Goal: Information Seeking & Learning: Learn about a topic

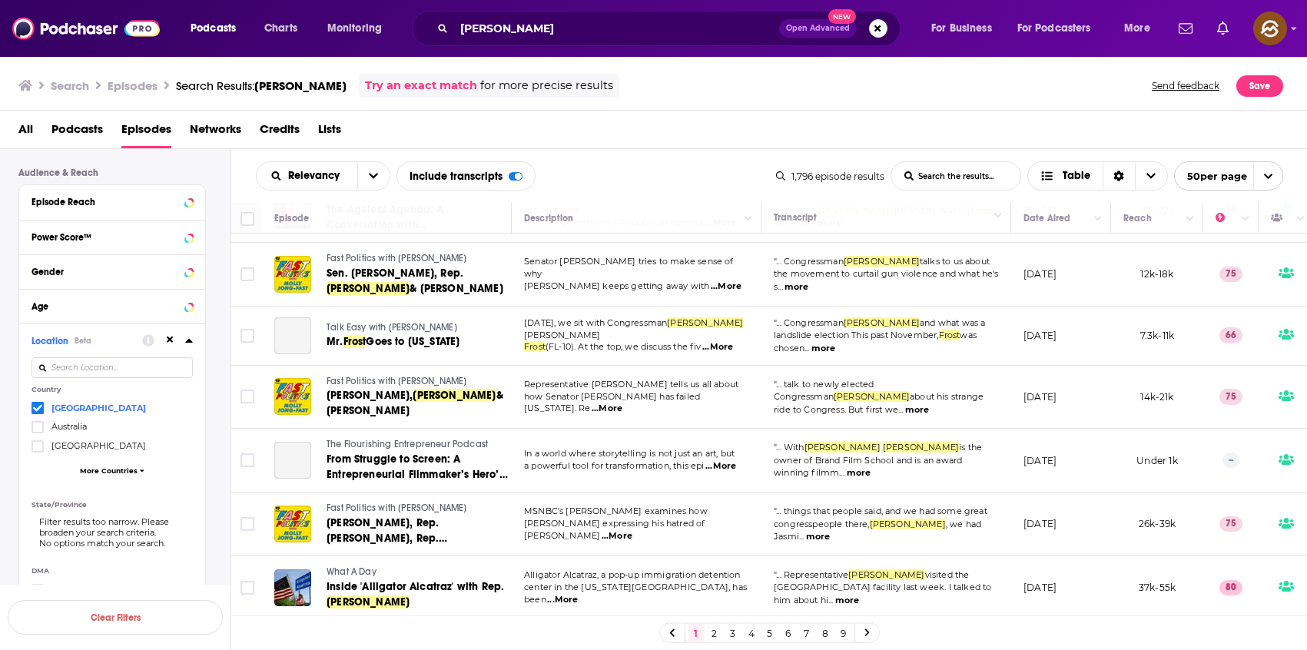
scroll to position [980, 0]
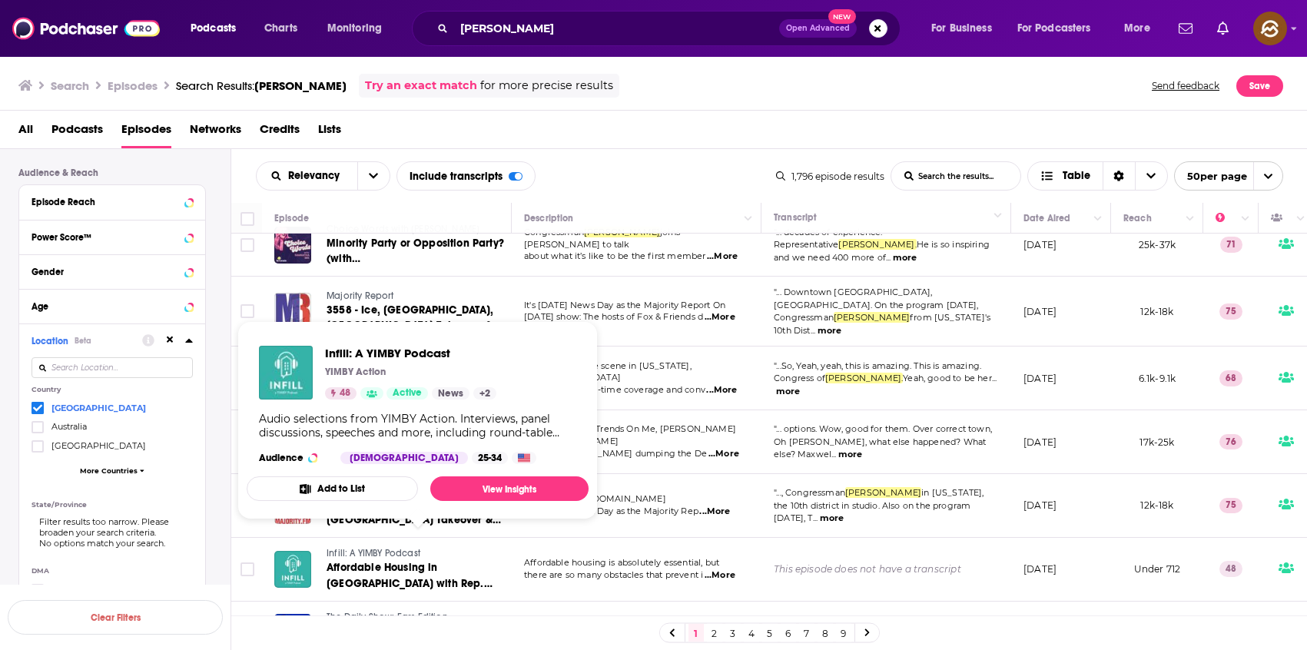
click at [374, 548] on span "Infill: A YIMBY Podcast" at bounding box center [374, 553] width 94 height 11
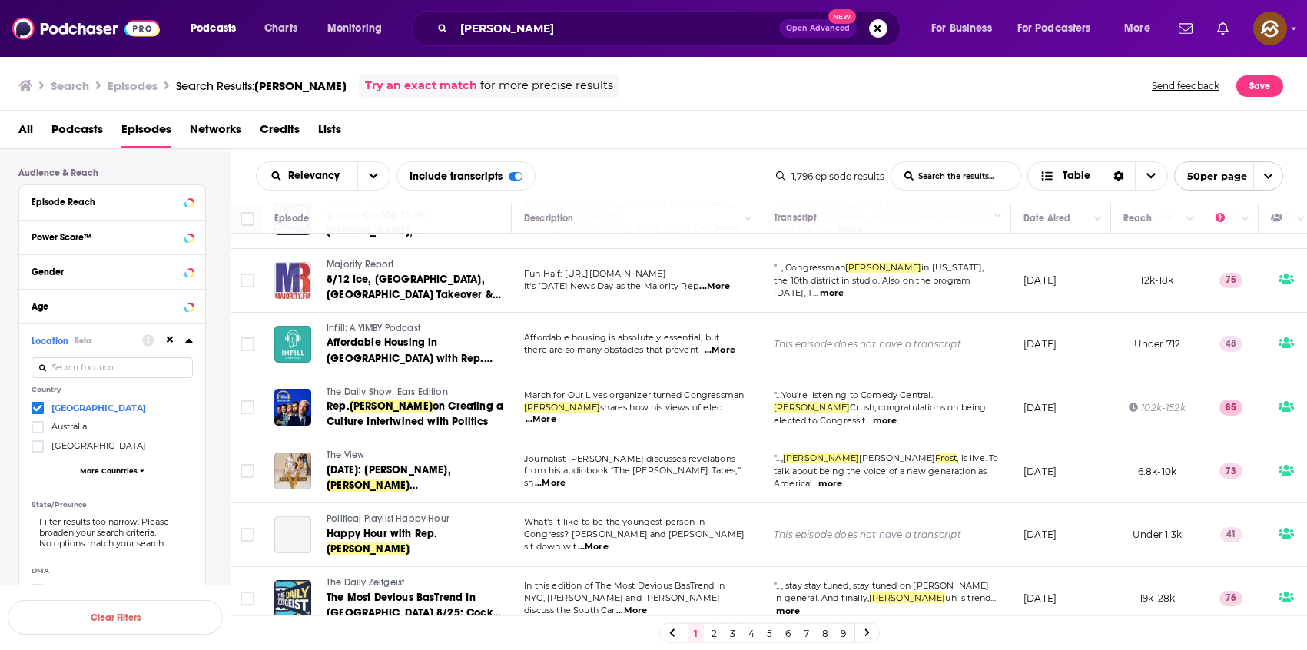
scroll to position [1206, 0]
click at [356, 449] on span "The View" at bounding box center [346, 454] width 38 height 11
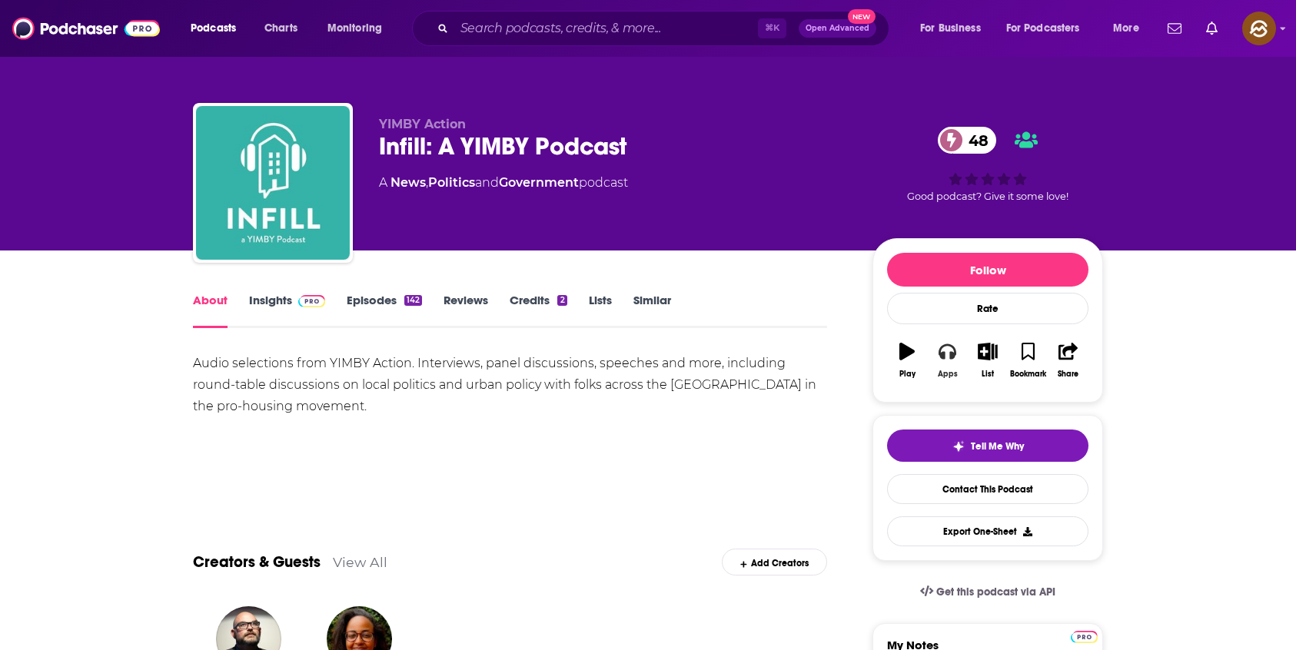
click at [956, 366] on button "Apps" at bounding box center [947, 360] width 40 height 55
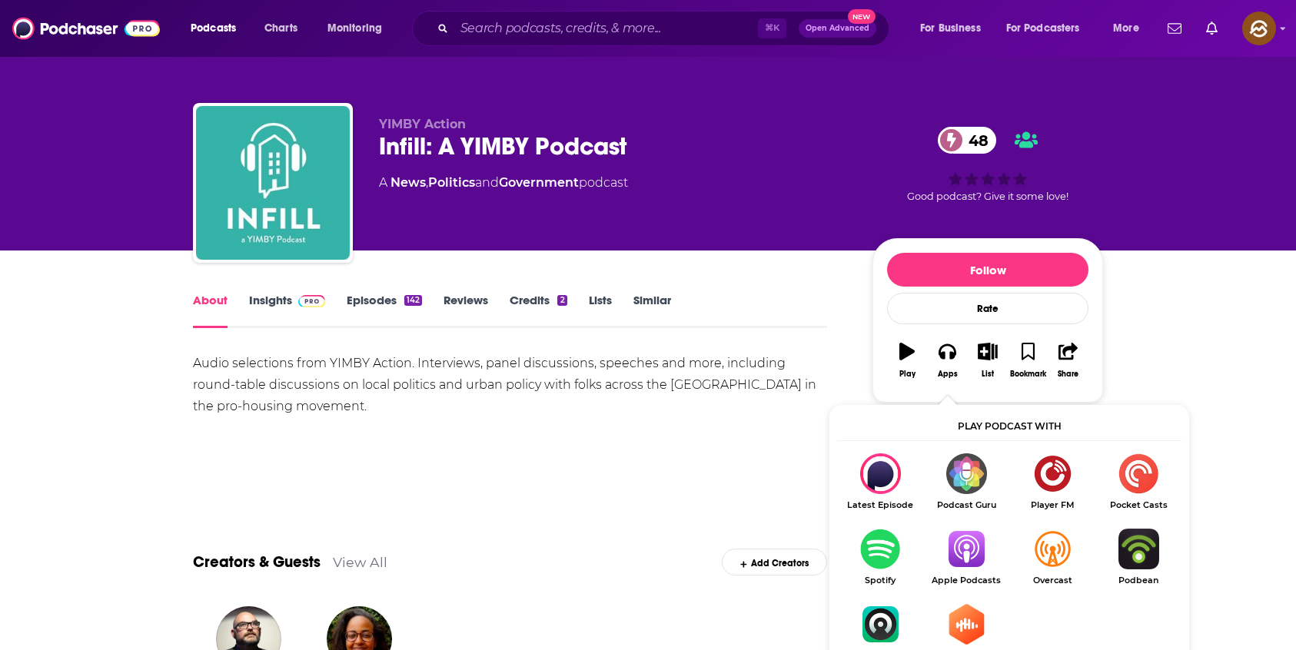
click at [972, 547] on img "Show Listen On dropdown" at bounding box center [966, 549] width 86 height 41
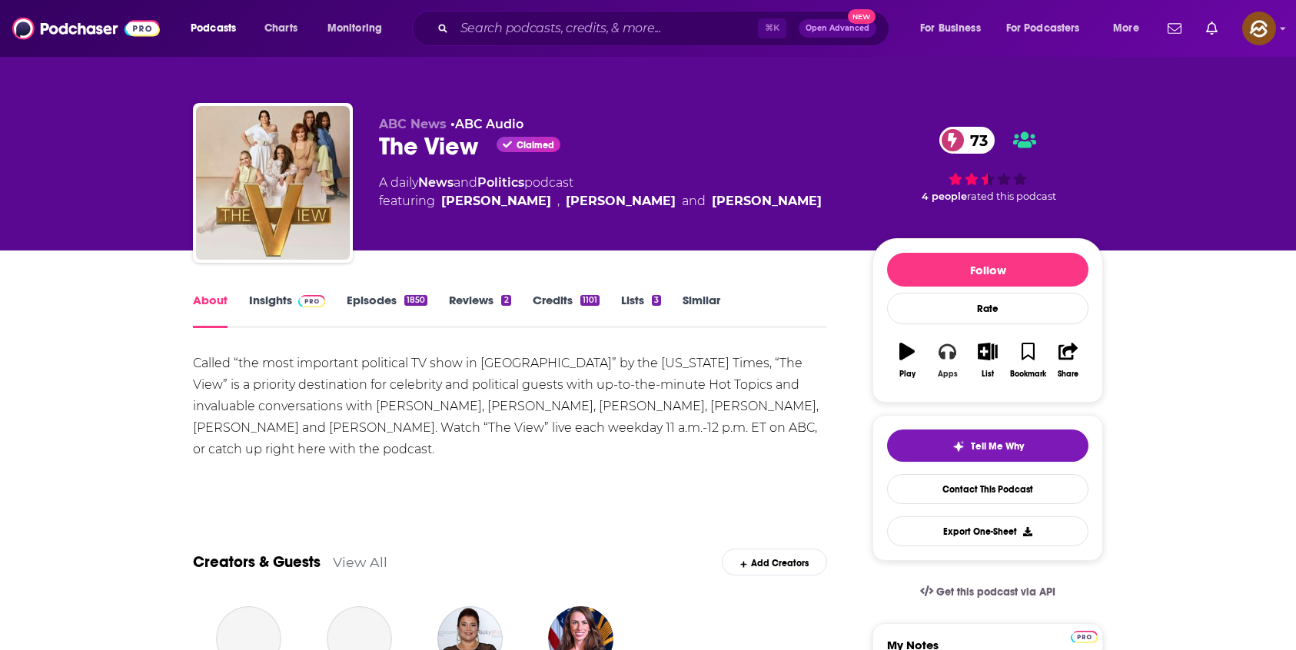
click at [950, 356] on icon "button" at bounding box center [946, 351] width 17 height 15
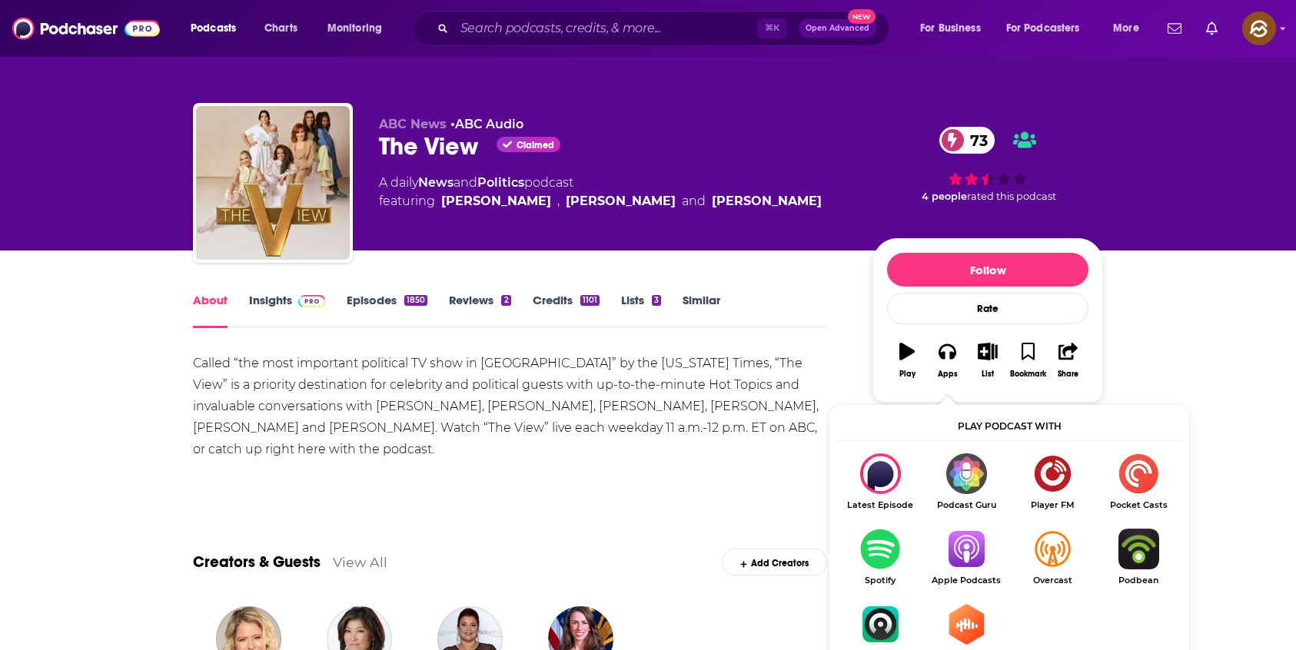
click at [969, 541] on img "Show Listen On dropdown" at bounding box center [966, 549] width 86 height 41
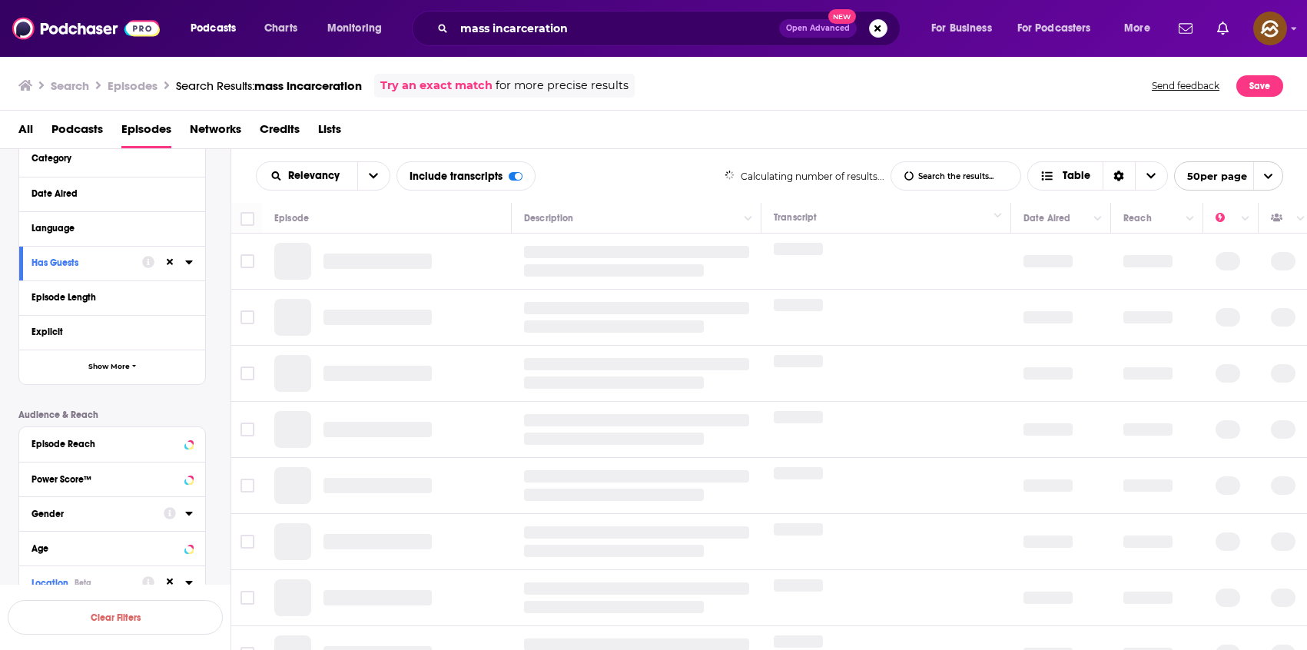
scroll to position [211, 0]
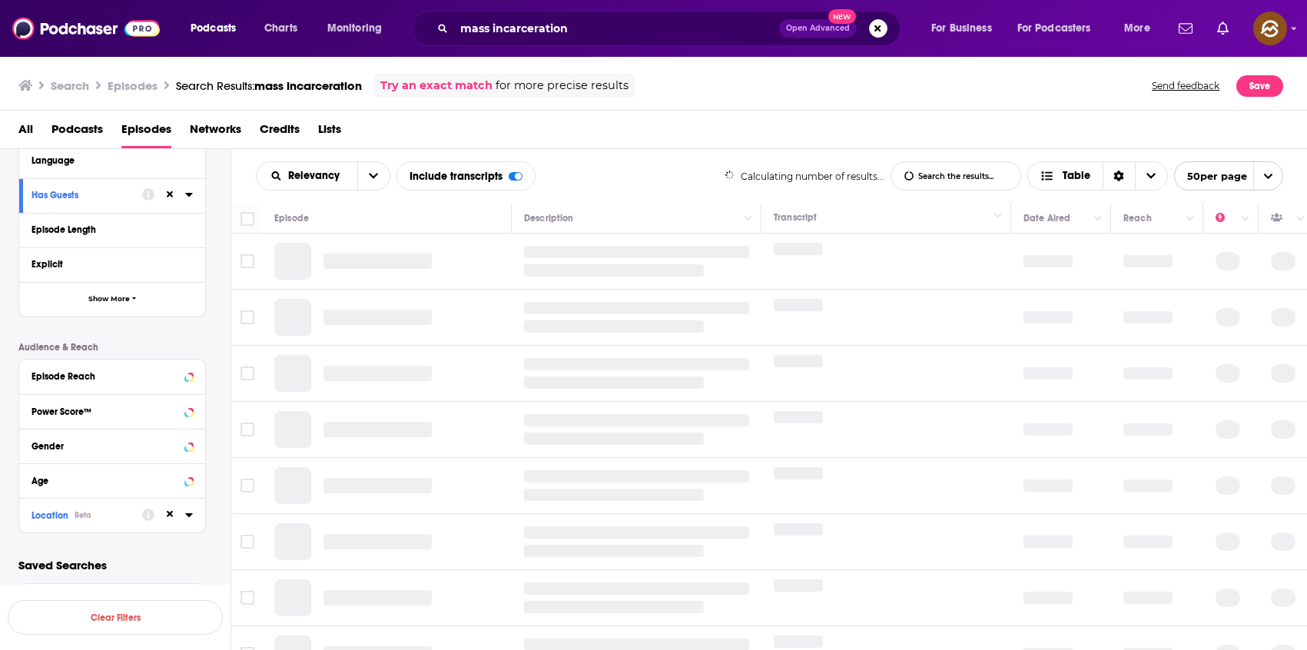
click at [114, 510] on div "Location Beta" at bounding box center [82, 515] width 101 height 11
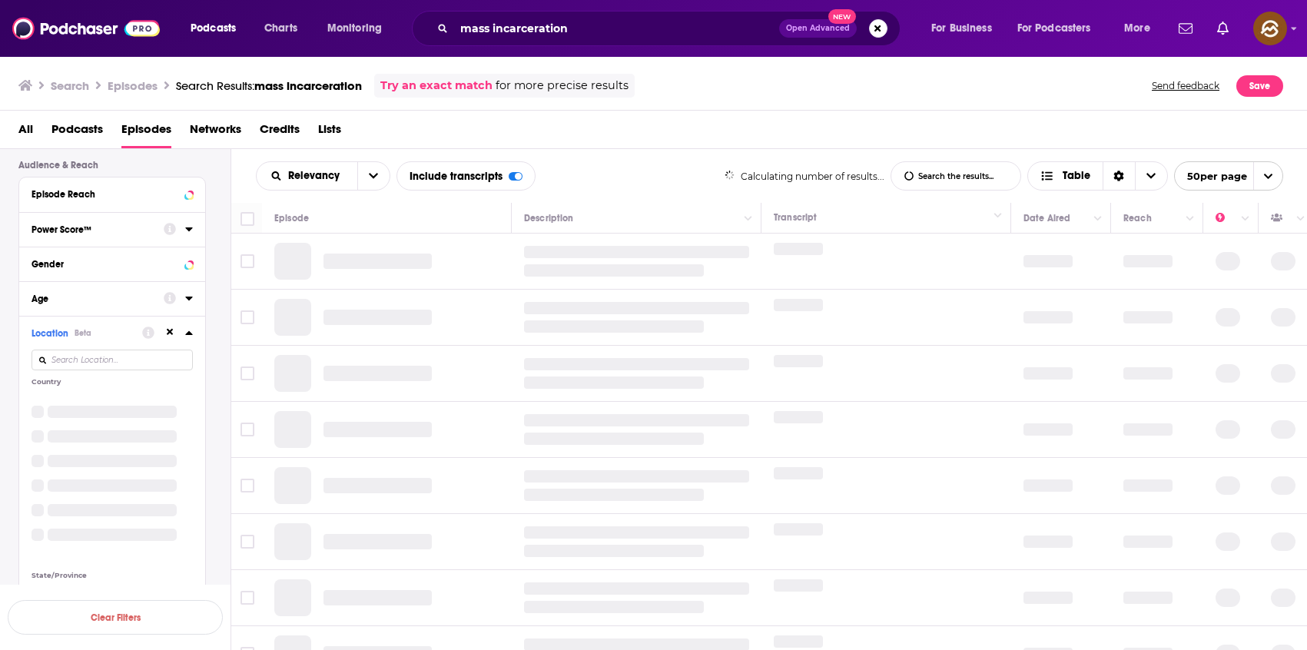
scroll to position [400, 0]
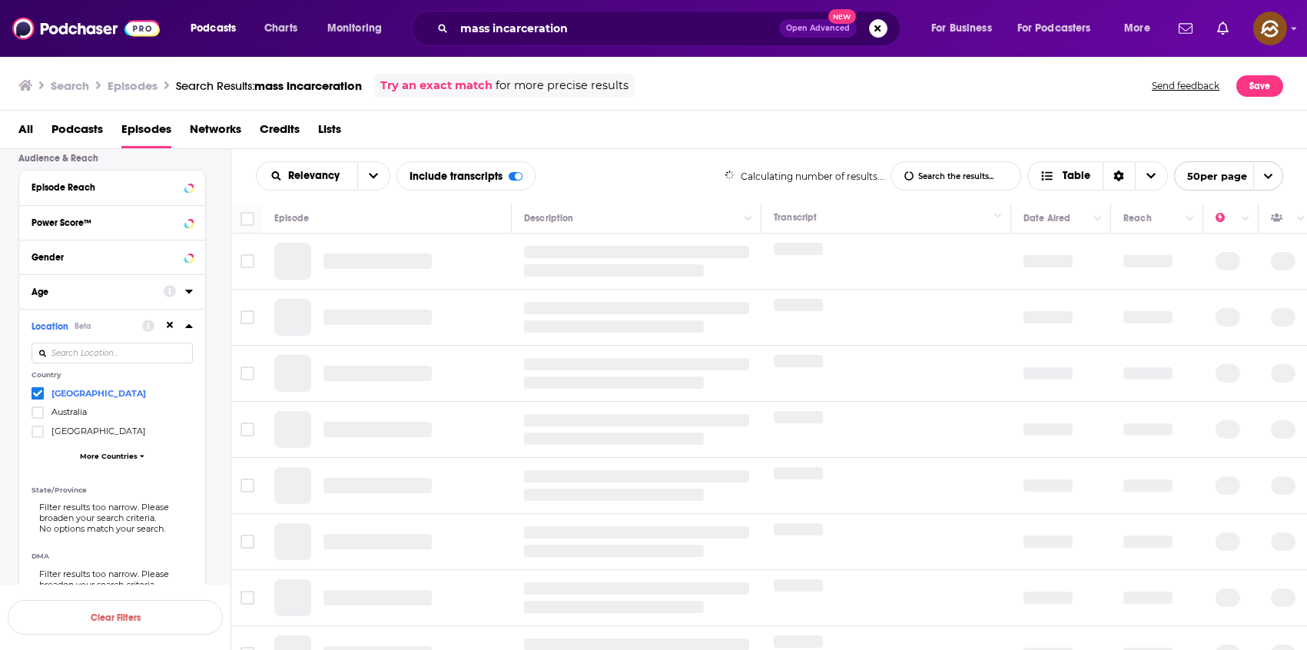
click at [574, 115] on div "All Podcasts Episodes Networks Credits Lists" at bounding box center [654, 130] width 1308 height 38
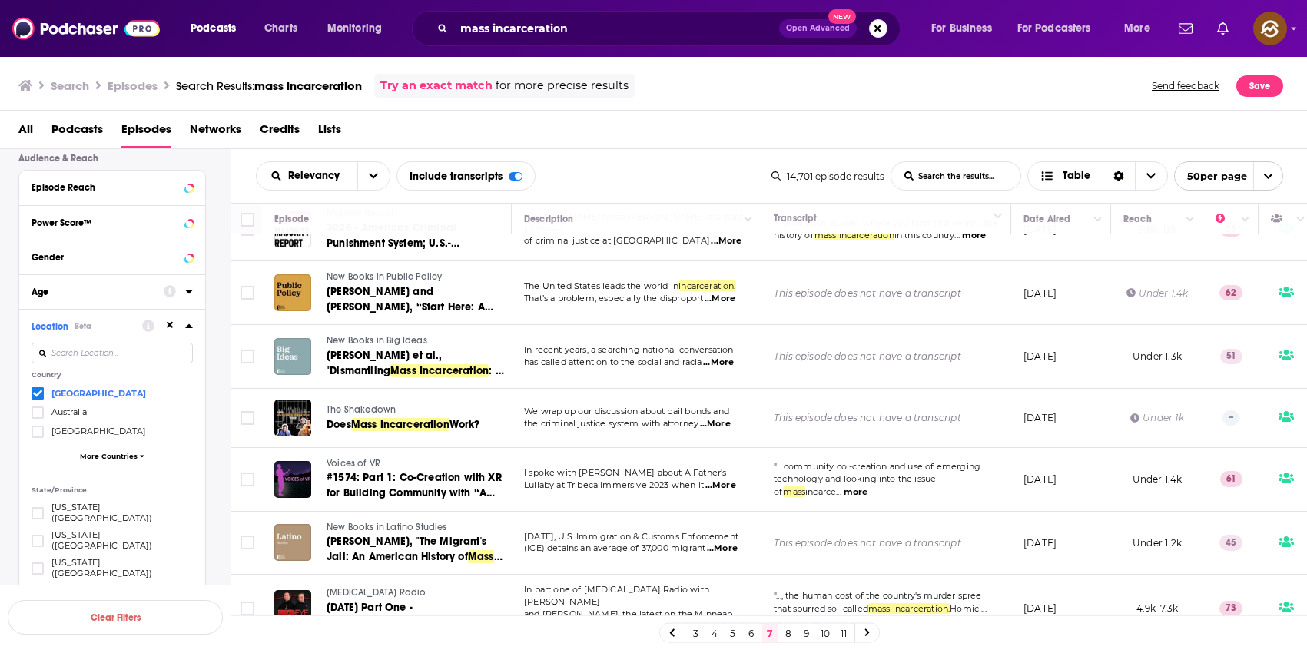
scroll to position [92, 0]
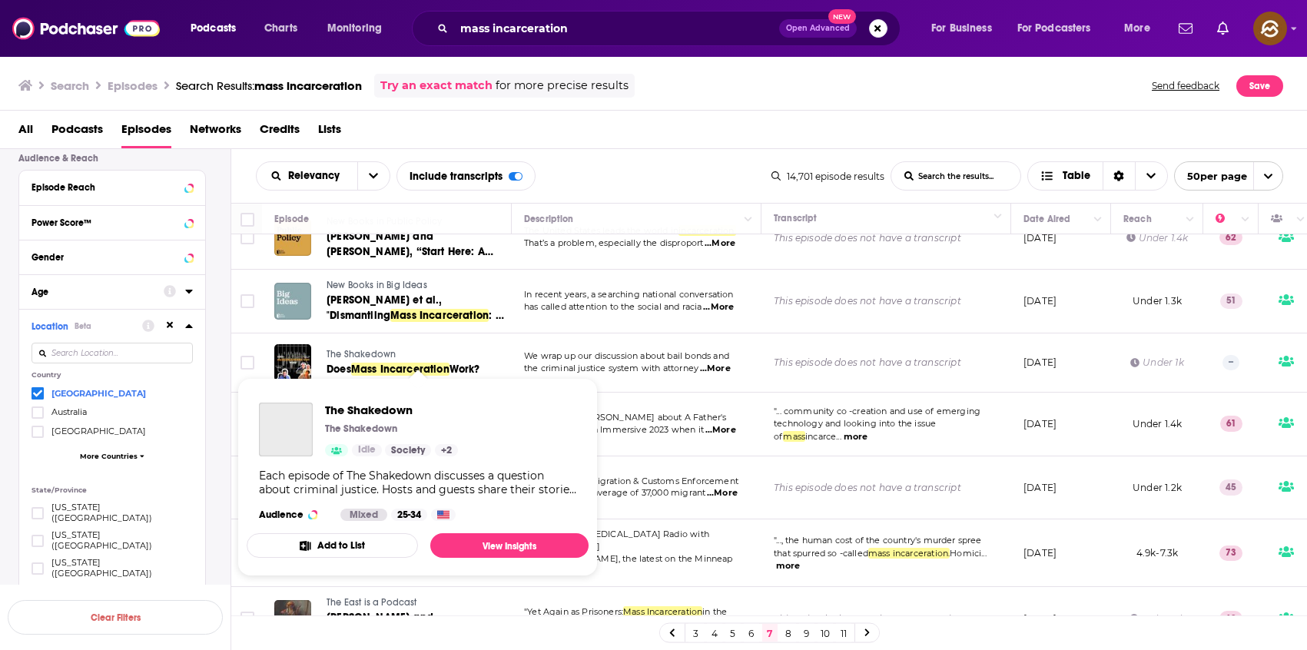
click at [357, 352] on span "The Shakedown" at bounding box center [361, 354] width 69 height 11
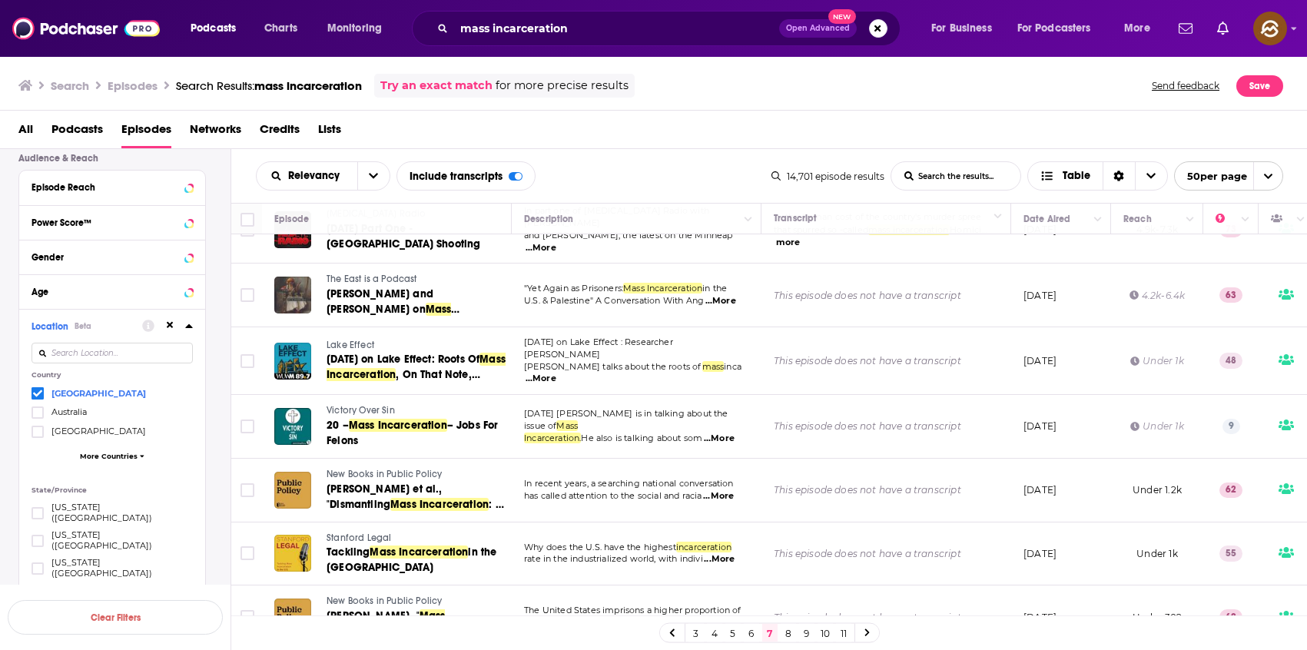
scroll to position [470, 0]
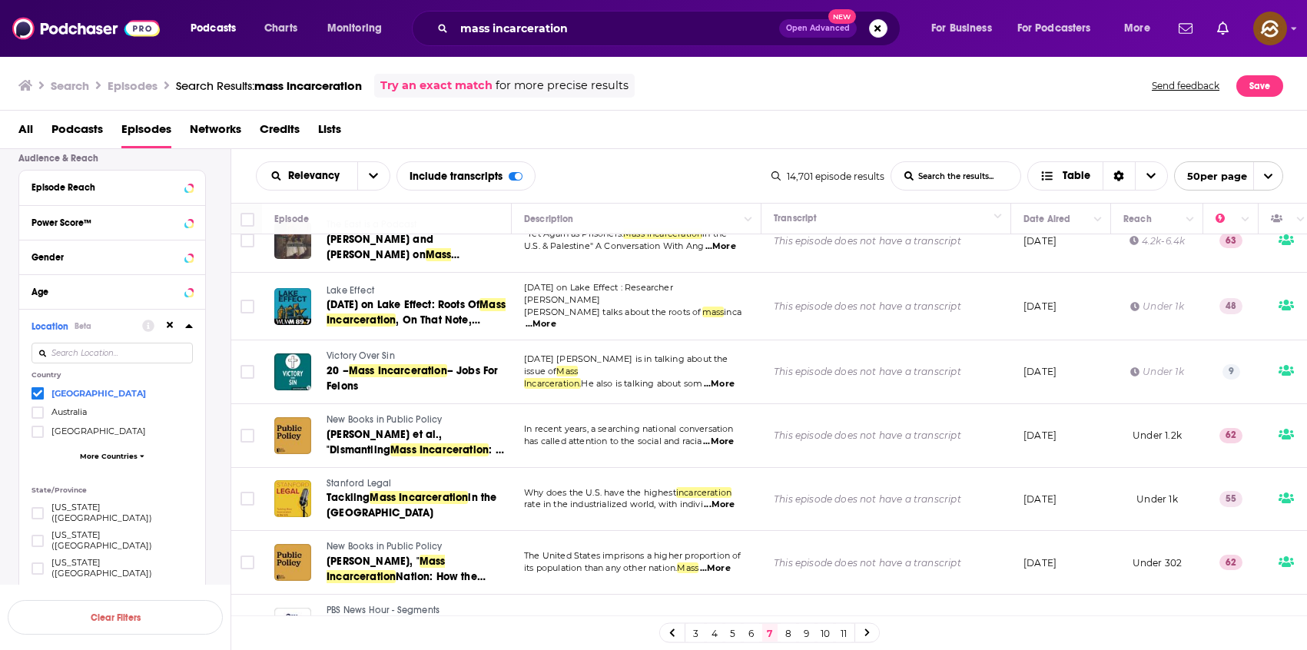
click at [337, 285] on span "Lake Effect" at bounding box center [351, 290] width 48 height 11
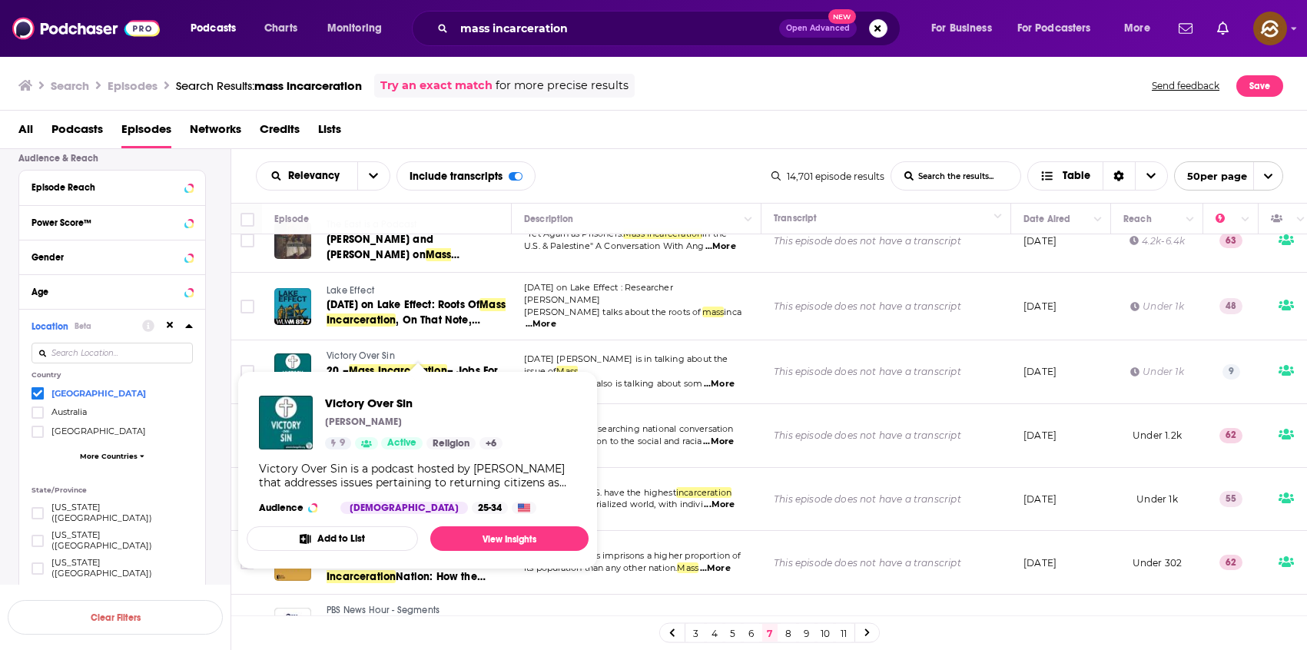
click at [396, 350] on link "Victory Over Sin" at bounding box center [418, 357] width 183 height 14
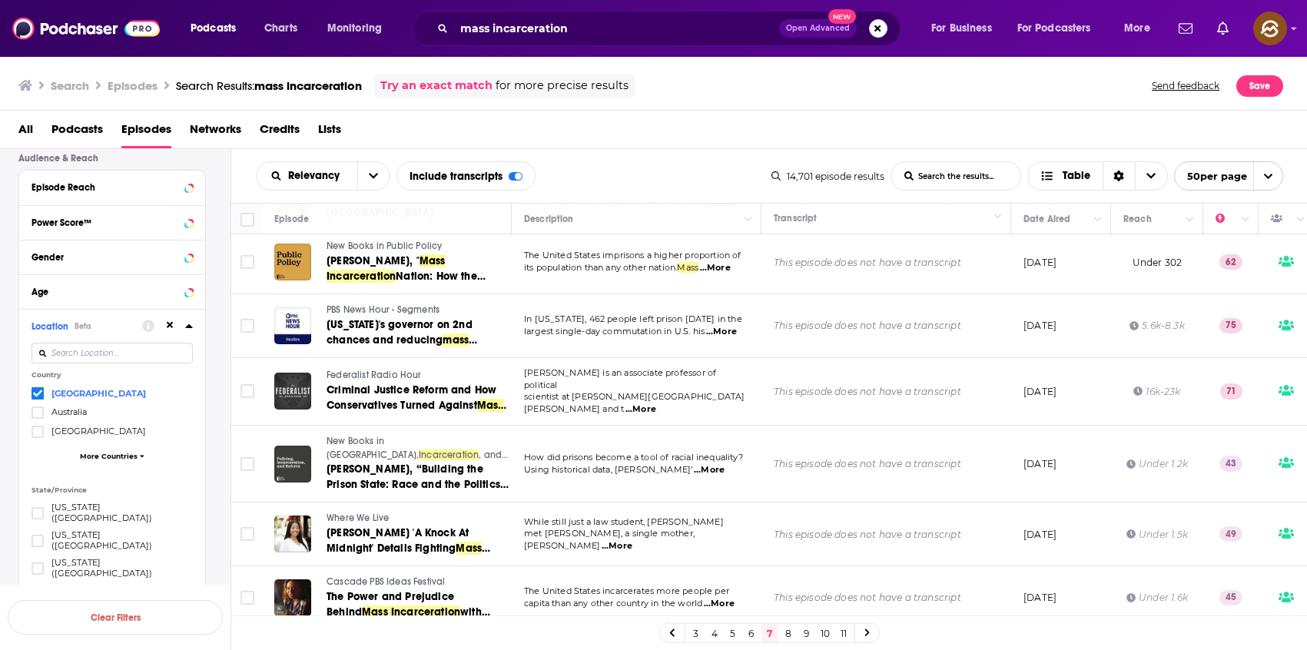
scroll to position [782, 0]
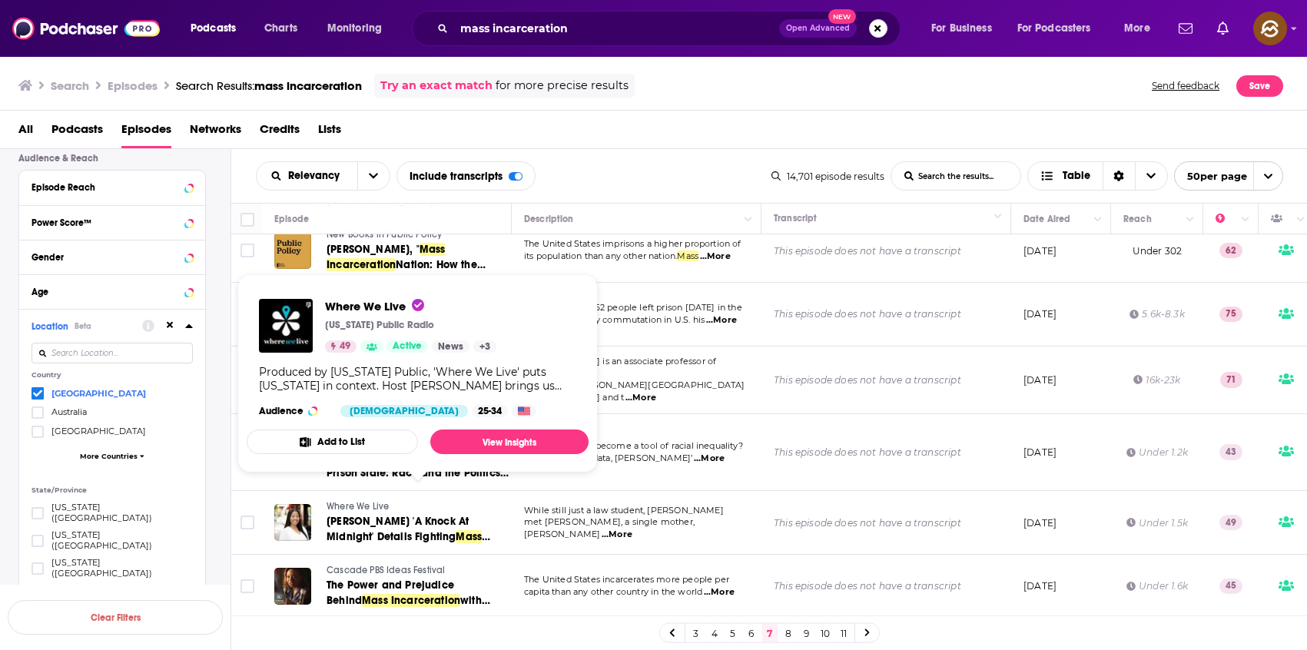
click at [368, 501] on span "Where We Live" at bounding box center [358, 506] width 62 height 11
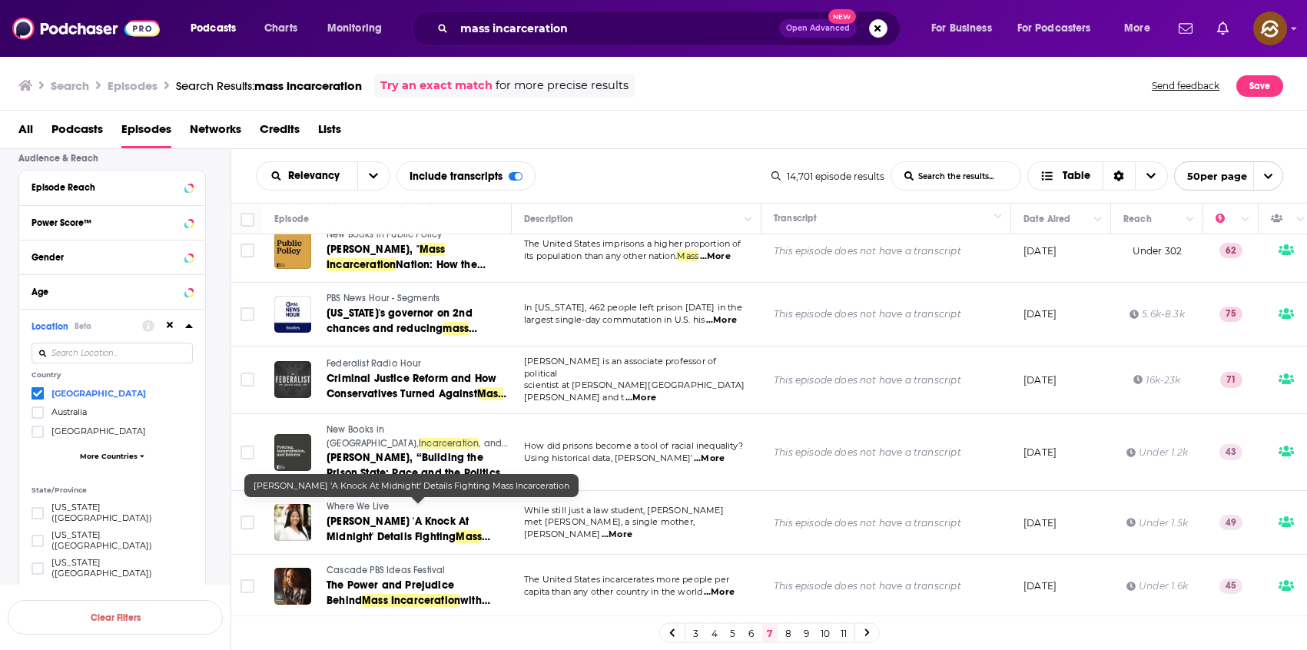
click at [441, 516] on link "Brittany K. Barnett's 'A Knock At Midnight' Details Fighting Mass Incarceration" at bounding box center [418, 529] width 183 height 31
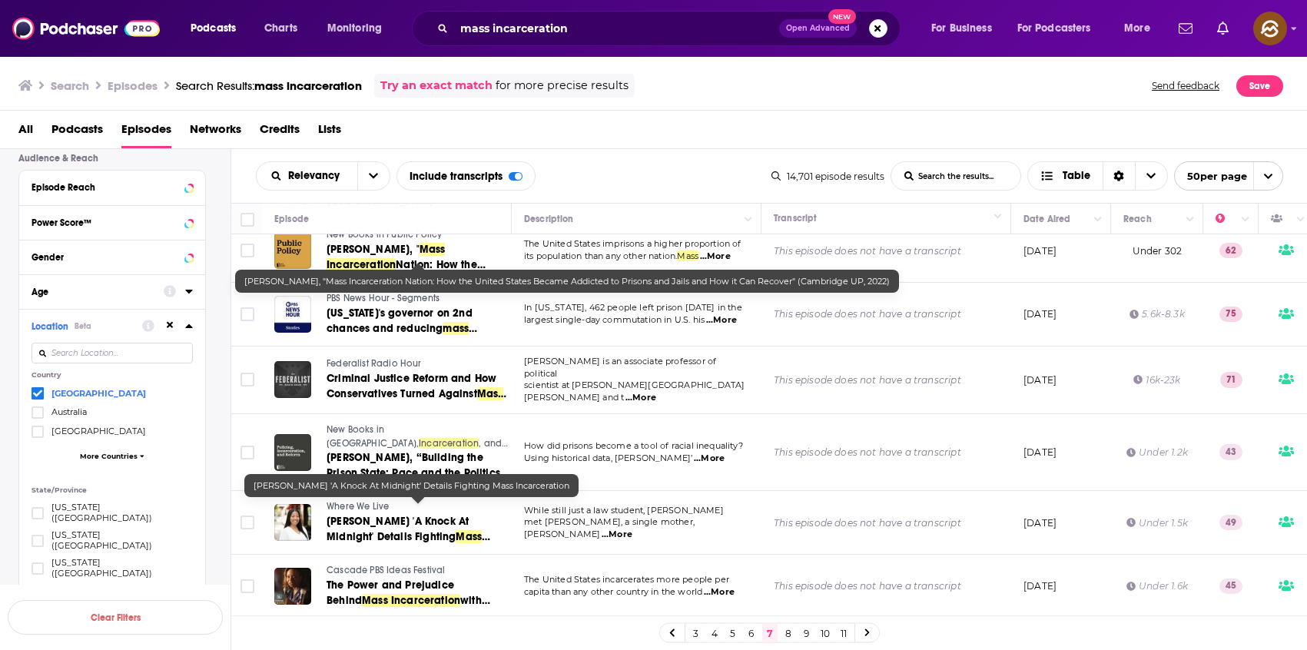
click at [671, 112] on div "All Podcasts Episodes Networks Credits Lists" at bounding box center [654, 130] width 1308 height 38
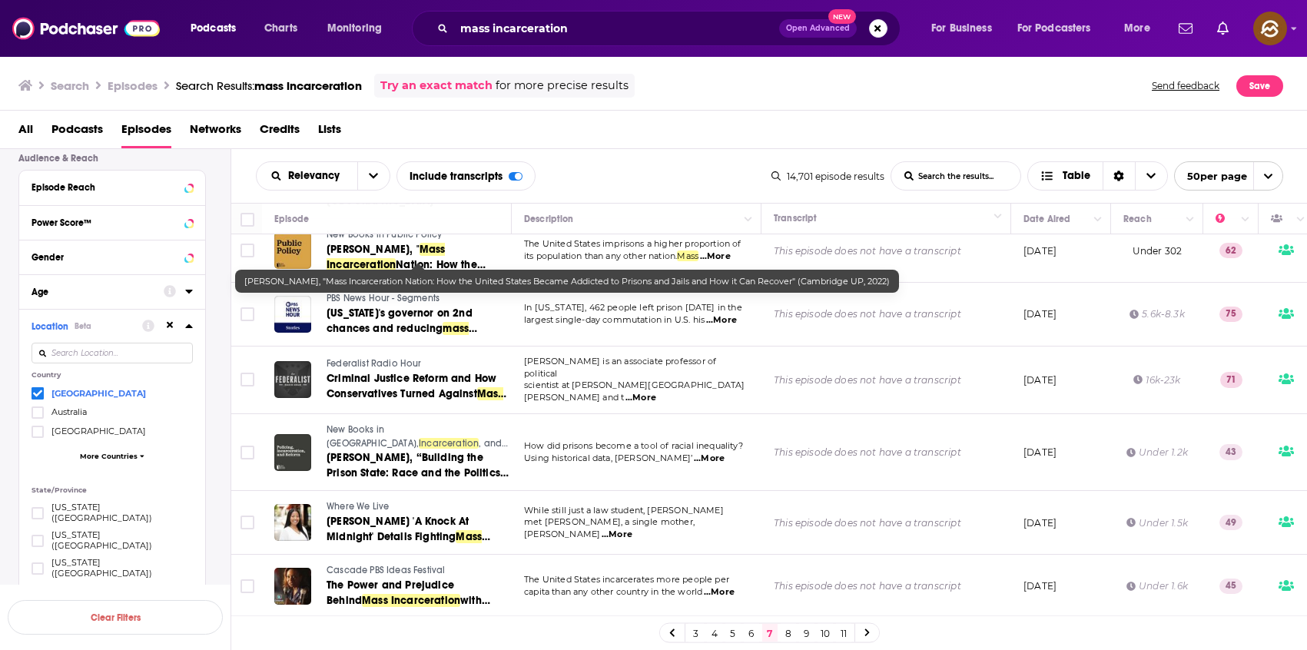
click at [829, 144] on div "All Podcasts Episodes Networks Credits Lists" at bounding box center [656, 133] width 1277 height 32
click at [623, 183] on div "Relevancy List Search Input Search the results... Include transcripts Table" at bounding box center [514, 175] width 516 height 29
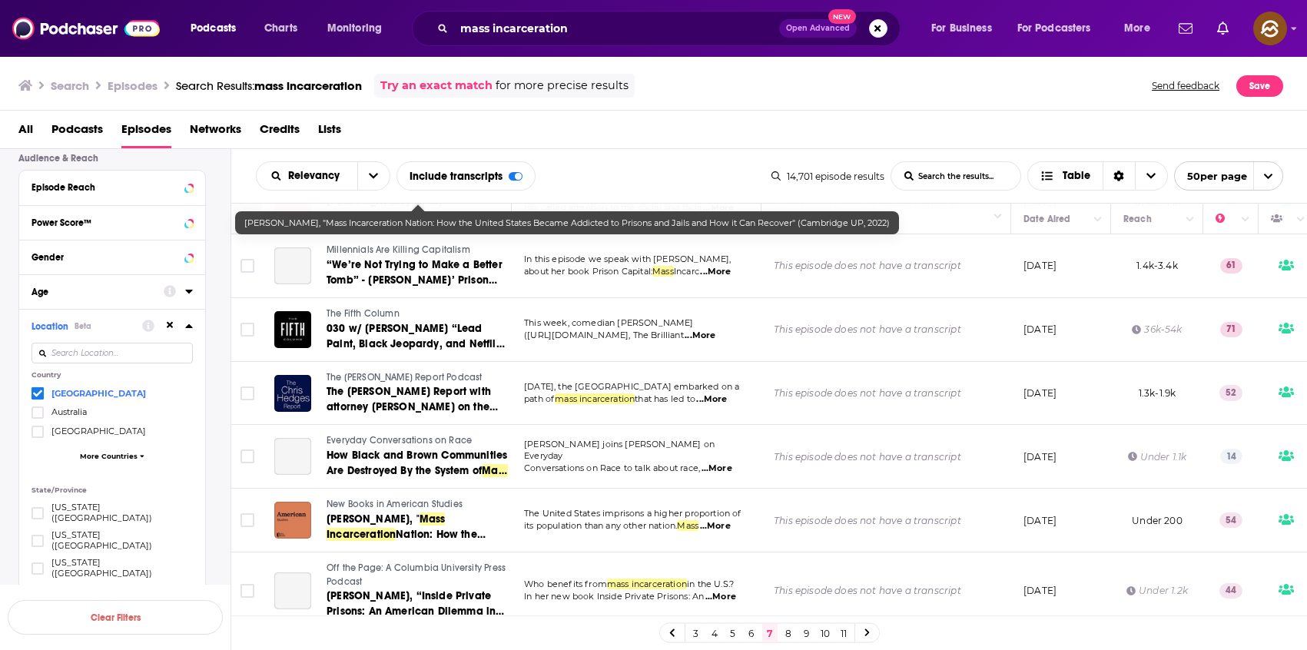
scroll to position [2825, 0]
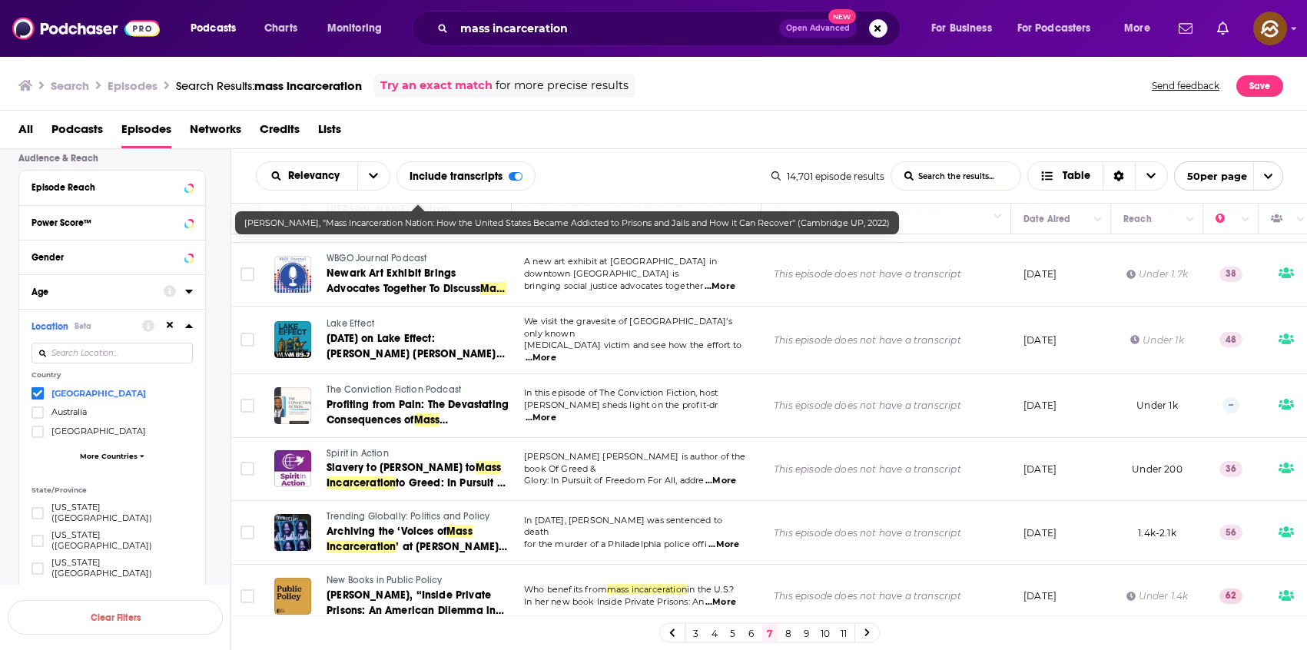
click at [621, 171] on div "Relevancy List Search Input Search the results... Include transcripts Table" at bounding box center [514, 175] width 516 height 29
click at [345, 228] on div "Jeffrey Bellin, "Mass Incarceration Nation: How the United States Became Addict…" at bounding box center [567, 222] width 664 height 23
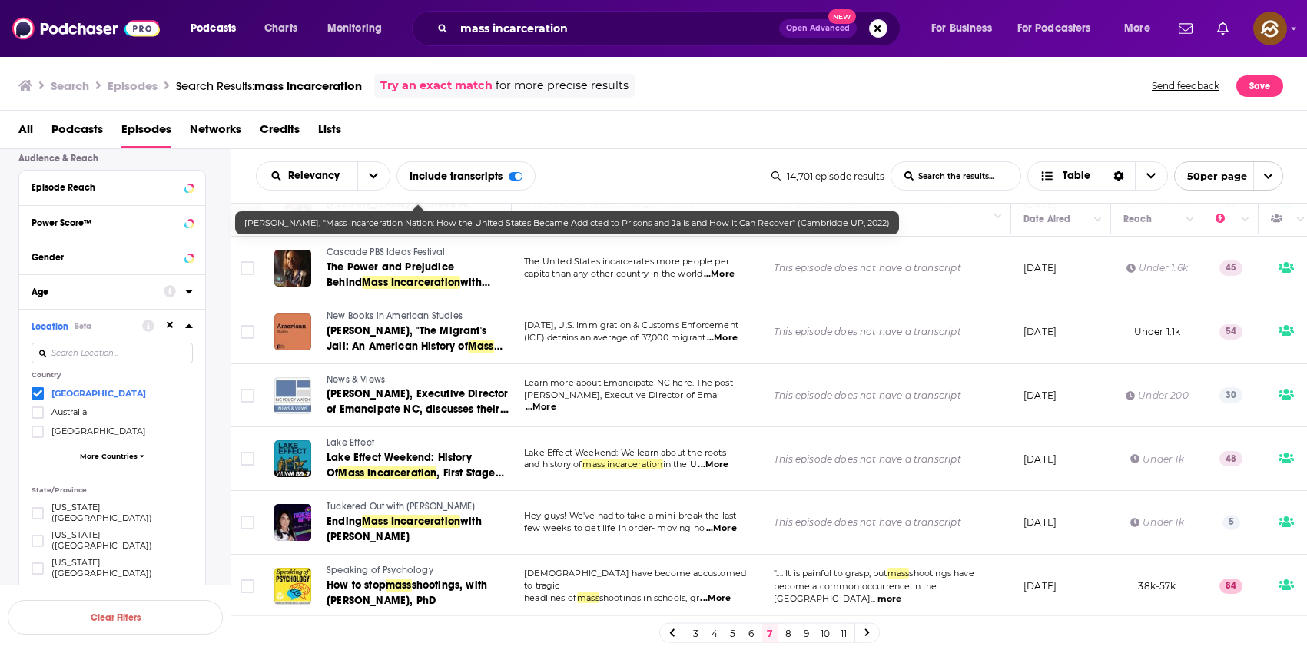
scroll to position [1232, 0]
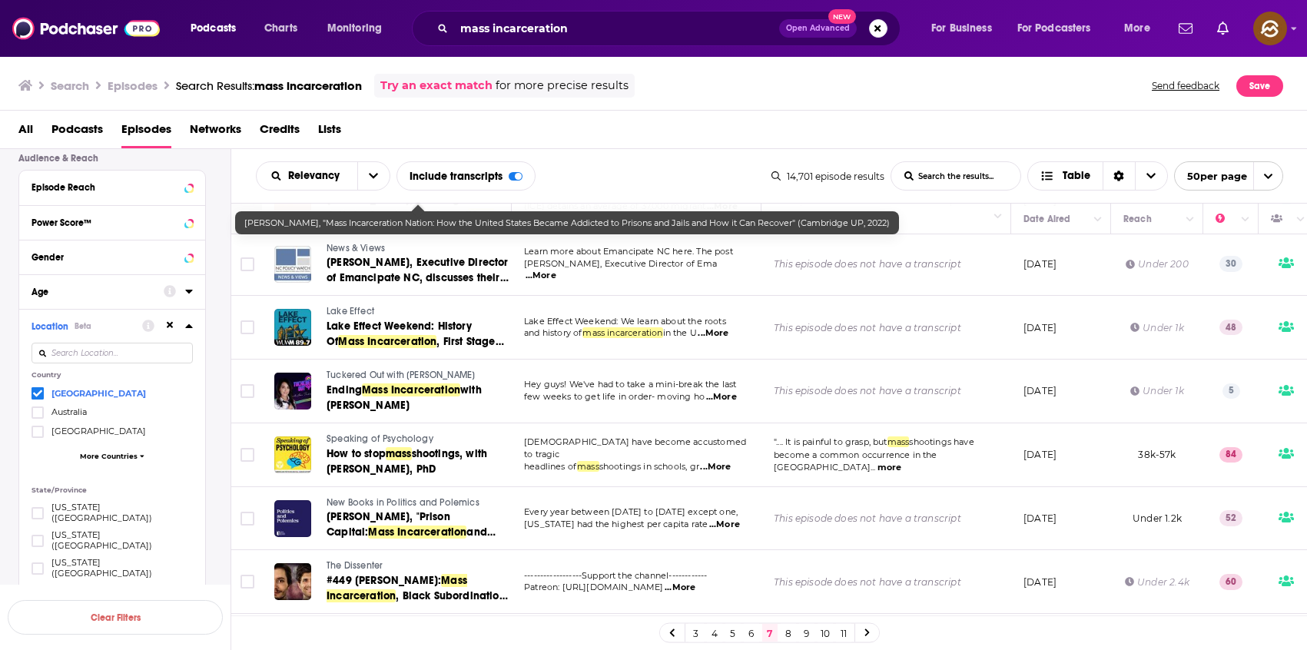
click at [424, 358] on div "Podcasts Charts Monitoring mass incarceration Open Advanced New For Business Fo…" at bounding box center [653, 325] width 1307 height 650
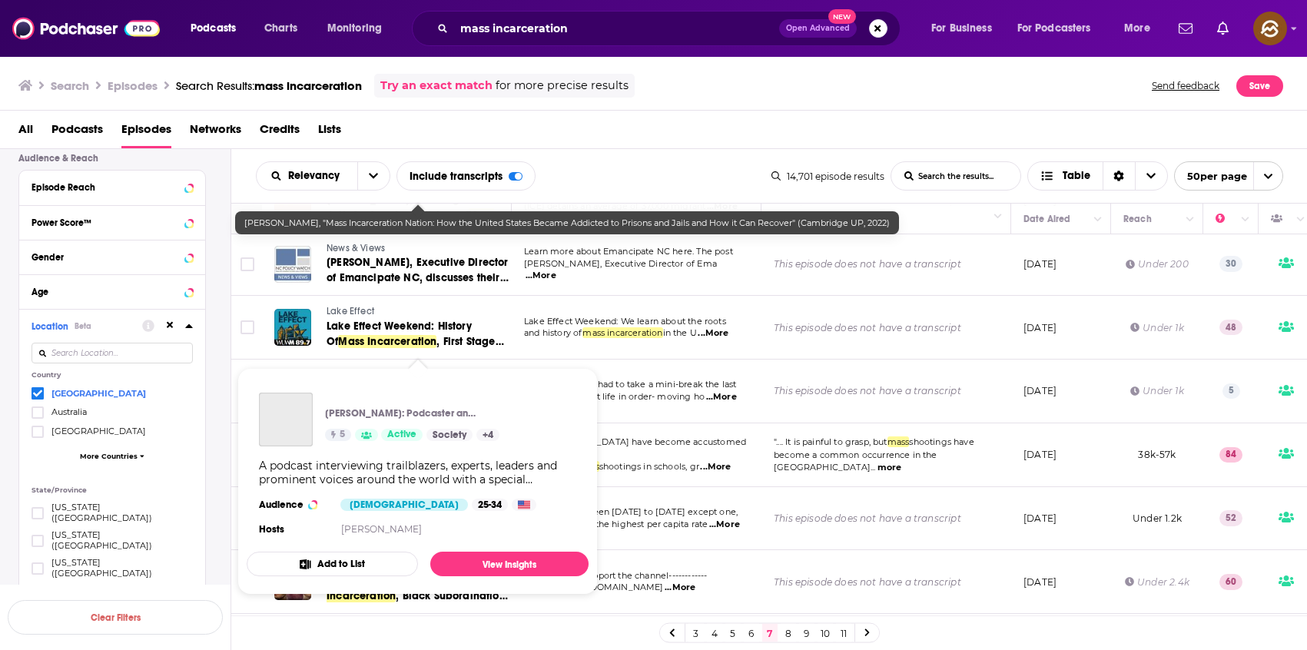
drag, startPoint x: 424, startPoint y: 358, endPoint x: 353, endPoint y: 359, distance: 71.5
click at [353, 359] on span "Ami Thakkar Raval: Podcaster and Writer 5 Active Society + 4 A podcast intervie…" at bounding box center [417, 481] width 360 height 245
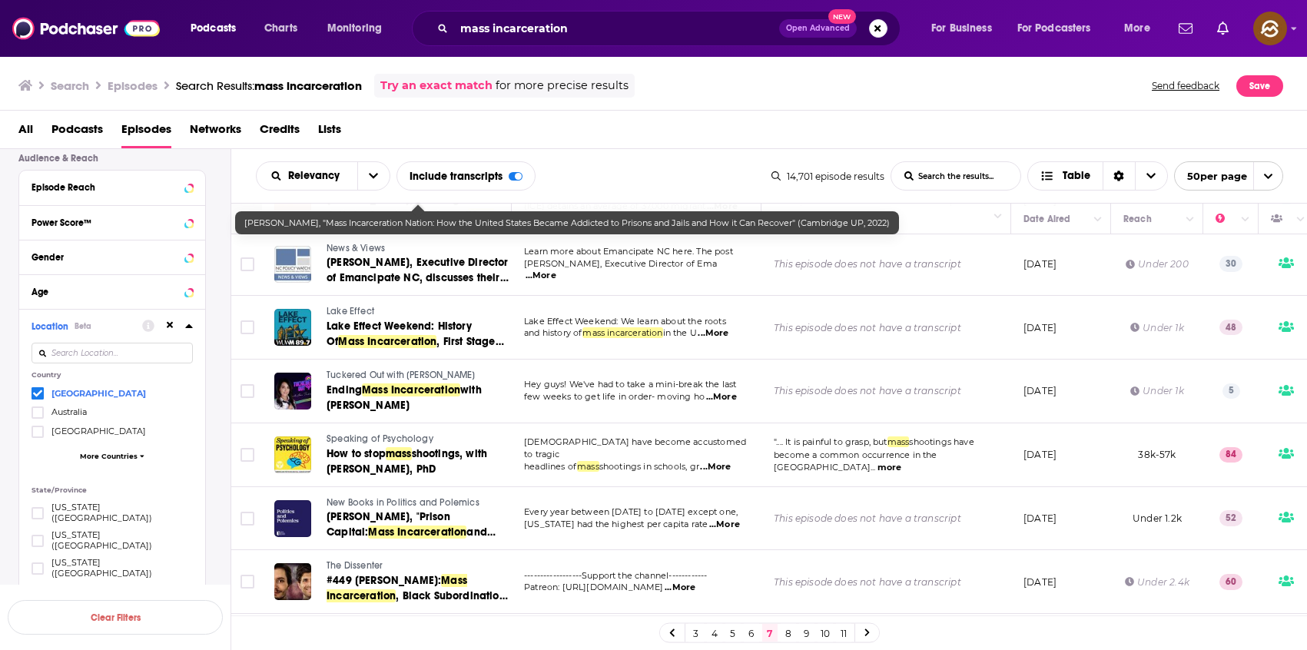
click at [373, 370] on span "Tuckered Out with Ami Thakkar" at bounding box center [401, 375] width 148 height 11
click at [371, 383] on span "Mass Incarceration" at bounding box center [411, 389] width 98 height 13
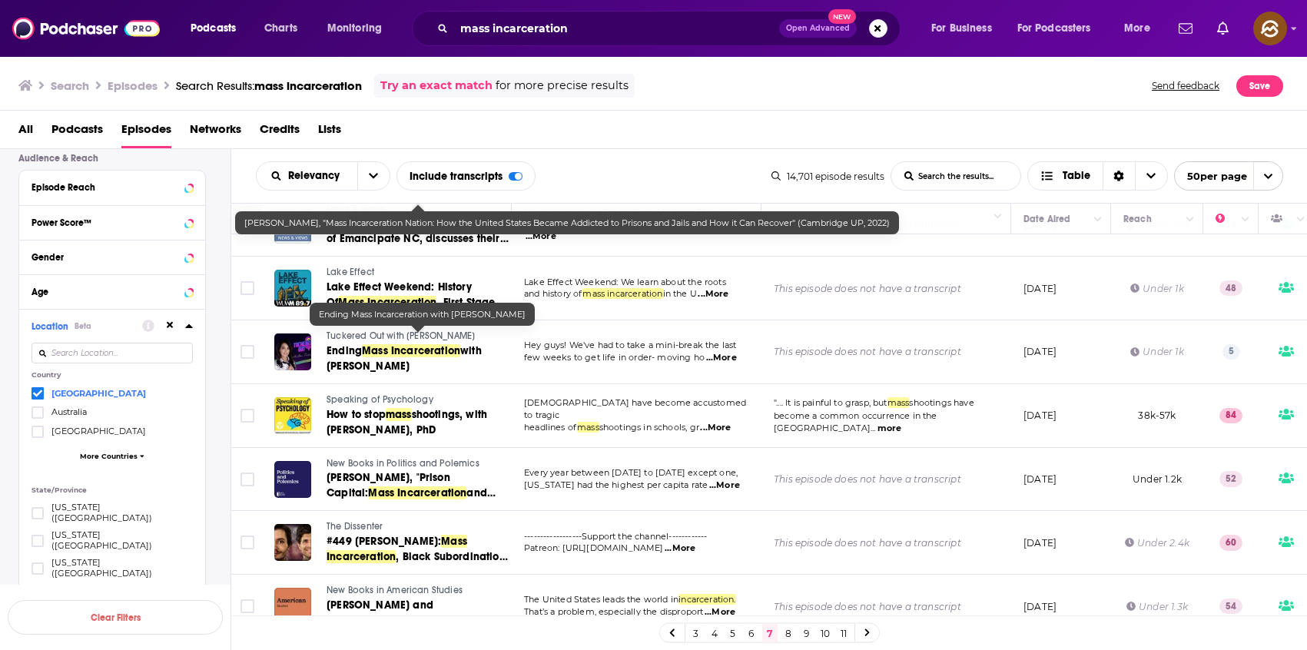
scroll to position [1272, 0]
click at [659, 171] on div "Relevancy List Search Input Search the results... Include transcripts Table" at bounding box center [514, 175] width 516 height 29
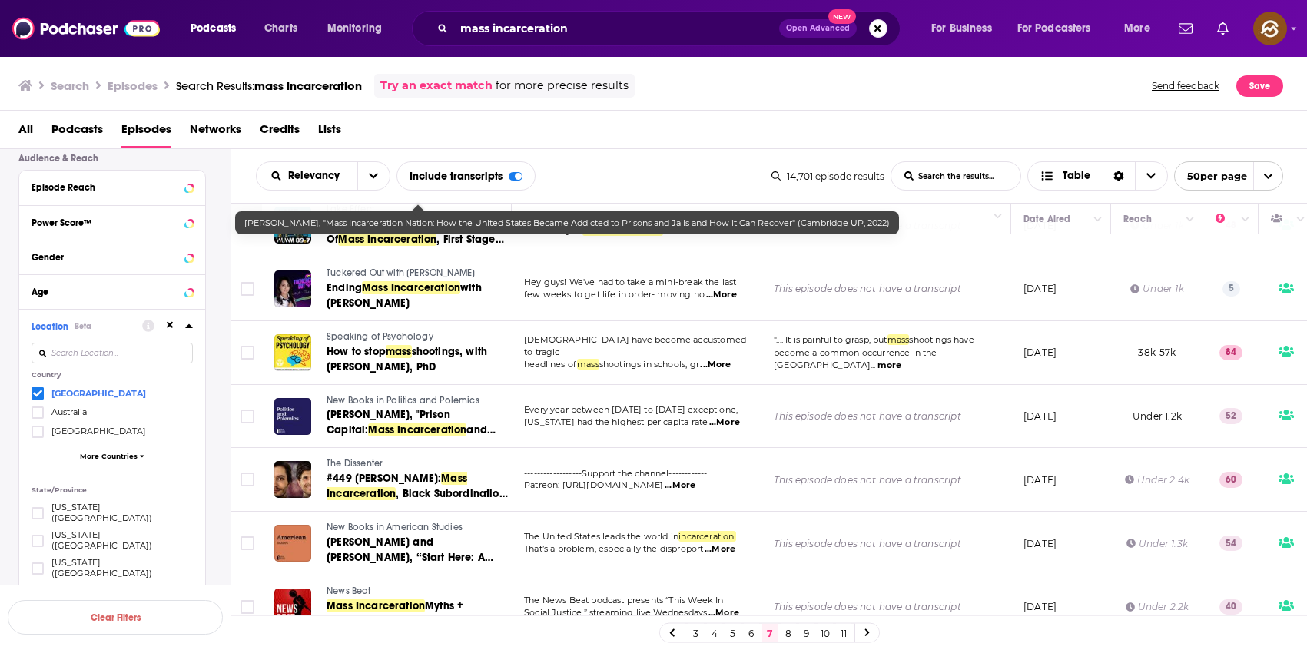
scroll to position [1335, 0]
click at [350, 330] on span "Speaking of Psychology" at bounding box center [380, 335] width 107 height 11
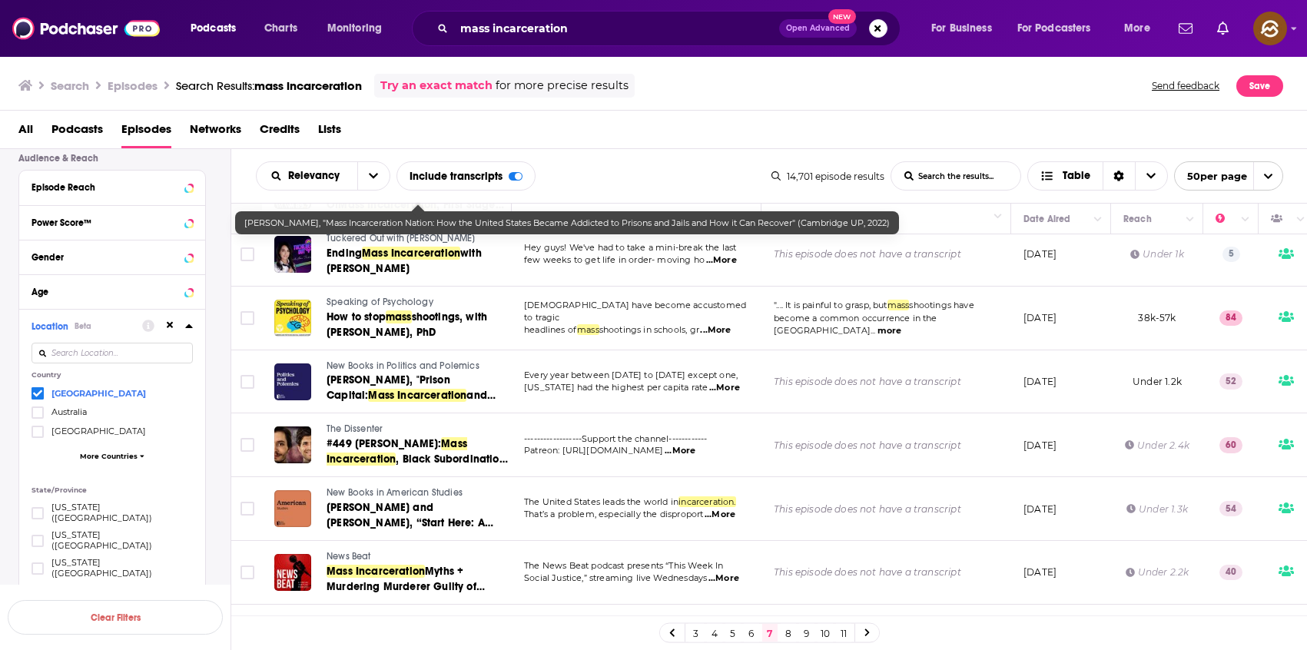
scroll to position [1371, 0]
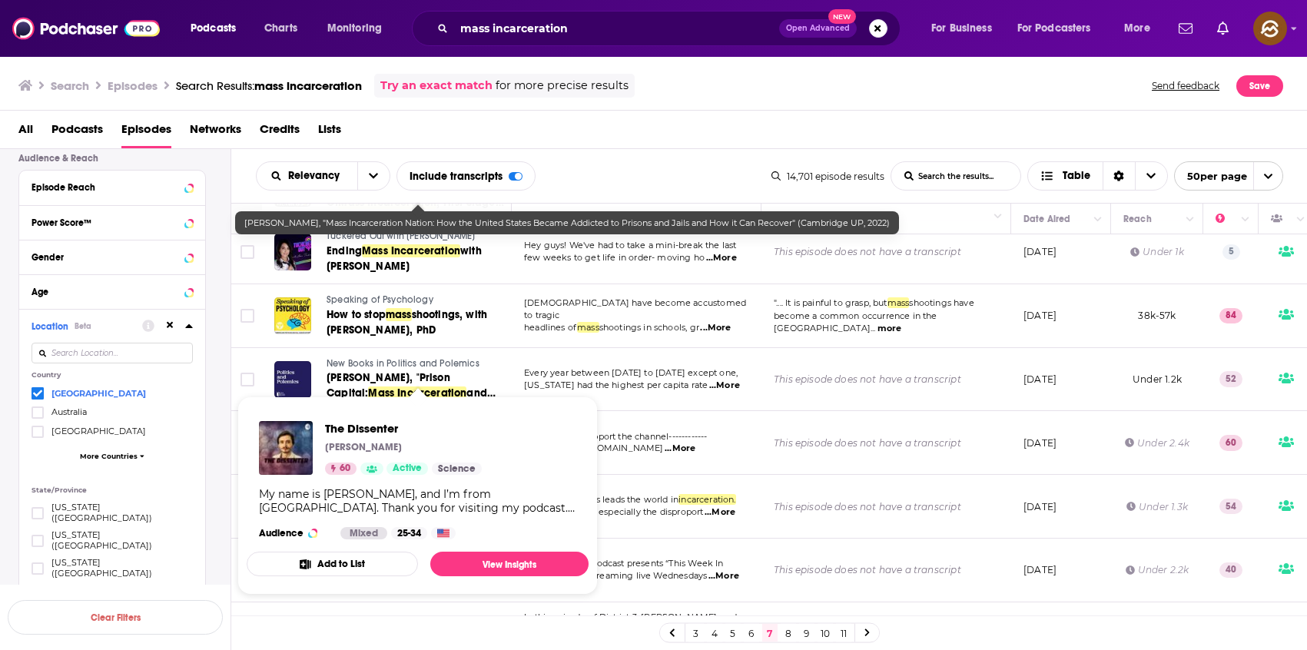
click at [343, 410] on div "The Dissenter Ricardo Lopes 60 Active Science My name is Ricardo Lopes, and I’m…" at bounding box center [418, 480] width 342 height 143
click at [354, 428] on span "The Dissenter" at bounding box center [403, 428] width 157 height 15
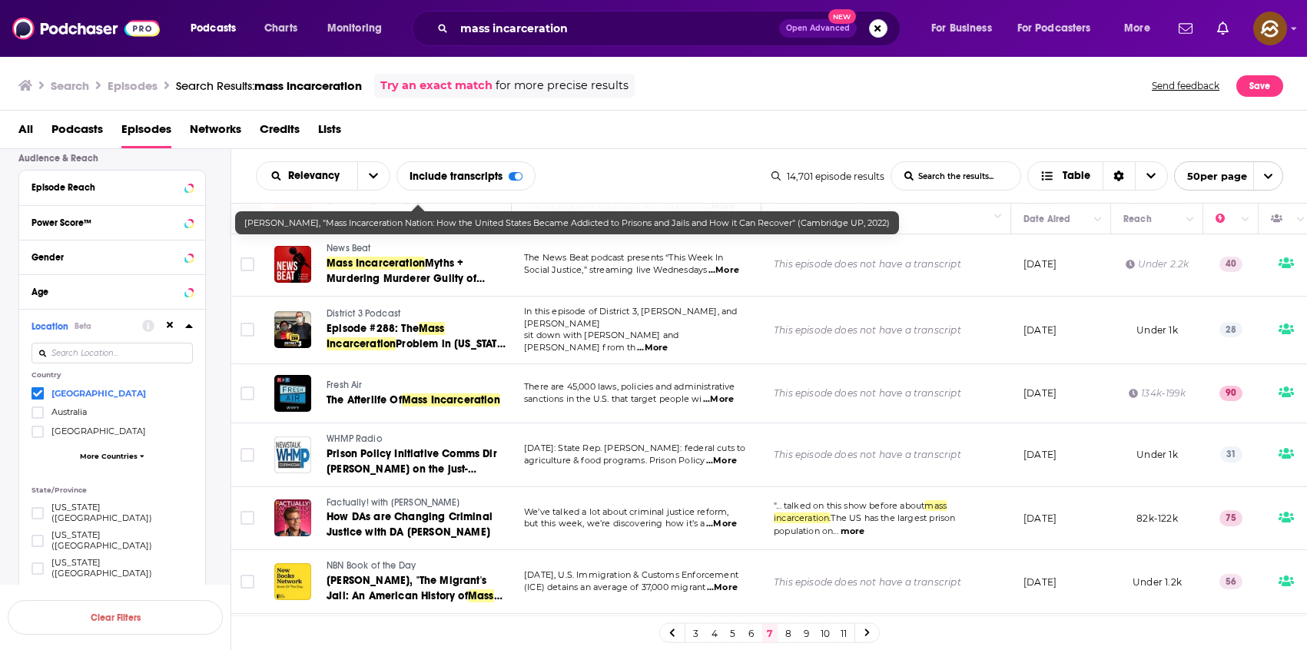
scroll to position [1680, 0]
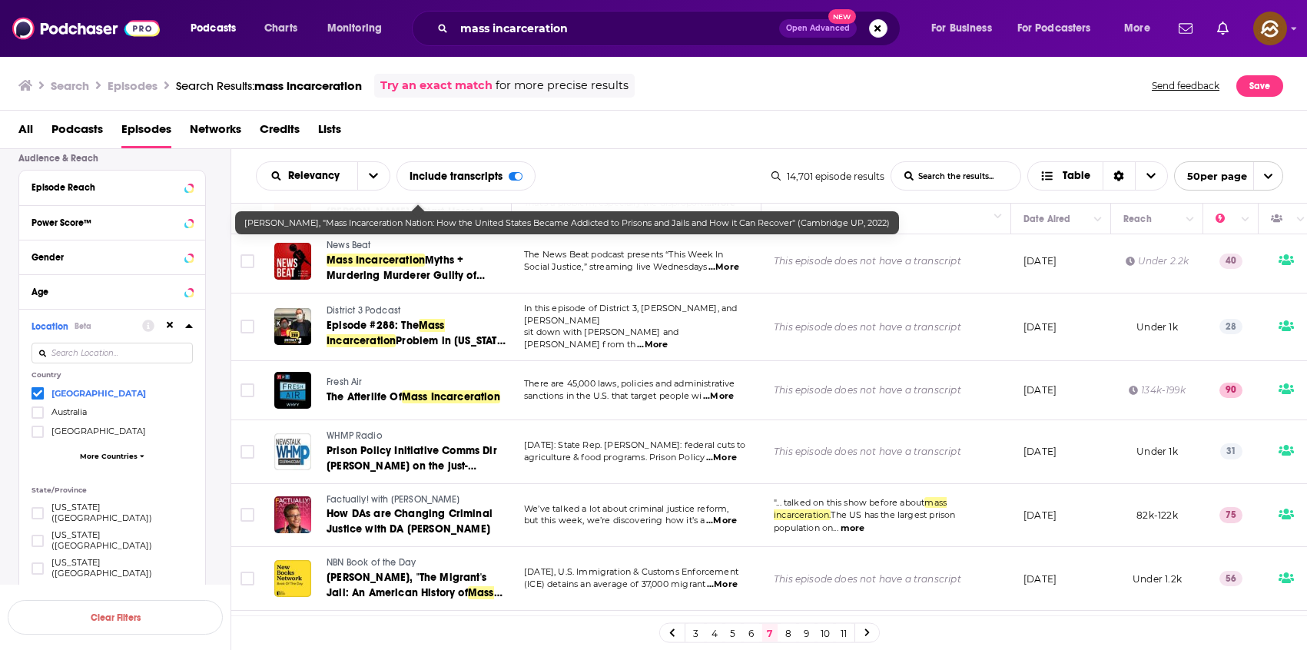
click at [367, 305] on span "District 3 Podcast" at bounding box center [364, 310] width 74 height 11
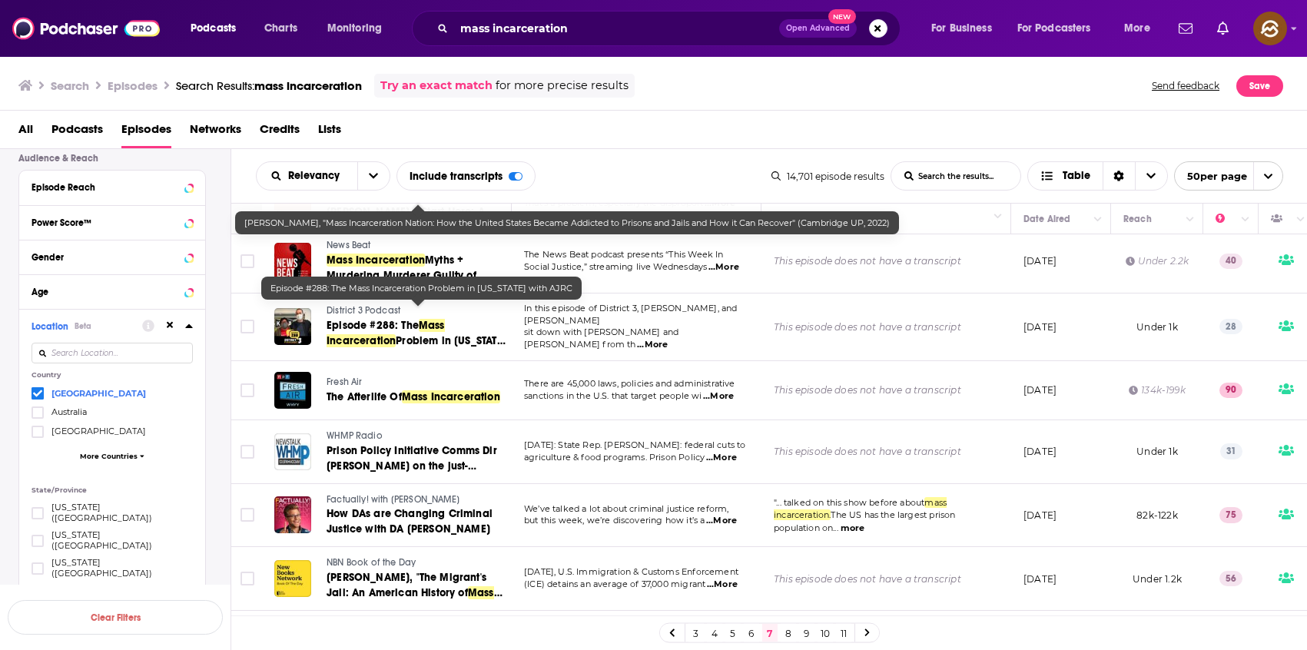
click at [431, 334] on span "Problem in Arkansas with AJRC" at bounding box center [417, 348] width 180 height 28
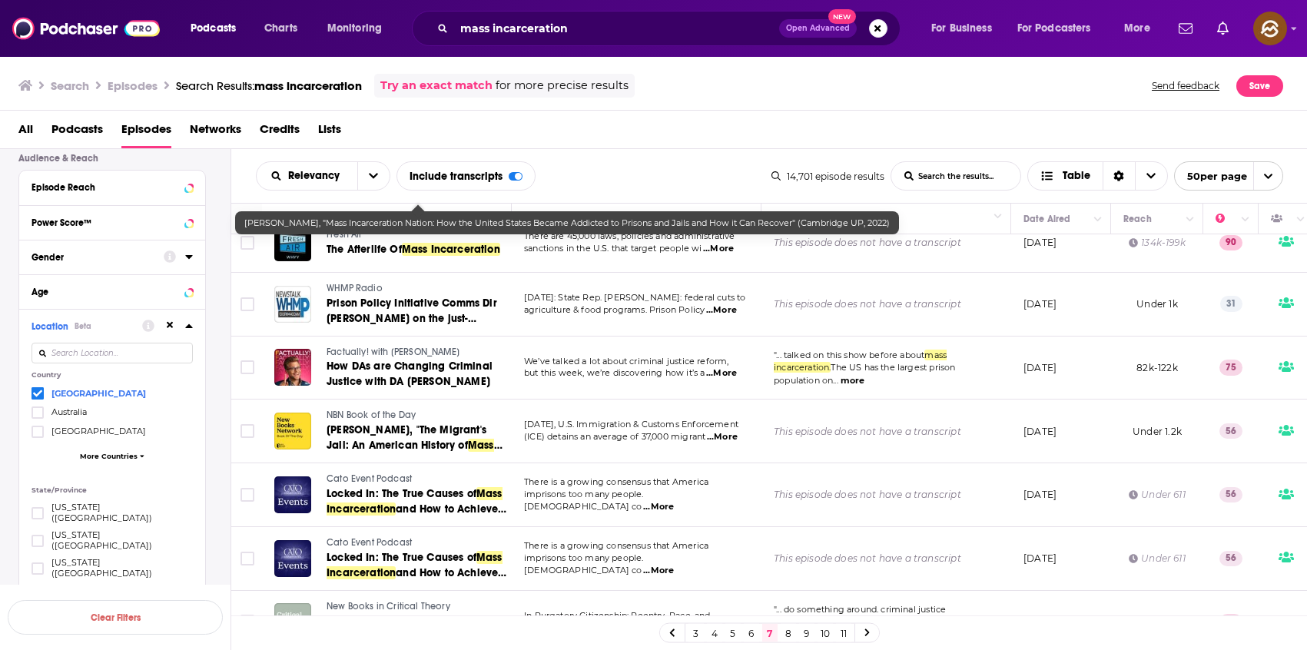
scroll to position [1828, 0]
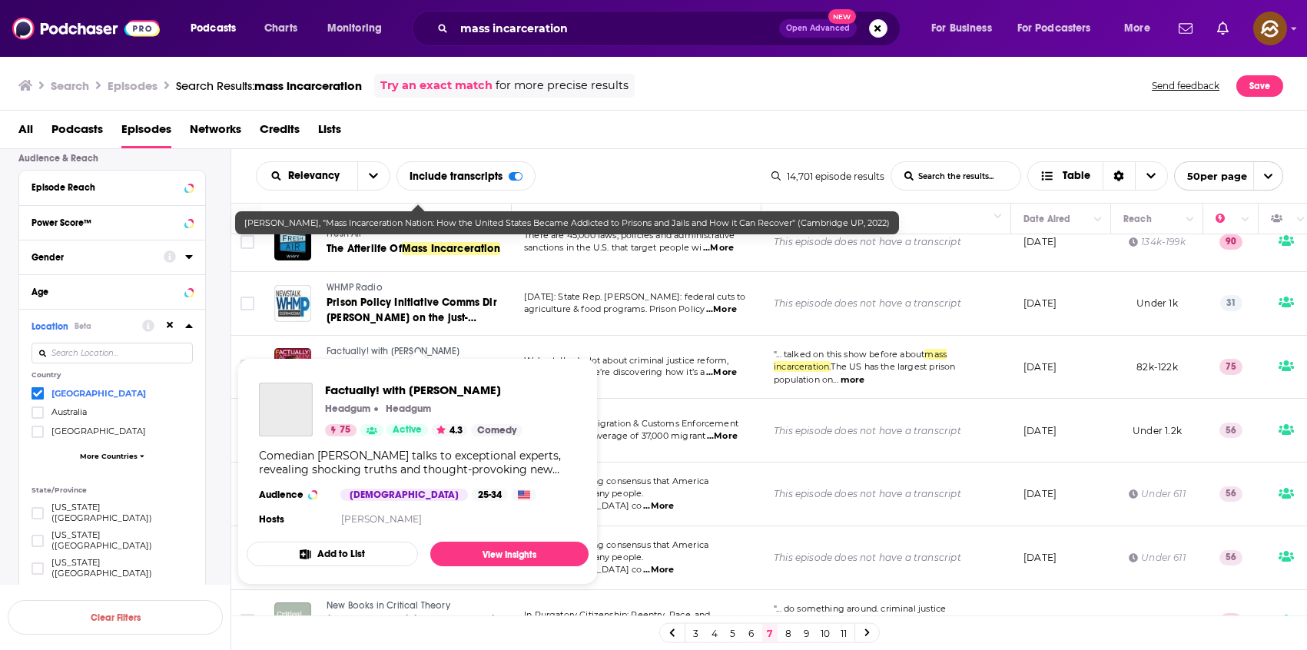
click at [370, 346] on span "Factually! with Adam Conover" at bounding box center [393, 351] width 133 height 11
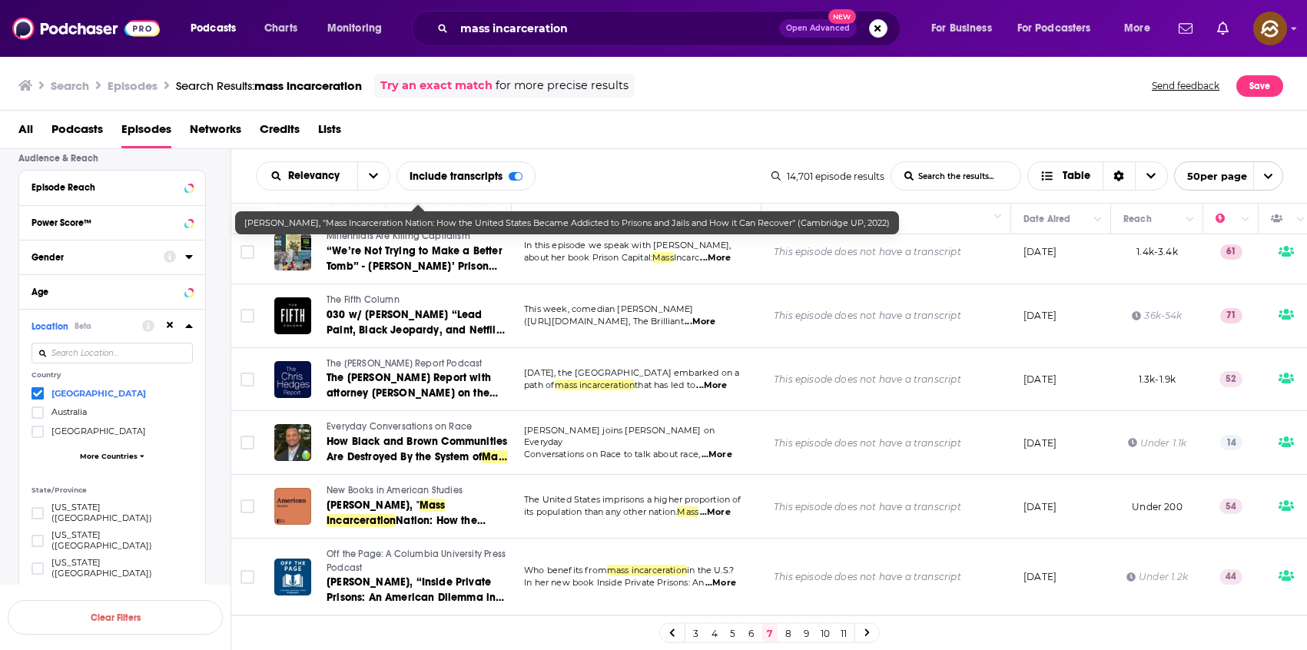
scroll to position [2299, 0]
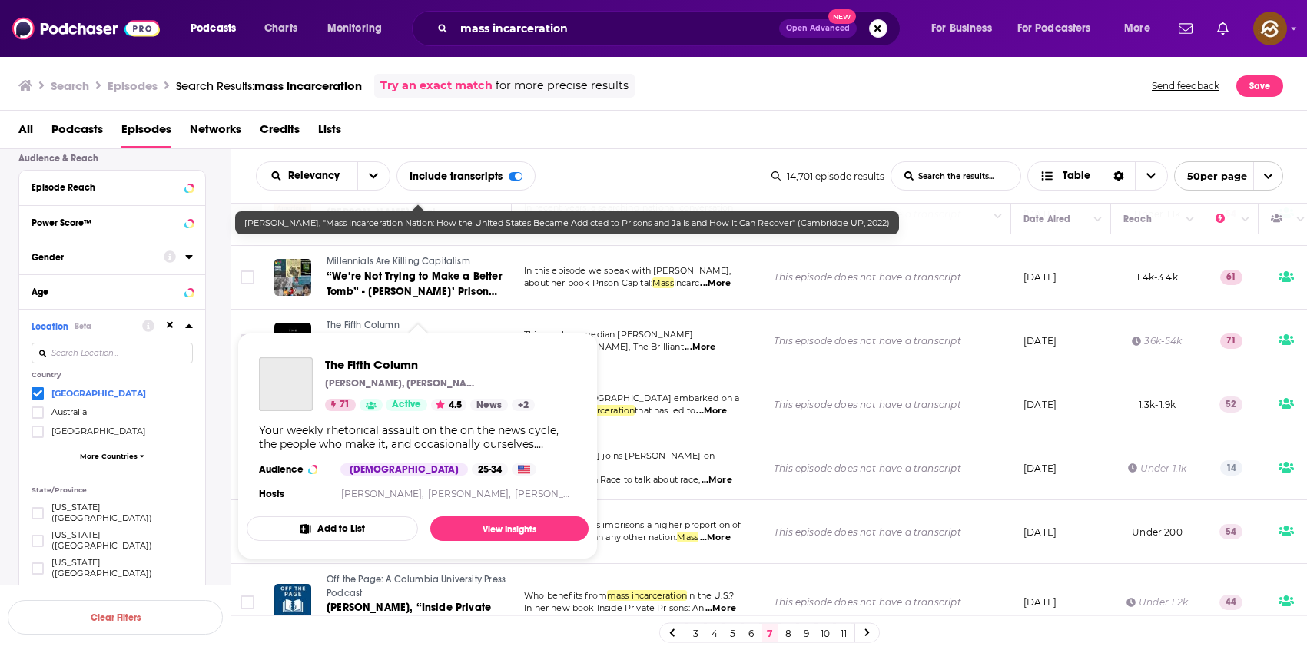
click at [373, 320] on span "The Fifth Column" at bounding box center [363, 325] width 73 height 11
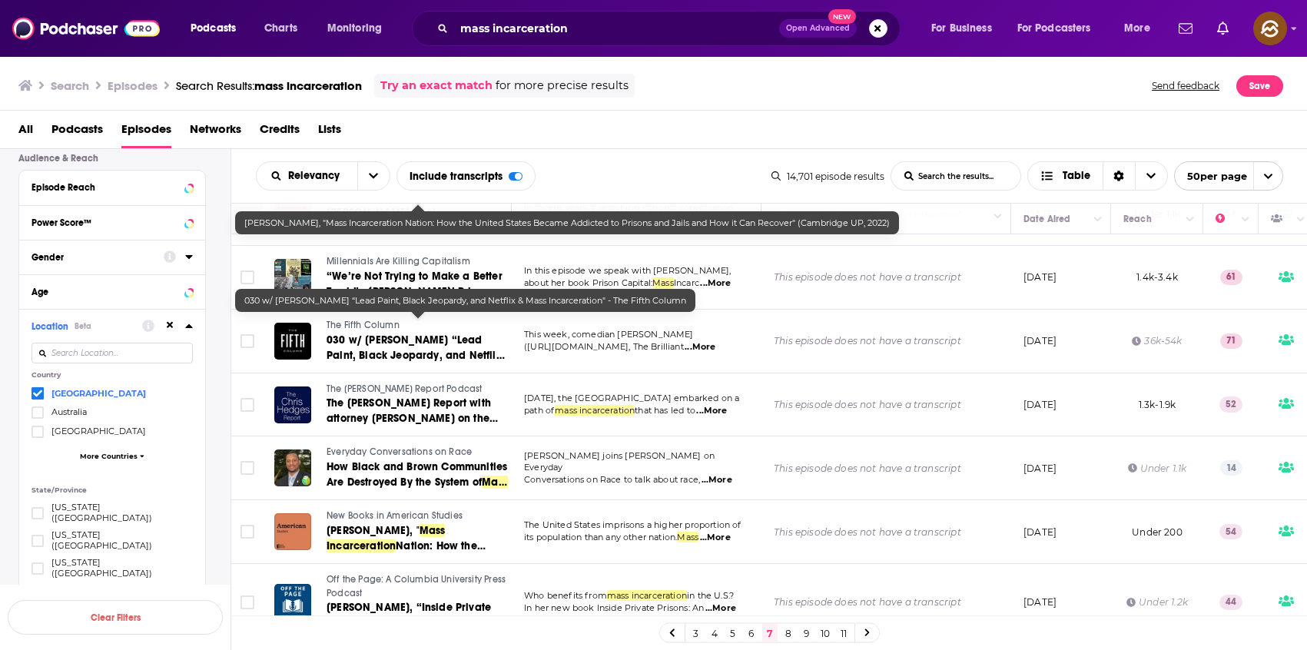
click at [456, 333] on link "030 w/ Andrew Schulz “Lead Paint, Black Jeopardy, and Netflix & Mass Incarcerat…" at bounding box center [418, 348] width 183 height 31
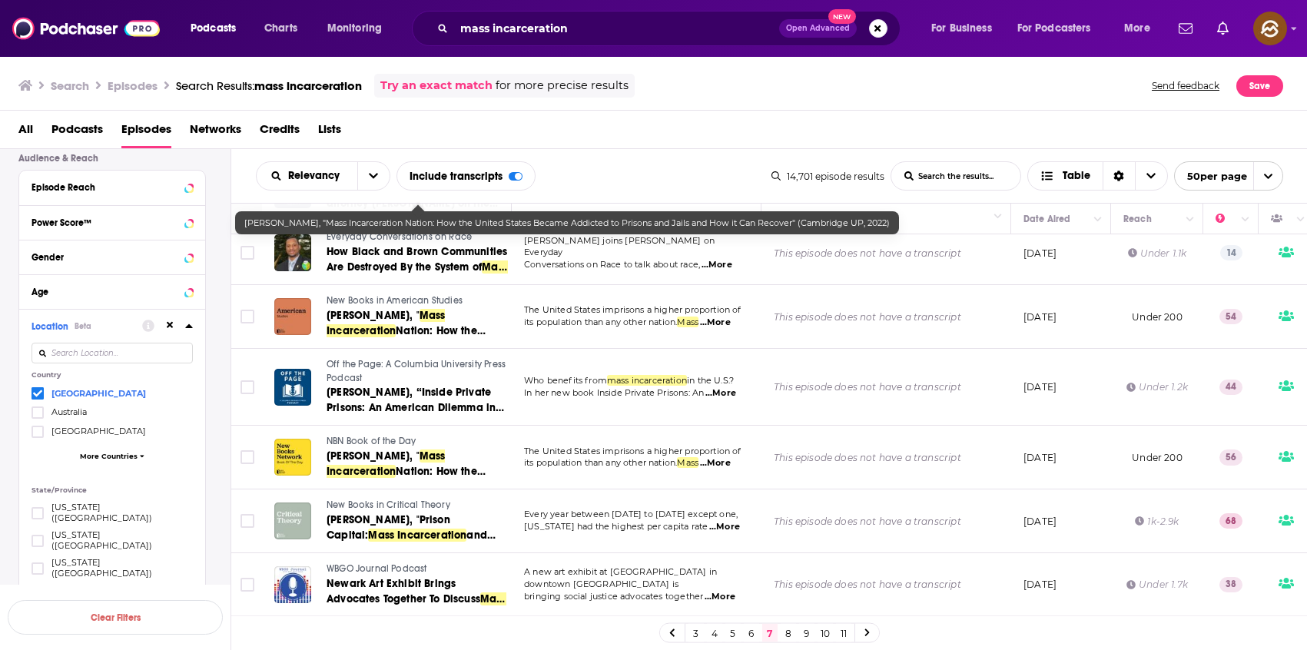
scroll to position [2649, 0]
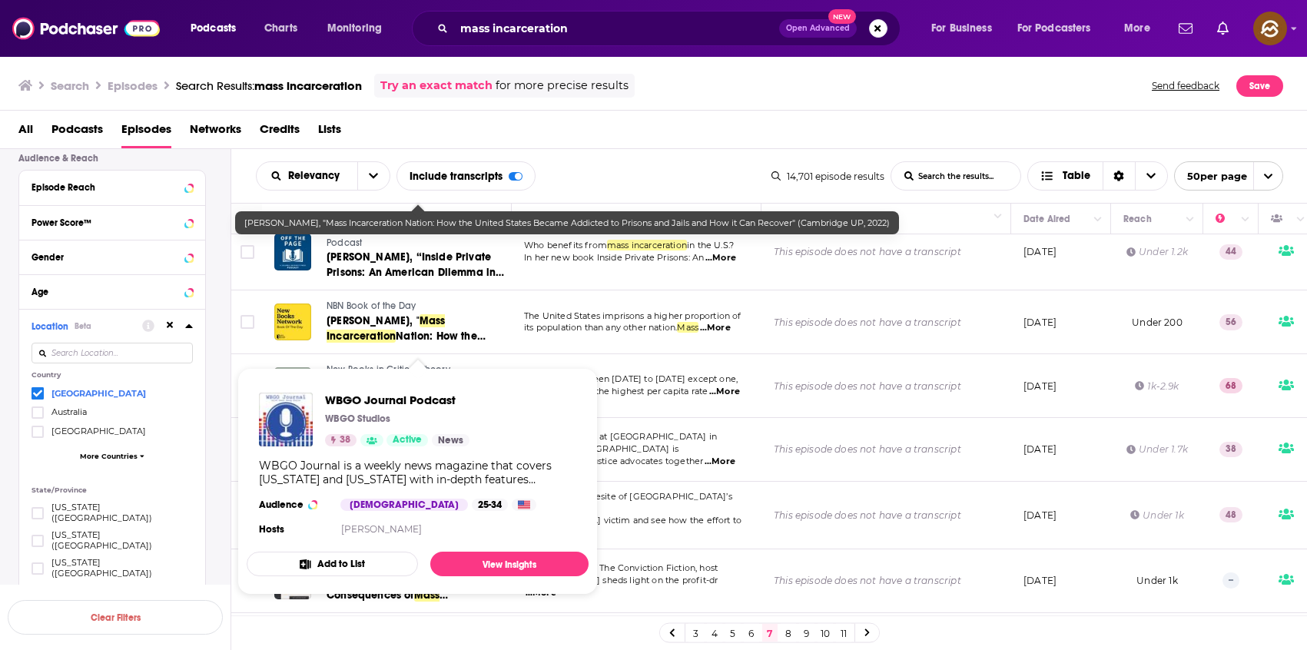
click at [372, 413] on p "WBGO Studios" at bounding box center [357, 419] width 65 height 12
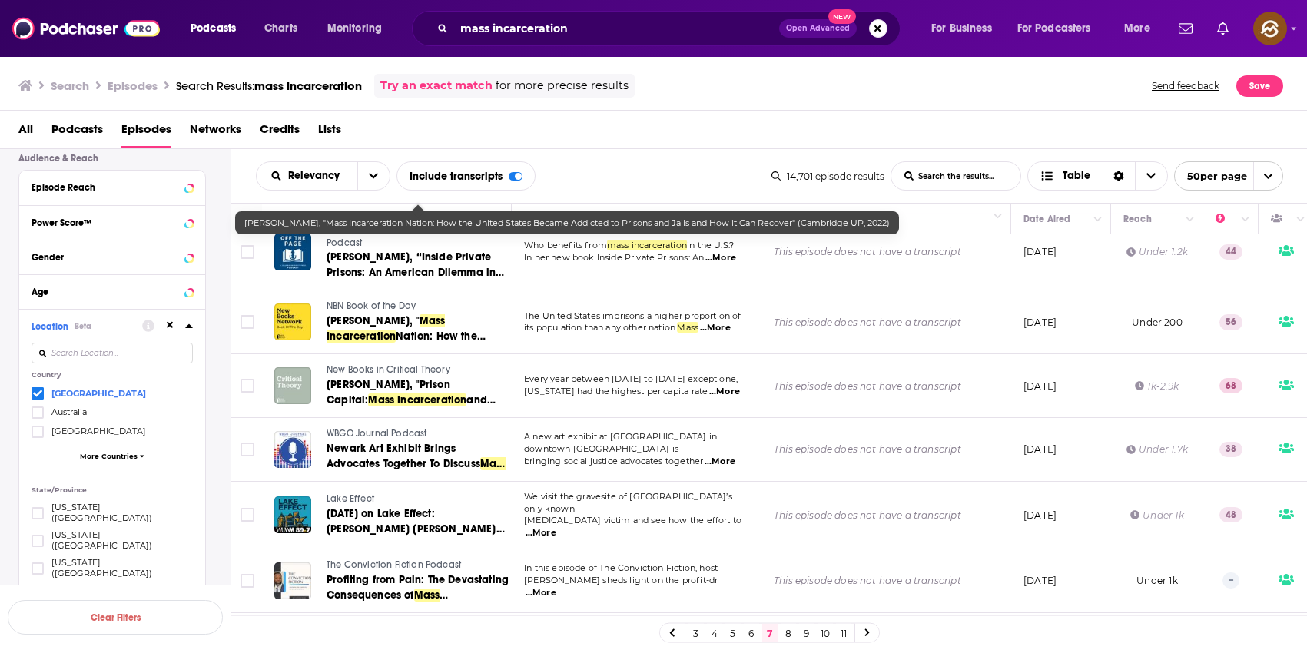
click at [415, 428] on span "WBGO Journal Podcast" at bounding box center [377, 433] width 100 height 11
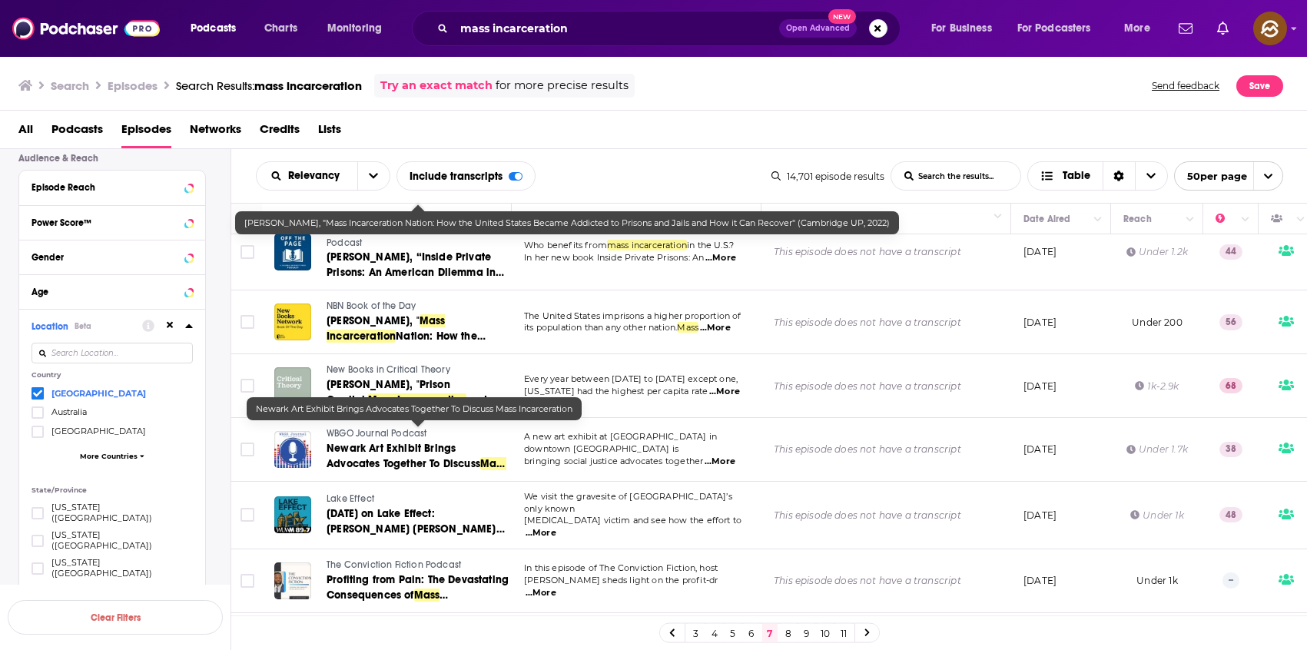
click at [413, 442] on span "Newark Art Exhibit Brings Advocates Together To Discuss" at bounding box center [404, 456] width 154 height 28
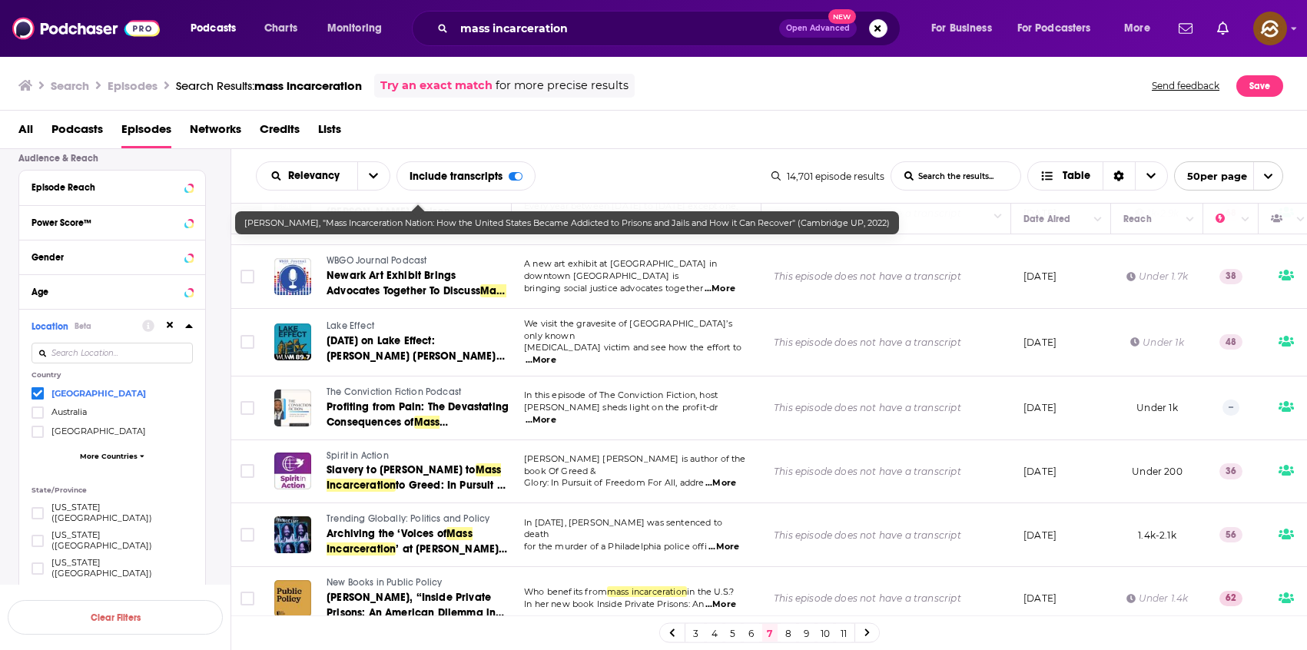
scroll to position [2825, 0]
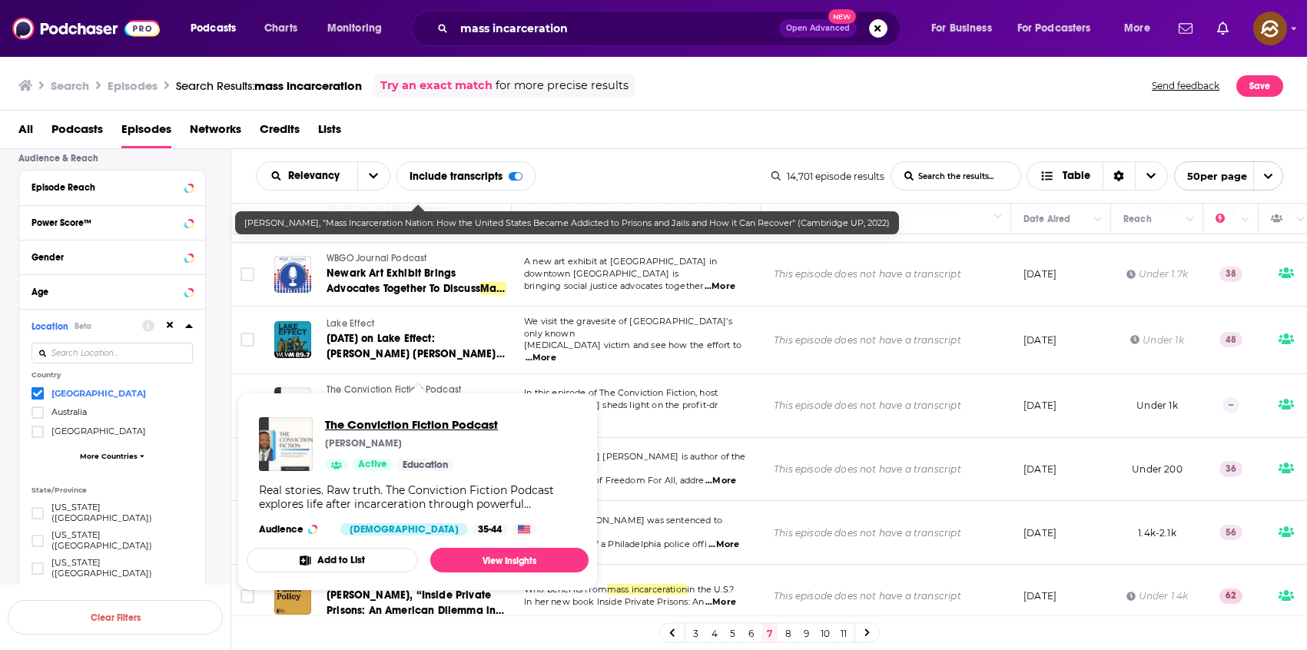
click at [366, 421] on span "The Conviction Fiction Podcast" at bounding box center [411, 424] width 173 height 15
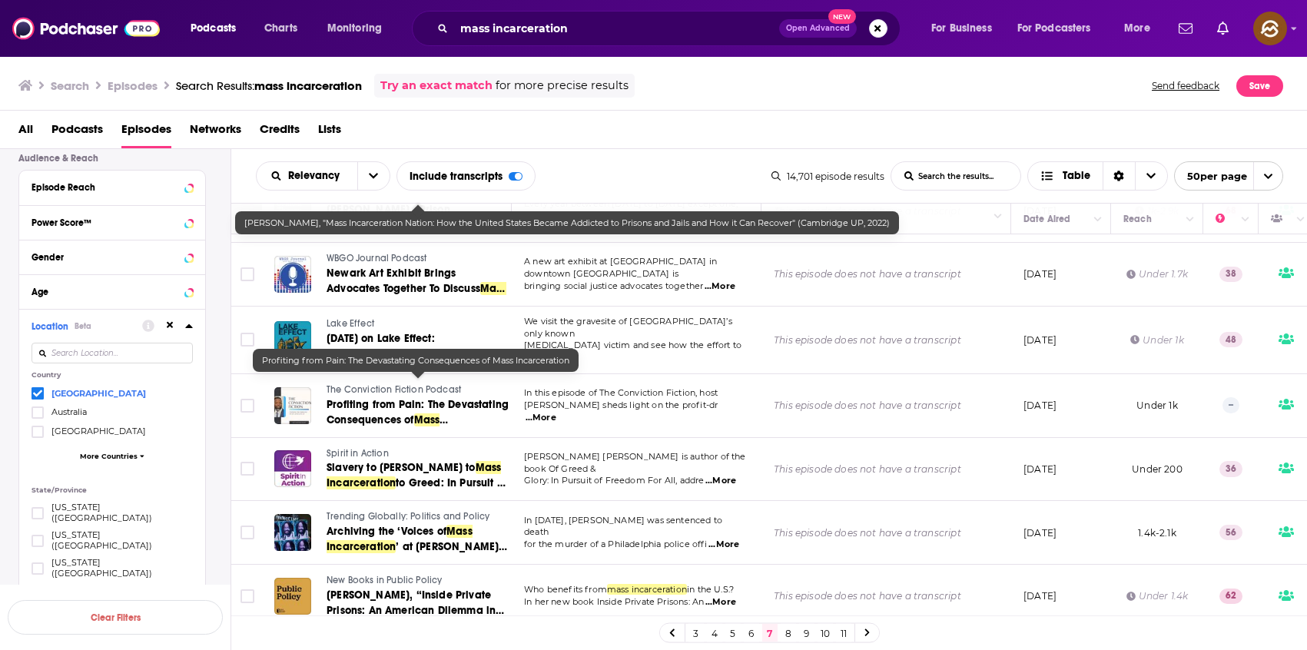
click at [456, 398] on span "Profiting from Pain: The Devastating Consequences of" at bounding box center [418, 412] width 182 height 28
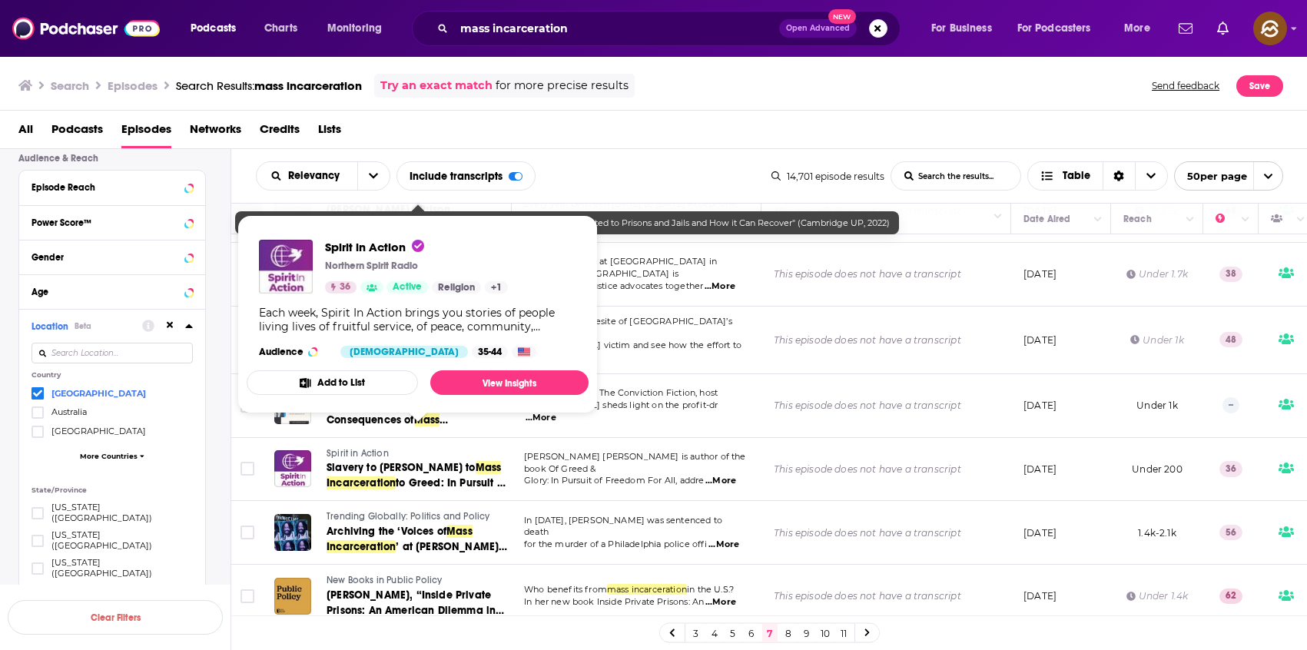
click at [344, 448] on span "Spirit in Action" at bounding box center [358, 453] width 62 height 11
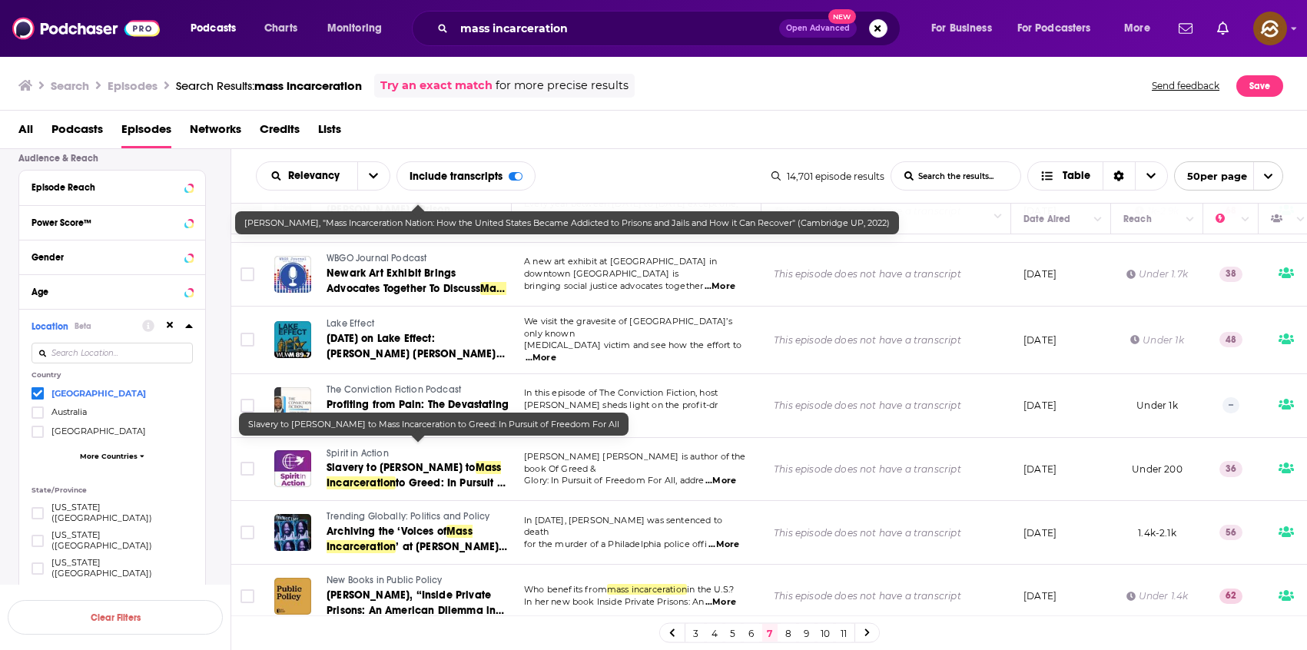
click at [443, 476] on span "to Greed: In Pursuit of Freedom For All" at bounding box center [417, 490] width 180 height 28
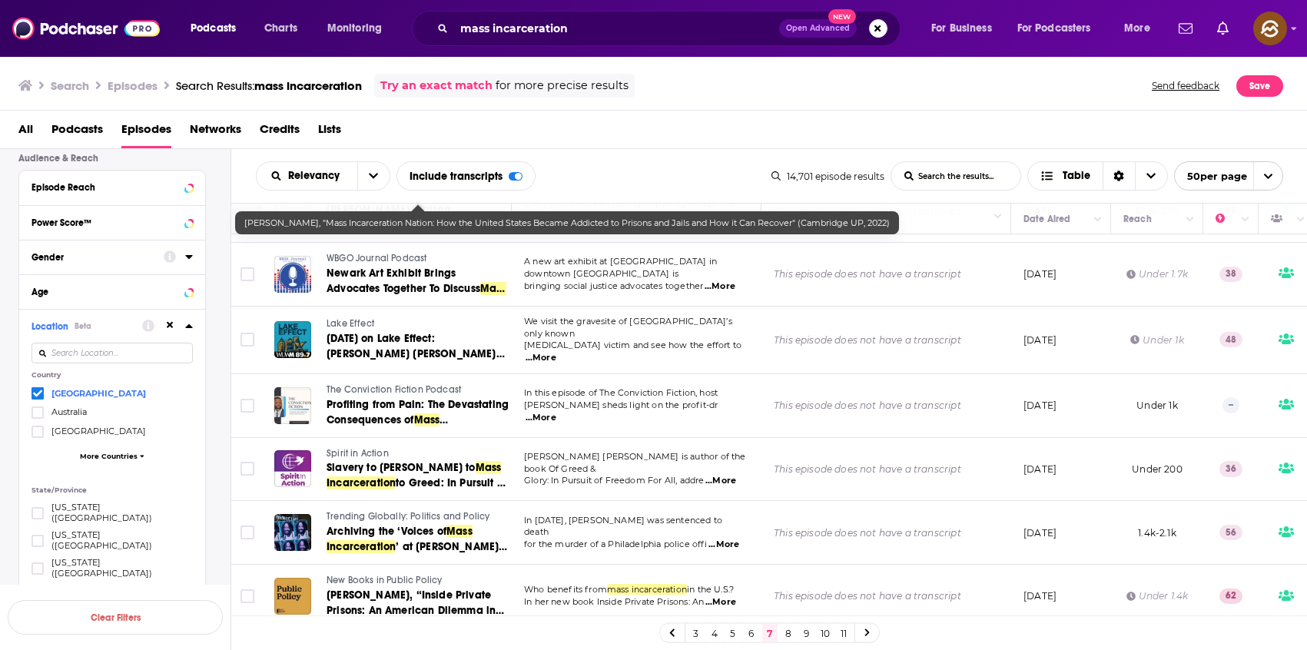
click at [794, 637] on link "8" at bounding box center [788, 633] width 15 height 18
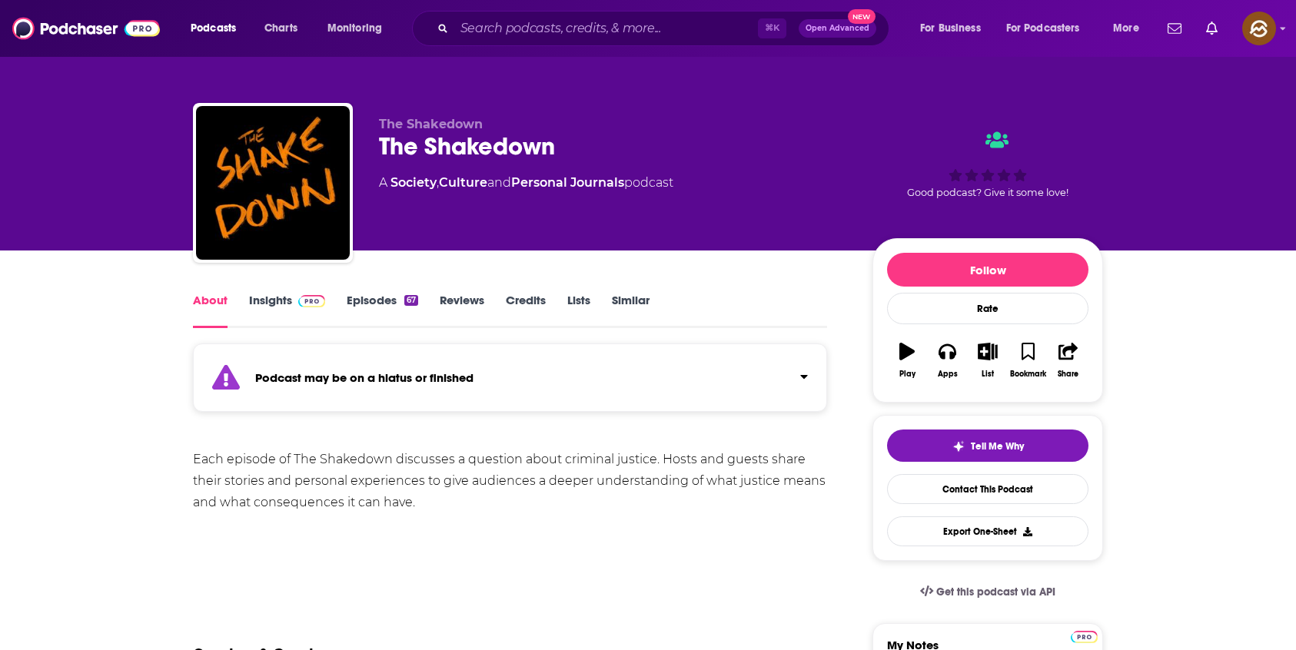
click at [401, 120] on span "The Shakedown" at bounding box center [431, 124] width 104 height 15
drag, startPoint x: 401, startPoint y: 120, endPoint x: 451, endPoint y: 124, distance: 50.1
copy span "Shakedown"
click at [451, 124] on span "The Shakedown" at bounding box center [431, 124] width 104 height 15
click at [395, 149] on div "The Shakedown" at bounding box center [613, 146] width 469 height 30
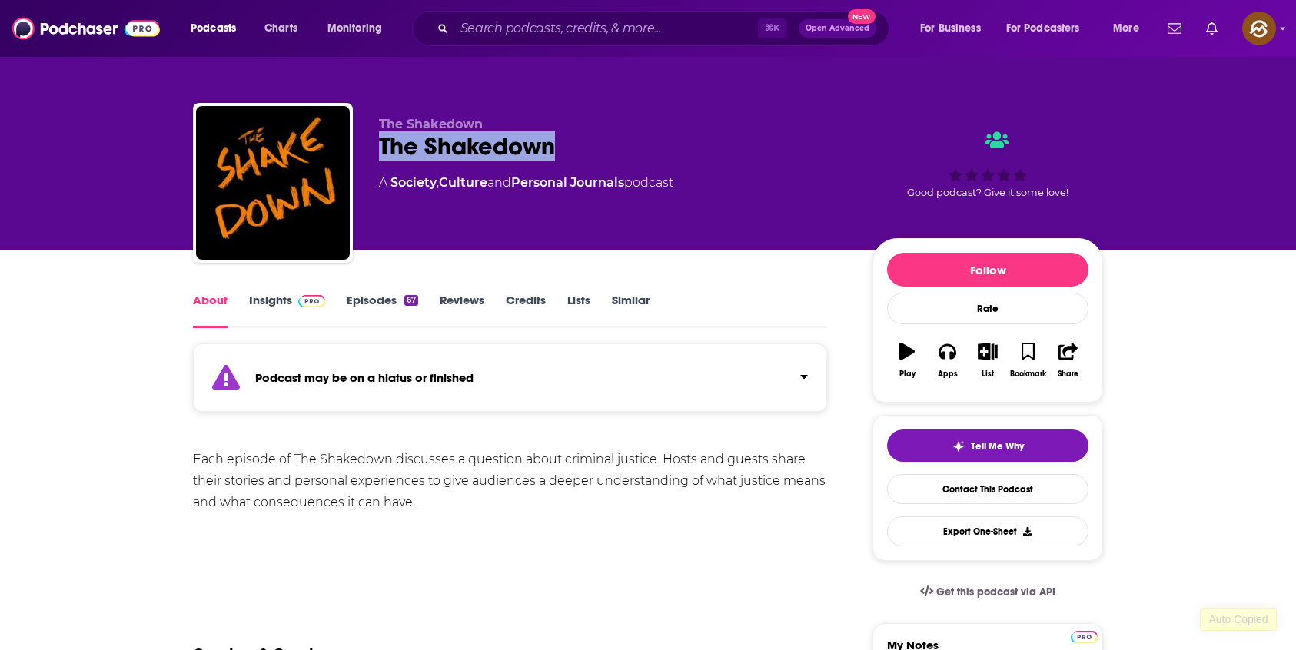
drag, startPoint x: 395, startPoint y: 149, endPoint x: 493, endPoint y: 146, distance: 97.6
copy h1 "The Shakedown"
click at [493, 146] on div "The Shakedown" at bounding box center [613, 146] width 469 height 30
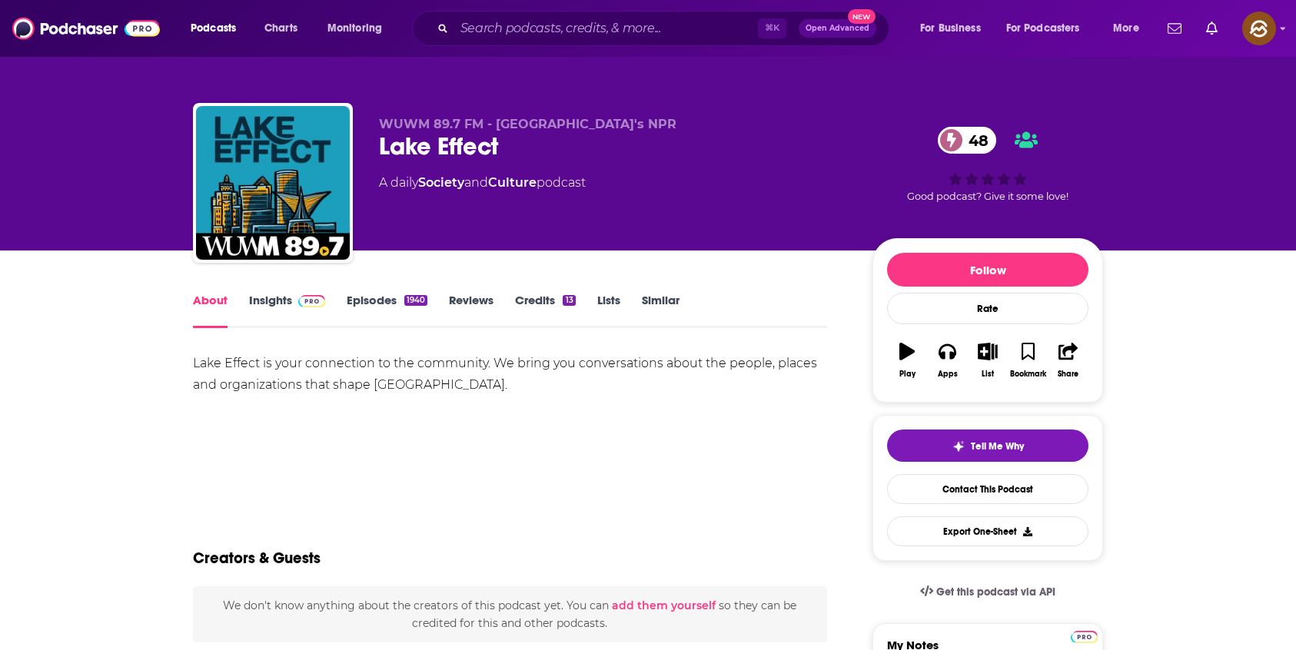
click at [381, 151] on div "Lake Effect 48" at bounding box center [613, 146] width 469 height 30
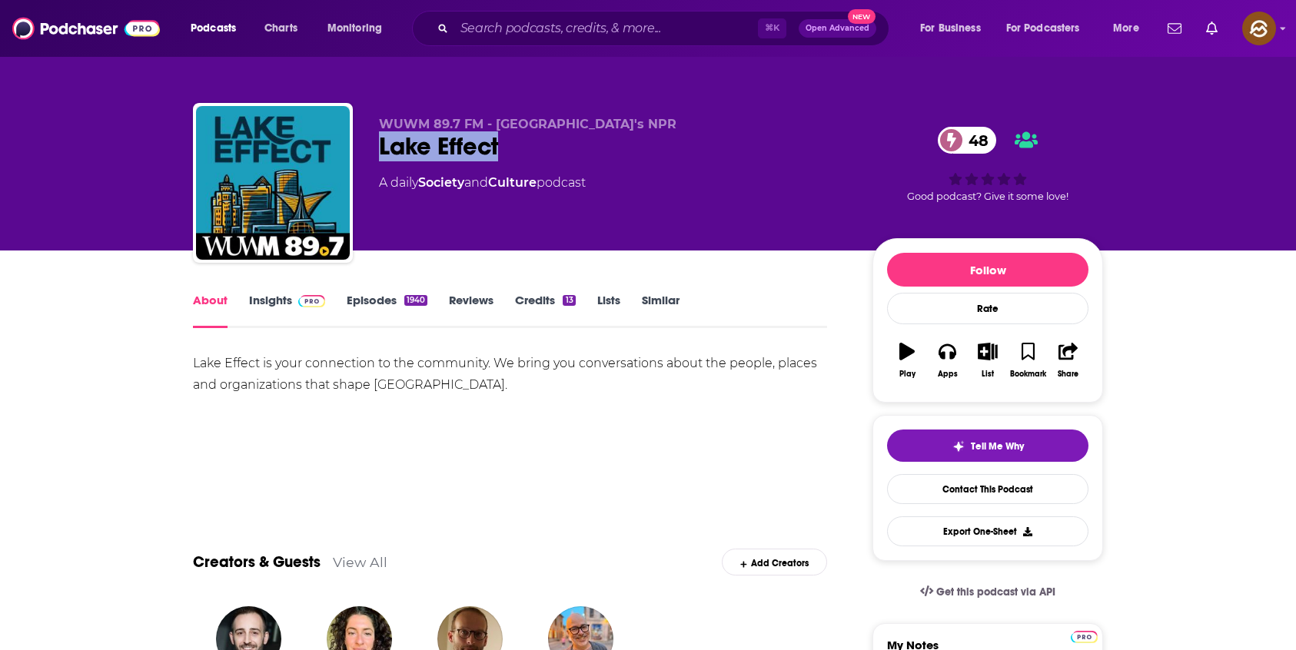
drag, startPoint x: 381, startPoint y: 151, endPoint x: 454, endPoint y: 151, distance: 73.0
copy h1 "Lake Effect"
click at [454, 151] on div "Lake Effect 48" at bounding box center [613, 146] width 469 height 30
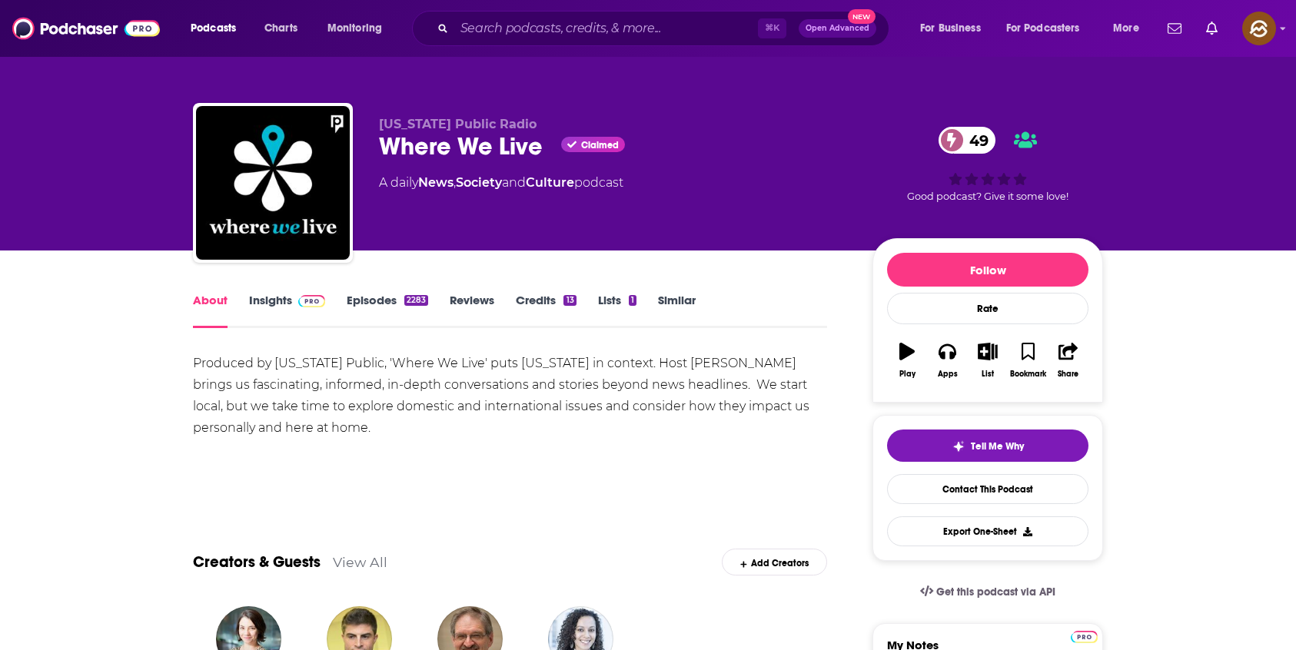
click at [507, 144] on div "Where We Live Claimed 49" at bounding box center [613, 146] width 469 height 30
drag, startPoint x: 507, startPoint y: 144, endPoint x: 417, endPoint y: 138, distance: 90.2
copy h1 "Where We Live"
click at [417, 138] on div "Where We Live Claimed 49" at bounding box center [613, 146] width 469 height 30
click at [513, 147] on div "Where We Live Claimed 49" at bounding box center [613, 146] width 469 height 30
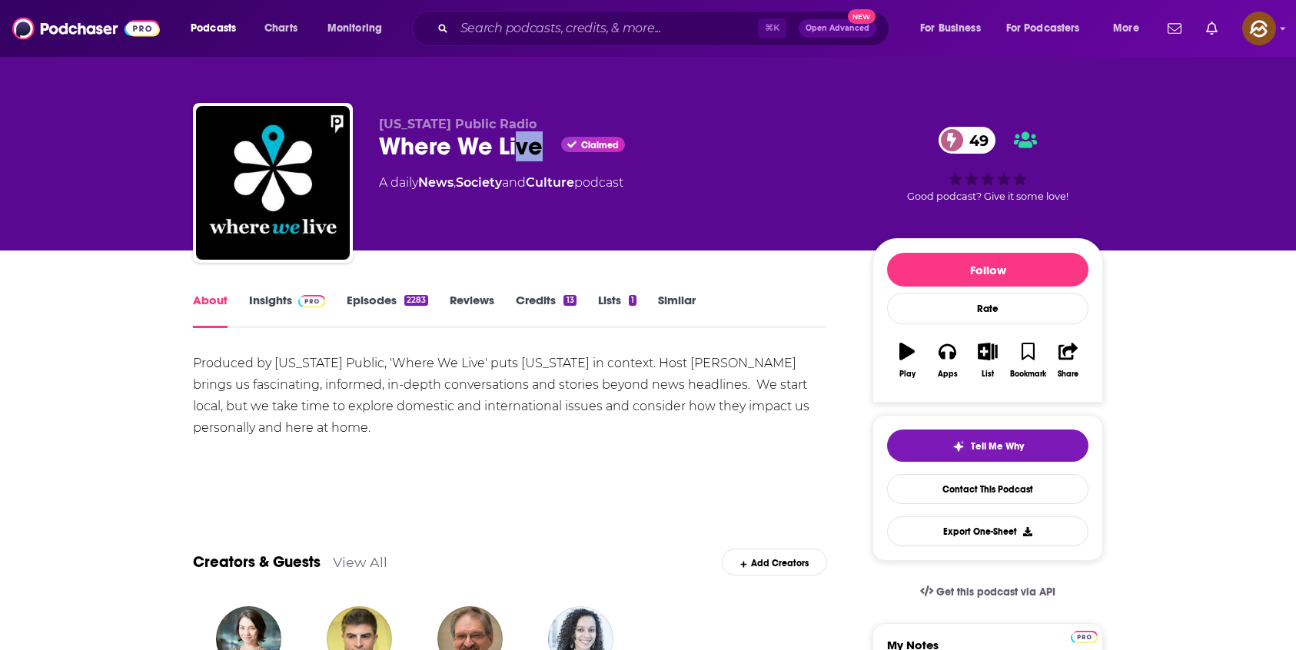
click at [520, 141] on div "Where We Live Claimed 49" at bounding box center [613, 146] width 469 height 30
drag, startPoint x: 520, startPoint y: 141, endPoint x: 366, endPoint y: 137, distance: 154.5
click at [366, 137] on div "[US_STATE] Public Radio Where We Live Claimed 49 A daily News , Society and Cul…" at bounding box center [648, 186] width 910 height 166
click at [947, 333] on button "Apps" at bounding box center [947, 360] width 40 height 55
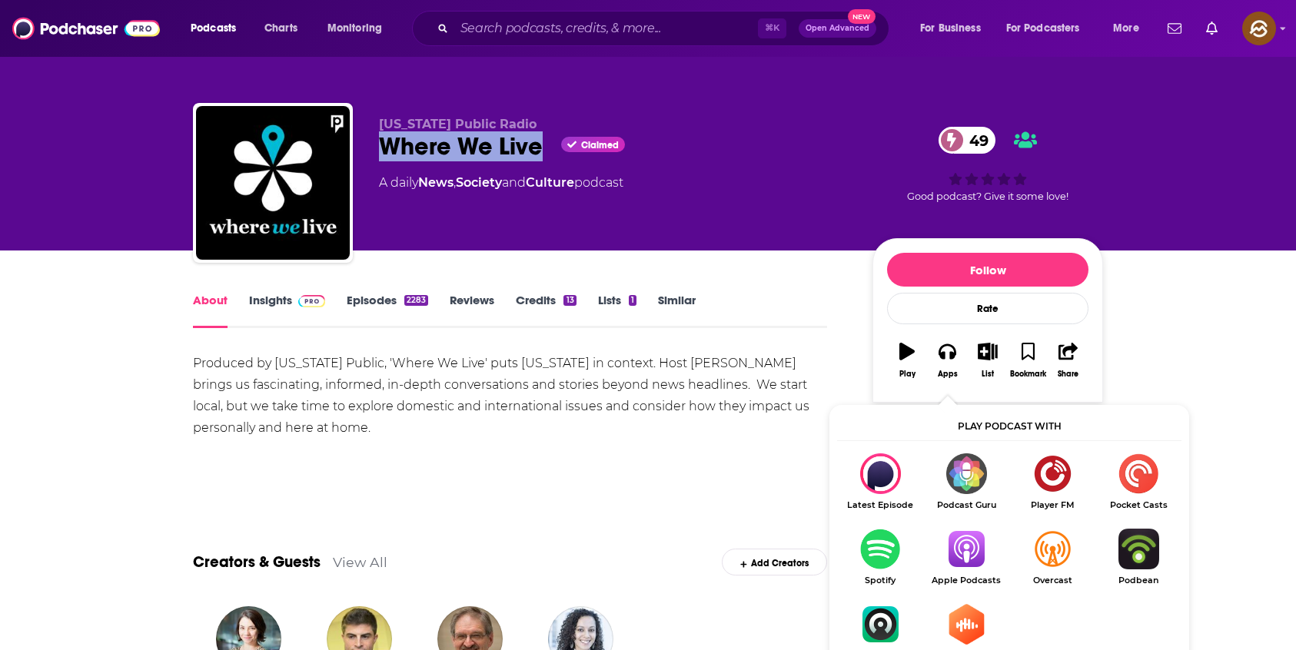
click at [972, 537] on img "Show Listen On dropdown" at bounding box center [966, 549] width 86 height 41
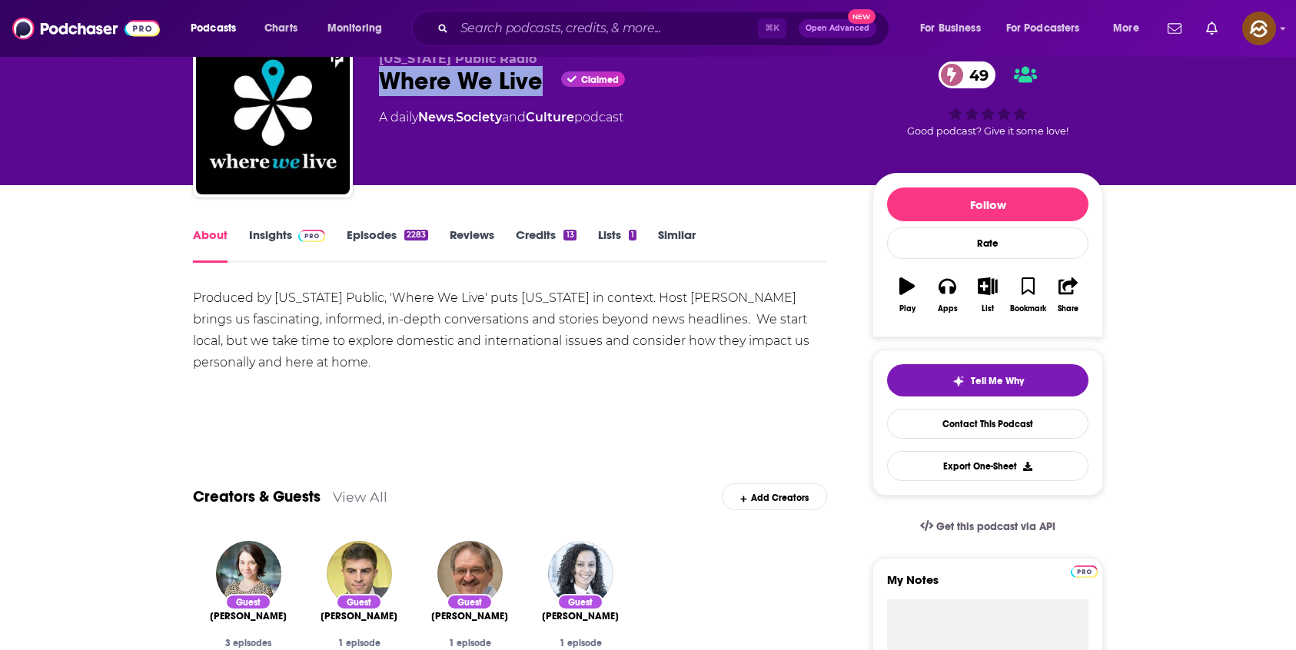
scroll to position [26, 0]
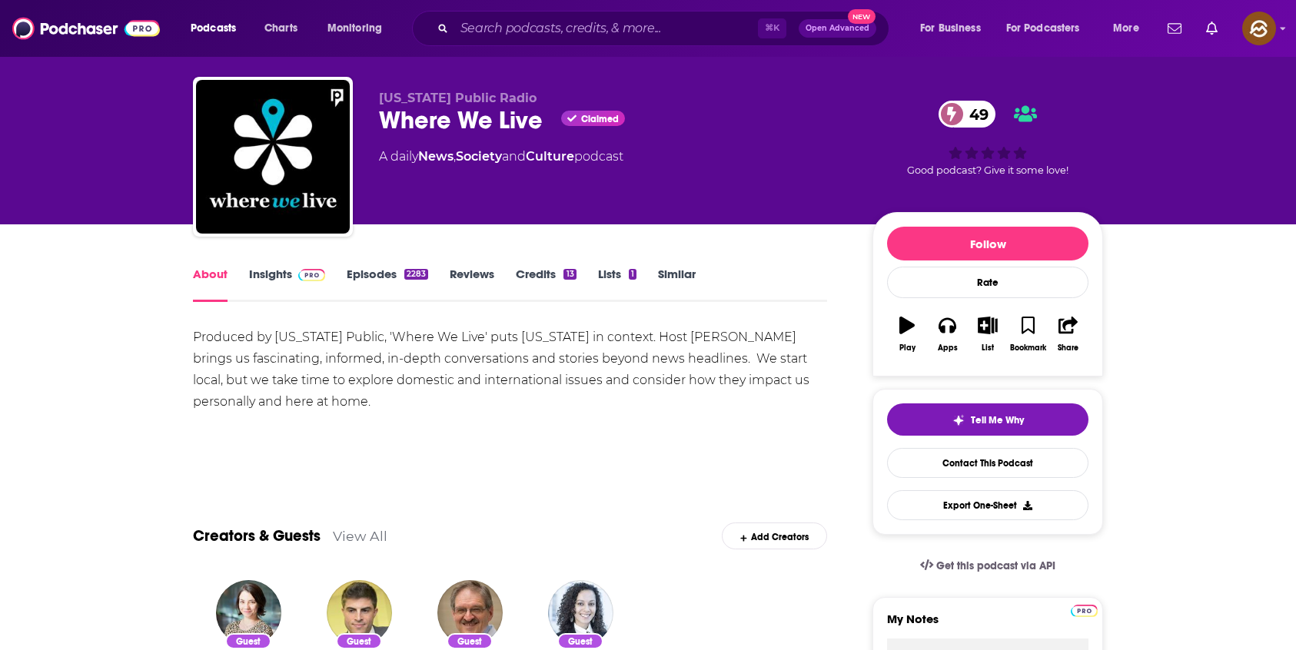
click at [748, 339] on div "Produced by [US_STATE] Public, 'Where We Live' puts [US_STATE] in context. Host…" at bounding box center [510, 370] width 634 height 86
drag, startPoint x: 748, startPoint y: 339, endPoint x: 765, endPoint y: 337, distance: 16.2
copy div "[PERSON_NAME]"
click at [765, 337] on div "Produced by [US_STATE] Public, 'Where We Live' puts [US_STATE] in context. Host…" at bounding box center [510, 370] width 634 height 86
click at [274, 275] on link "Insights" at bounding box center [287, 284] width 76 height 35
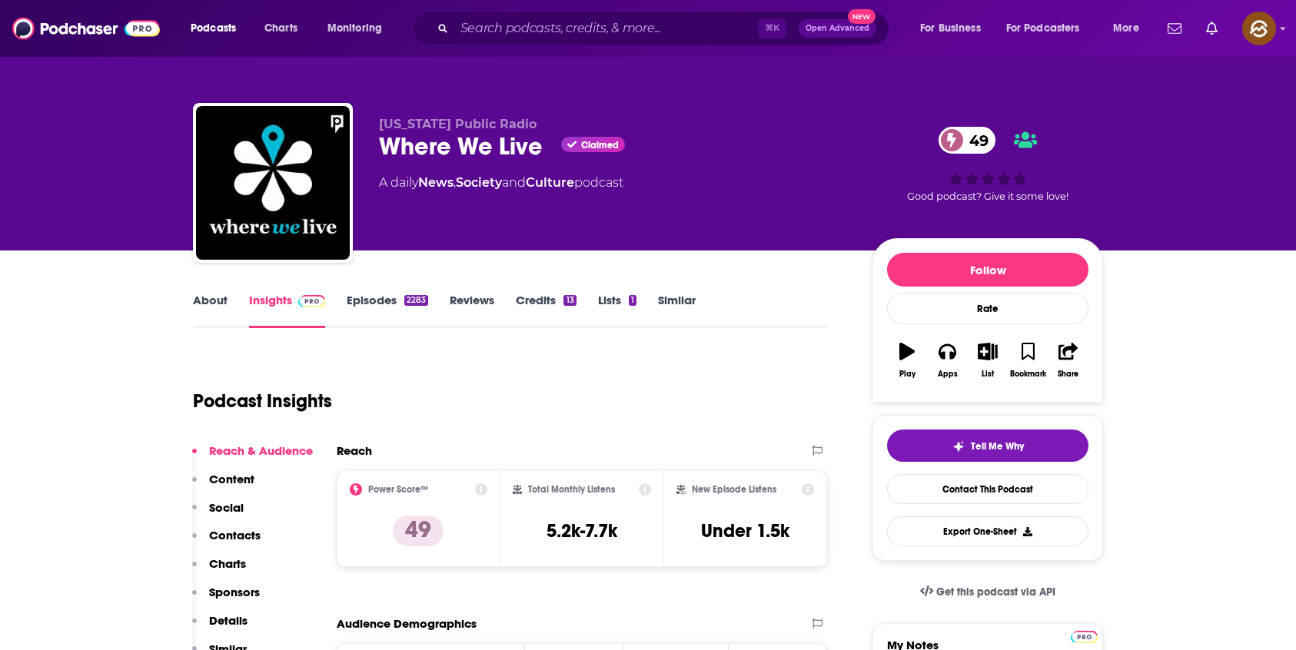
click at [230, 534] on p "Contacts" at bounding box center [234, 535] width 51 height 15
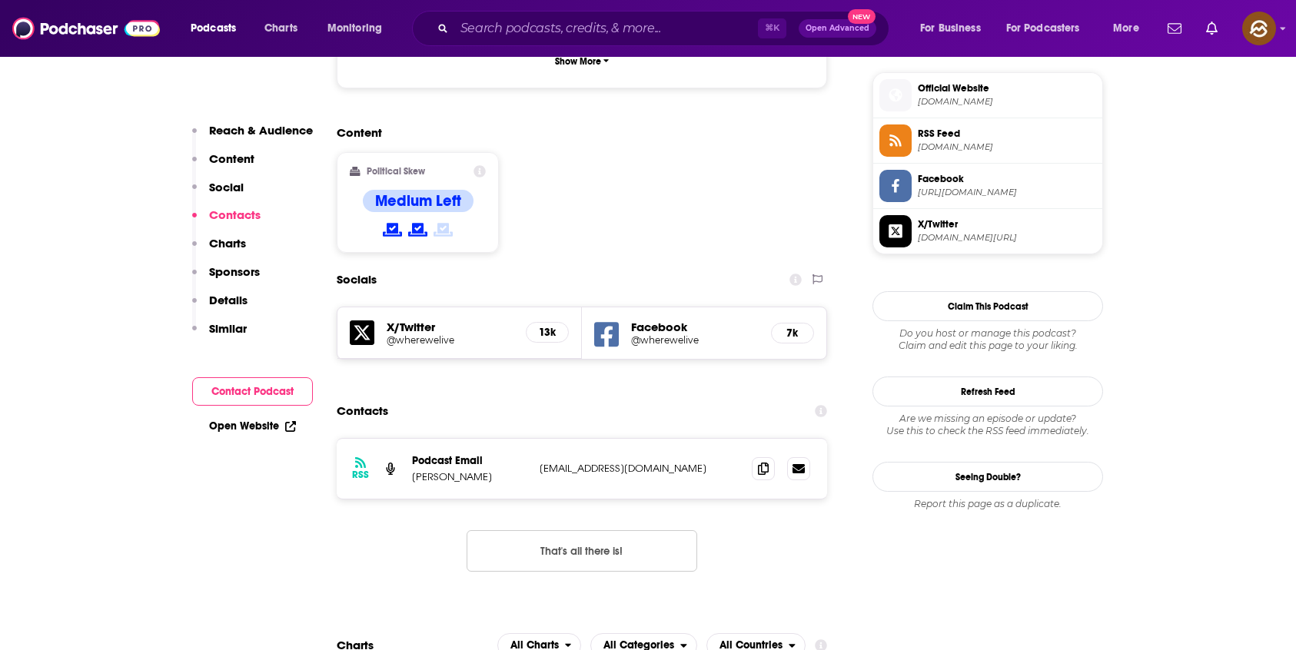
scroll to position [1231, 0]
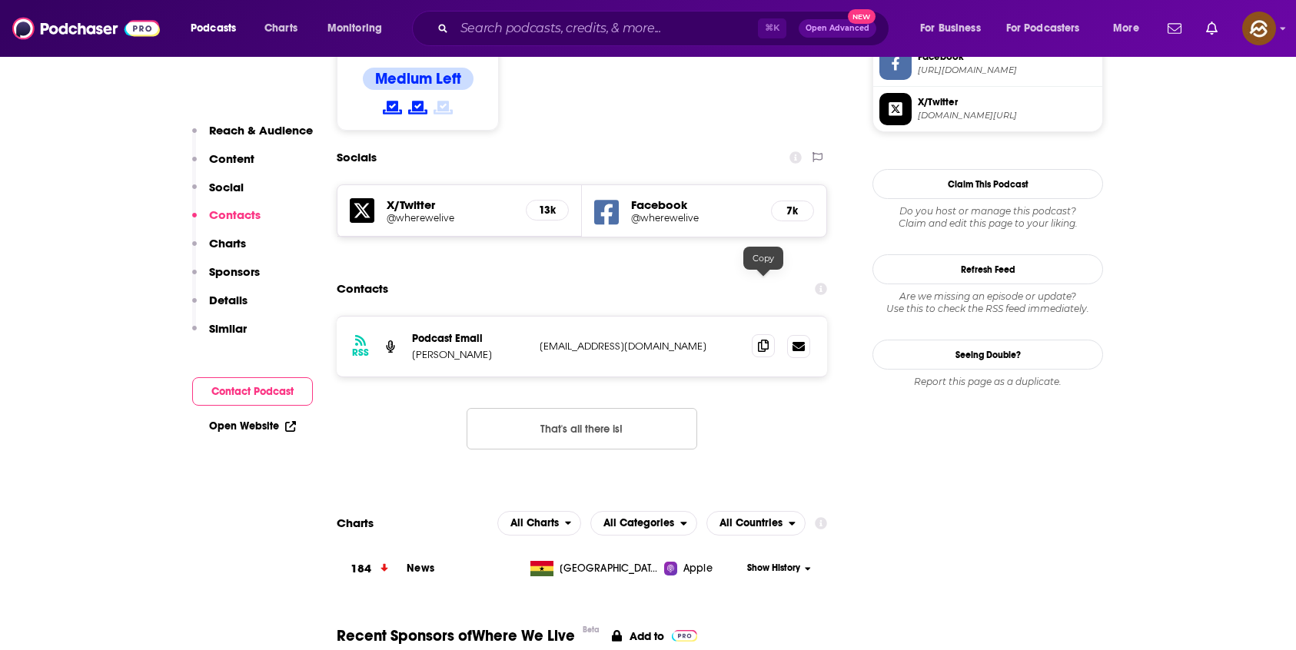
click at [755, 334] on span at bounding box center [762, 345] width 23 height 23
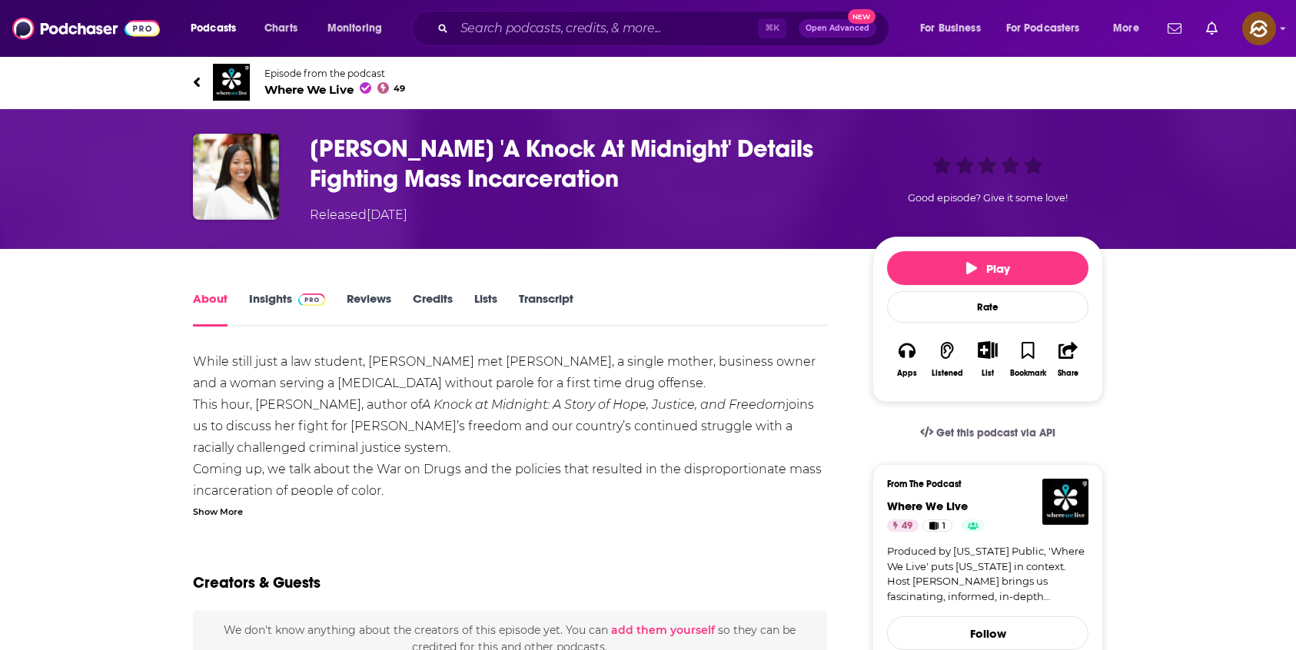
click at [364, 152] on h1 "Brittany K. Barnett's 'A Knock At Midnight' Details Fighting Mass Incarceration" at bounding box center [579, 164] width 538 height 60
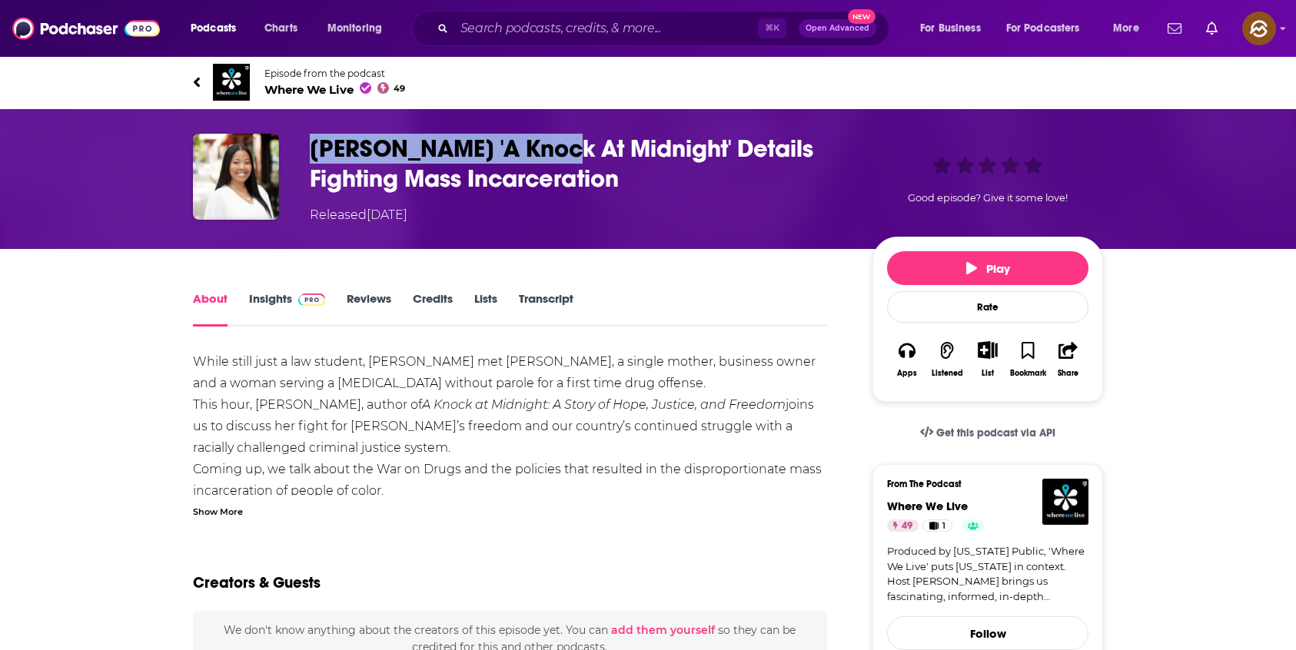
drag, startPoint x: 364, startPoint y: 152, endPoint x: 460, endPoint y: 152, distance: 95.3
copy h1 "Brittany K. Barnett's"
click at [460, 152] on h1 "Brittany K. Barnett's 'A Knock At Midnight' Details Fighting Mass Incarceration" at bounding box center [579, 164] width 538 height 60
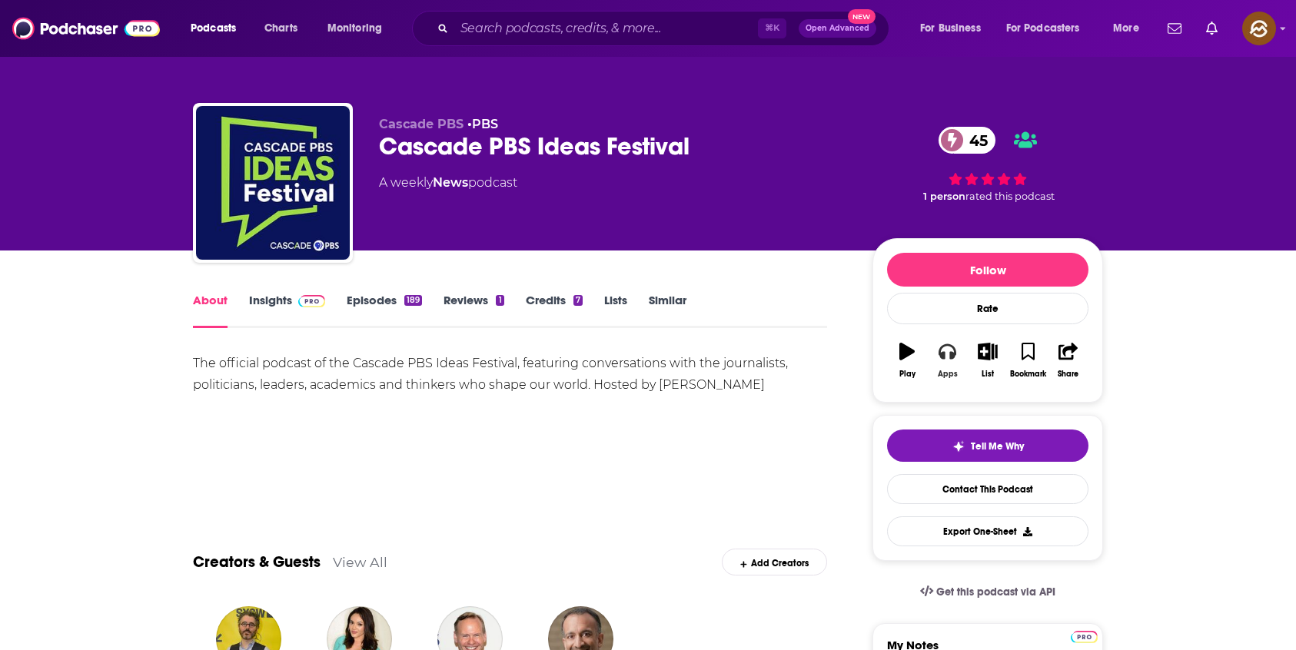
click at [960, 364] on button "Apps" at bounding box center [947, 360] width 40 height 55
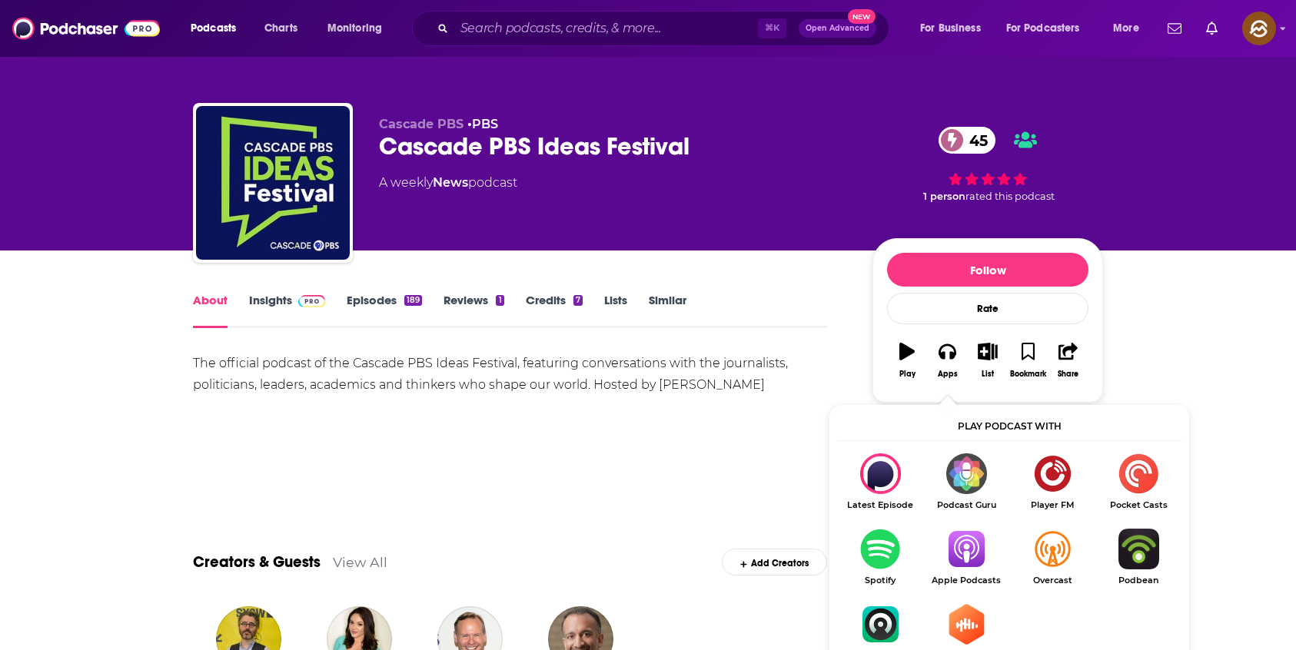
click at [981, 557] on img "Show Listen On dropdown" at bounding box center [966, 549] width 86 height 41
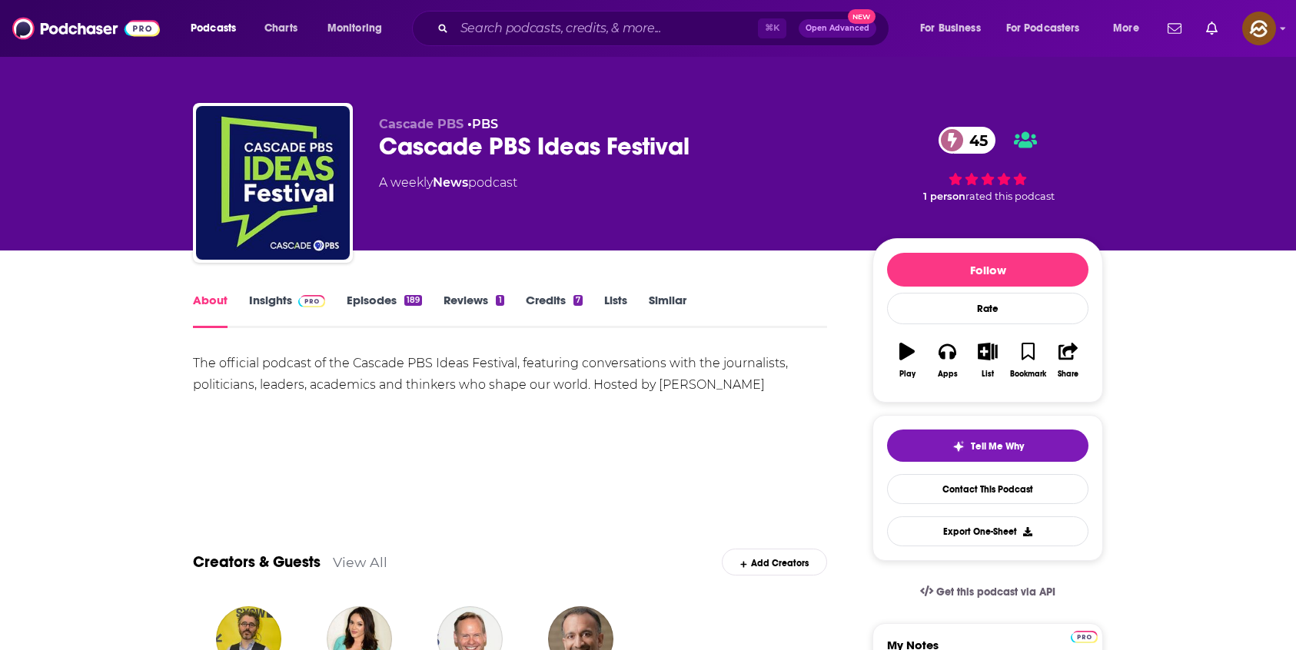
click at [423, 143] on div "Cascade PBS Ideas Festival 45" at bounding box center [613, 146] width 469 height 30
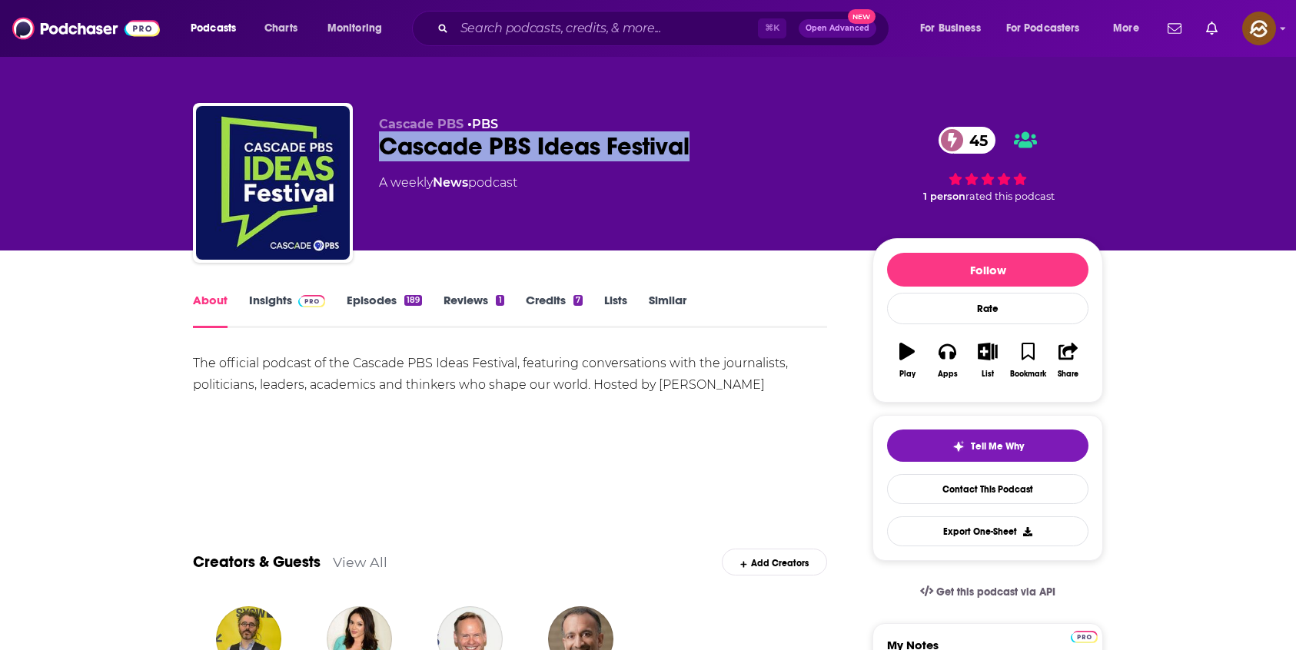
drag, startPoint x: 423, startPoint y: 143, endPoint x: 618, endPoint y: 144, distance: 194.4
copy h1 "Cascade PBS Ideas Festival"
click at [618, 144] on div "Cascade PBS Ideas Festival 45" at bounding box center [613, 146] width 469 height 30
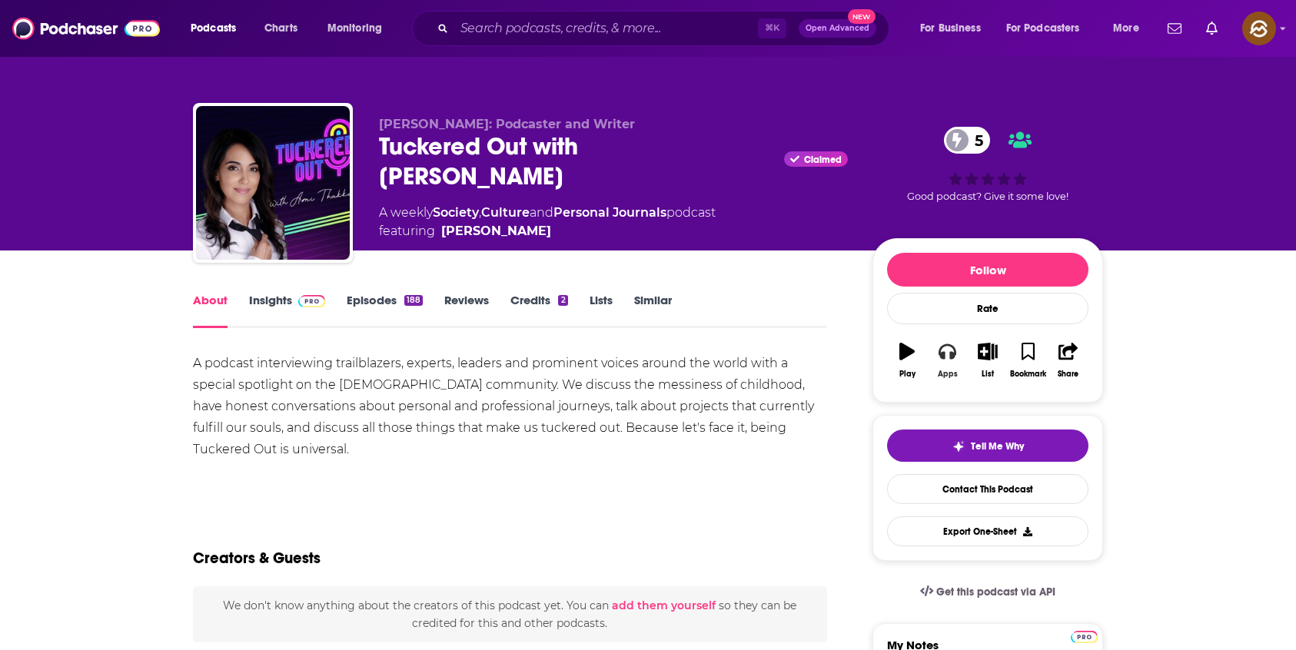
click at [946, 347] on icon "button" at bounding box center [946, 351] width 17 height 17
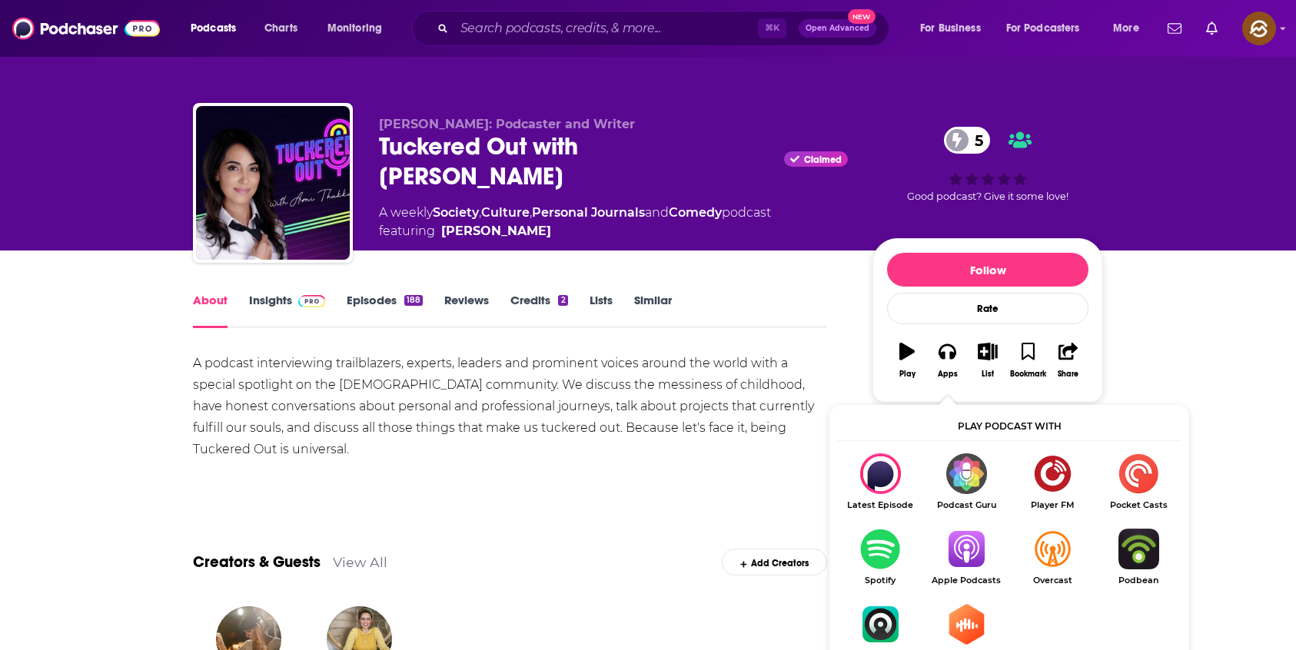
click at [982, 552] on img "Show Listen On dropdown" at bounding box center [966, 549] width 86 height 41
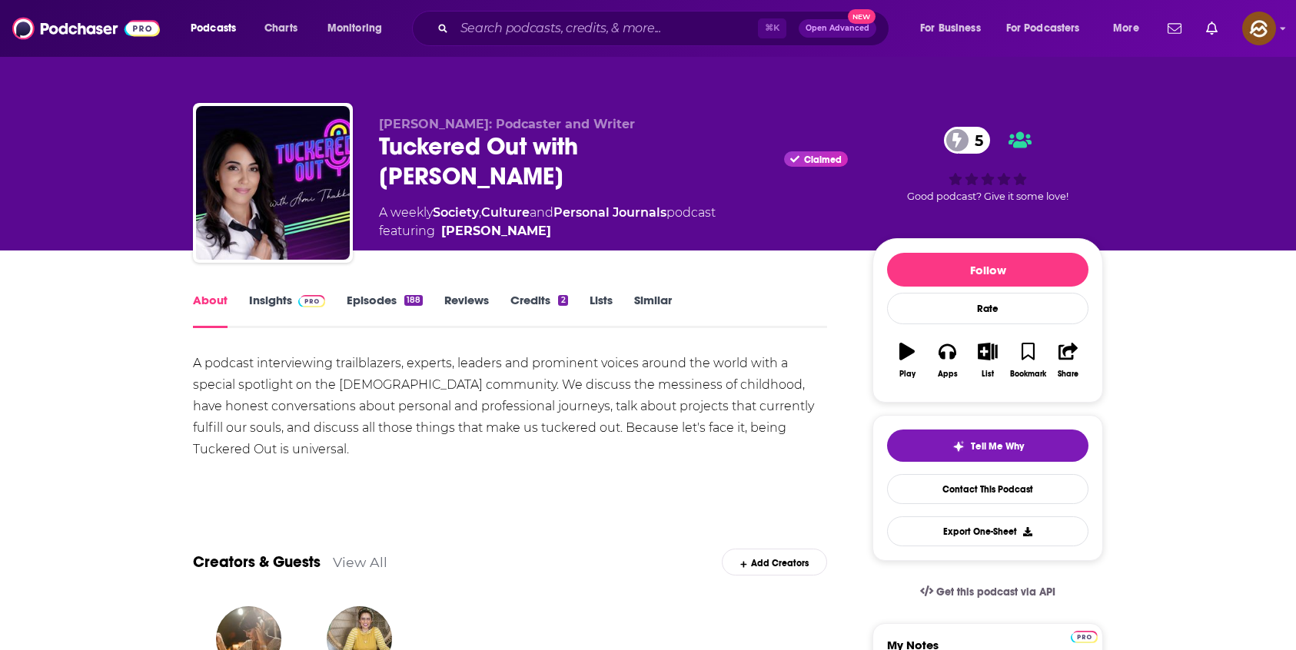
click at [400, 140] on div "Tuckered Out with [PERSON_NAME] Claimed 5" at bounding box center [613, 161] width 469 height 60
drag, startPoint x: 400, startPoint y: 140, endPoint x: 480, endPoint y: 140, distance: 79.9
copy h1 "Tuckered"
click at [480, 140] on div "Tuckered Out with [PERSON_NAME] Claimed 5" at bounding box center [613, 161] width 469 height 60
click at [417, 145] on div "Tuckered Out with [PERSON_NAME] Claimed 5" at bounding box center [613, 161] width 469 height 60
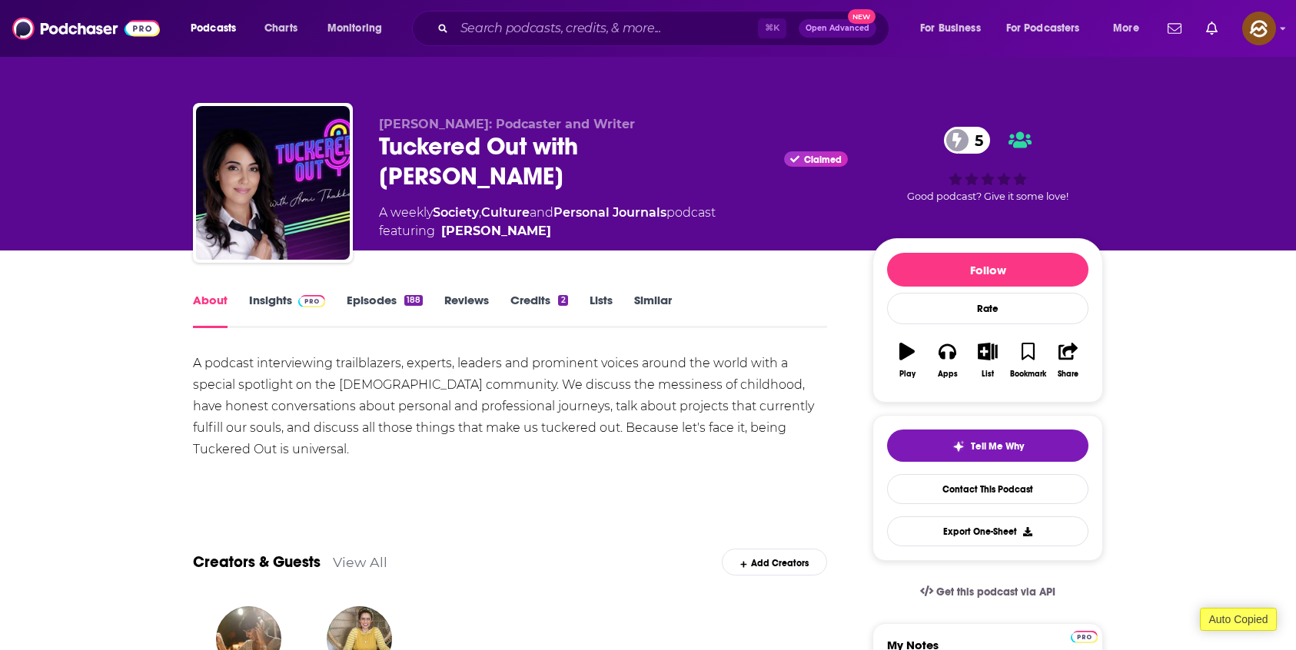
click at [410, 147] on div "Tuckered Out with [PERSON_NAME] Claimed 5" at bounding box center [613, 161] width 469 height 60
drag, startPoint x: 410, startPoint y: 147, endPoint x: 516, endPoint y: 149, distance: 106.8
copy h1 "Tuckered Out"
click at [516, 149] on div "Tuckered Out with [PERSON_NAME] Claimed 5" at bounding box center [613, 161] width 469 height 60
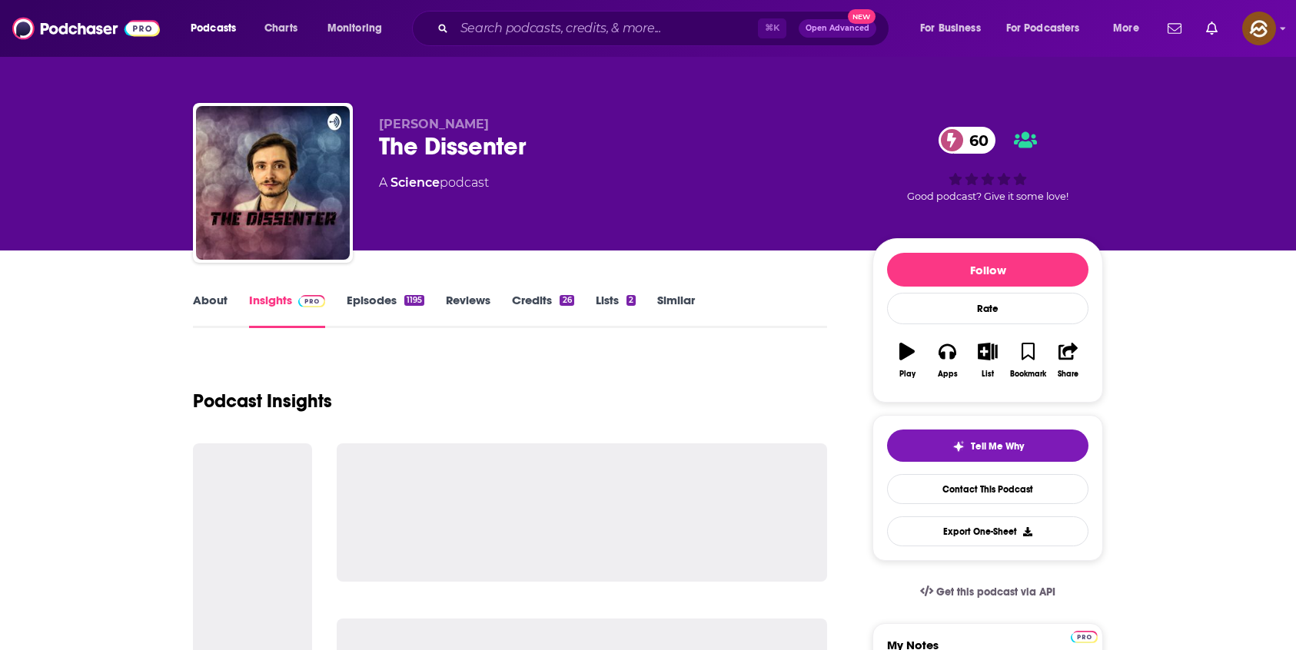
click at [468, 153] on div "The Dissenter 60" at bounding box center [613, 146] width 469 height 30
drag, startPoint x: 468, startPoint y: 153, endPoint x: 411, endPoint y: 150, distance: 56.9
copy h2 "Dissenter"
click at [411, 150] on div "The Dissenter 60" at bounding box center [613, 146] width 469 height 30
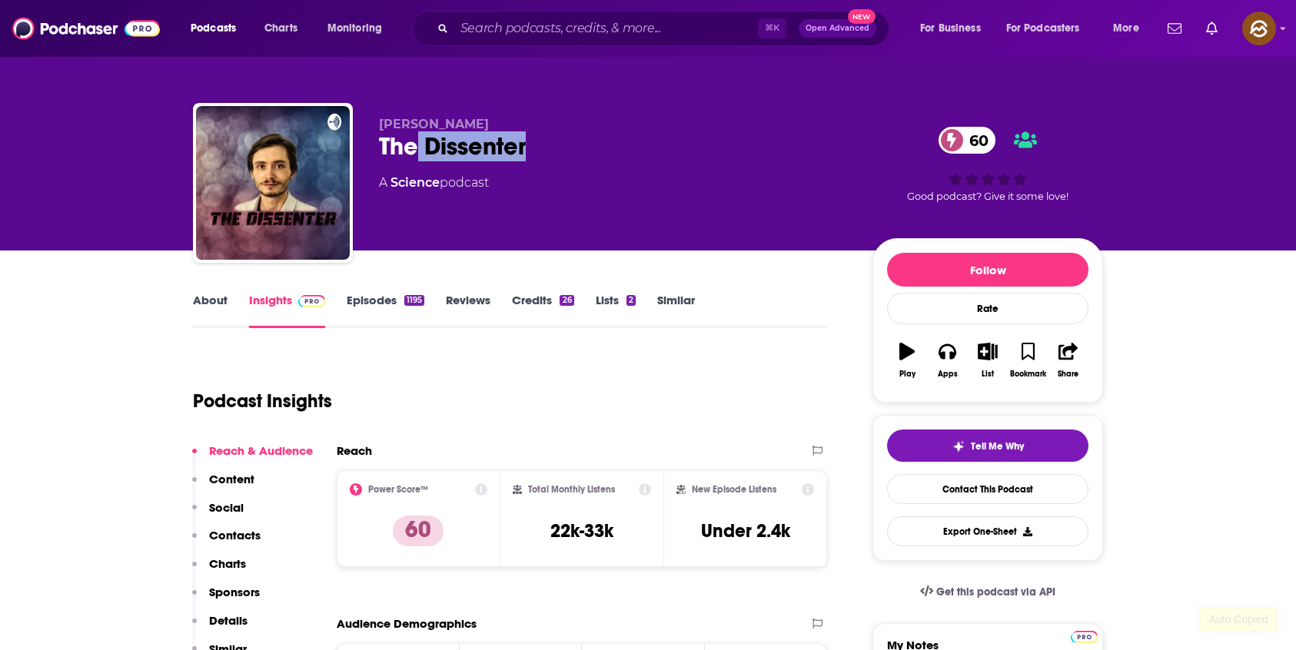
click at [500, 147] on div "The Dissenter 60" at bounding box center [613, 146] width 469 height 30
drag, startPoint x: 411, startPoint y: 150, endPoint x: 398, endPoint y: 152, distance: 13.3
click at [398, 152] on div "The Dissenter 60" at bounding box center [613, 146] width 469 height 30
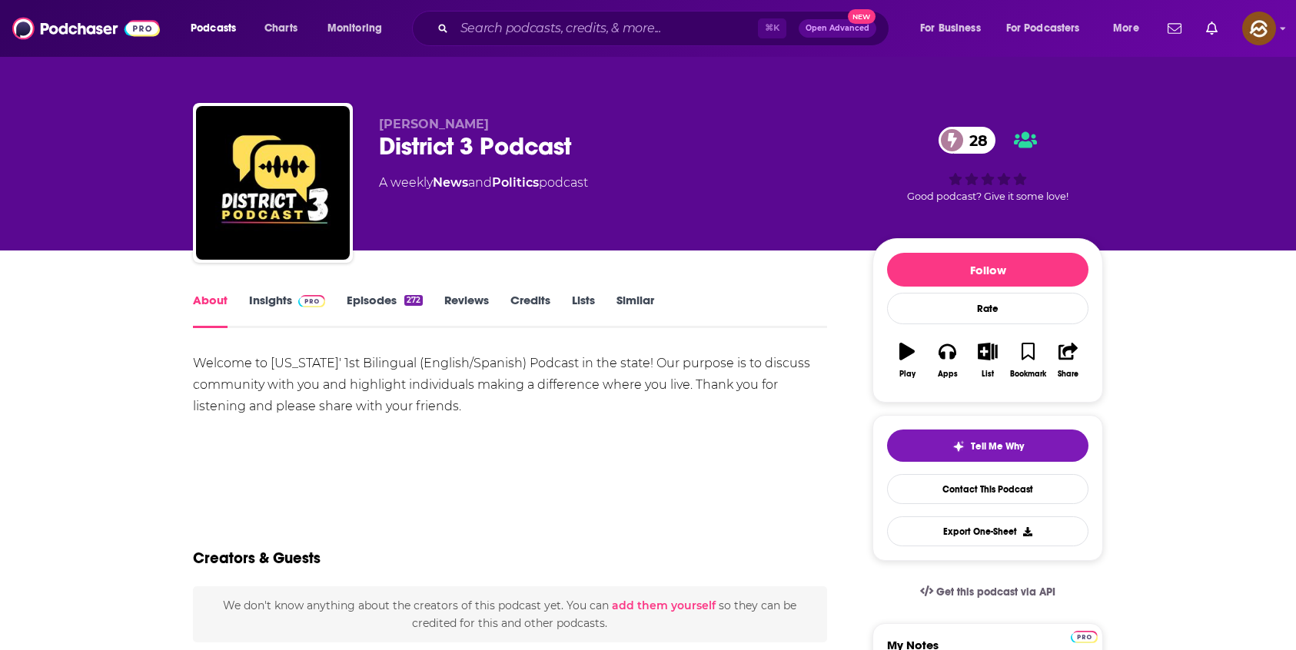
click at [537, 132] on div "District 3 Podcast 28" at bounding box center [613, 146] width 469 height 30
drag, startPoint x: 537, startPoint y: 131, endPoint x: 456, endPoint y: 151, distance: 84.1
click at [456, 151] on div "District 3 Podcast 28" at bounding box center [613, 146] width 469 height 30
click at [542, 143] on div "District 3 Podcast 28" at bounding box center [613, 146] width 469 height 30
drag, startPoint x: 542, startPoint y: 143, endPoint x: 450, endPoint y: 143, distance: 91.4
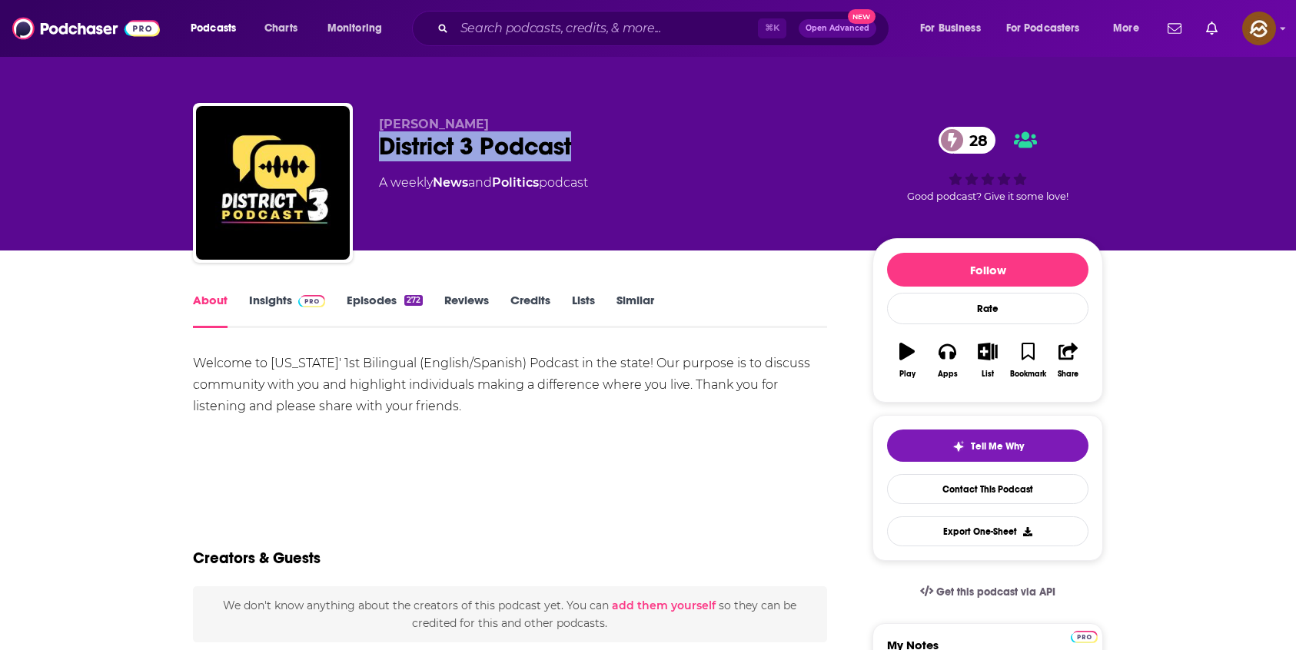
copy h1 "District 3 Podcast"
click at [450, 143] on div "District 3 Podcast 28" at bounding box center [613, 146] width 469 height 30
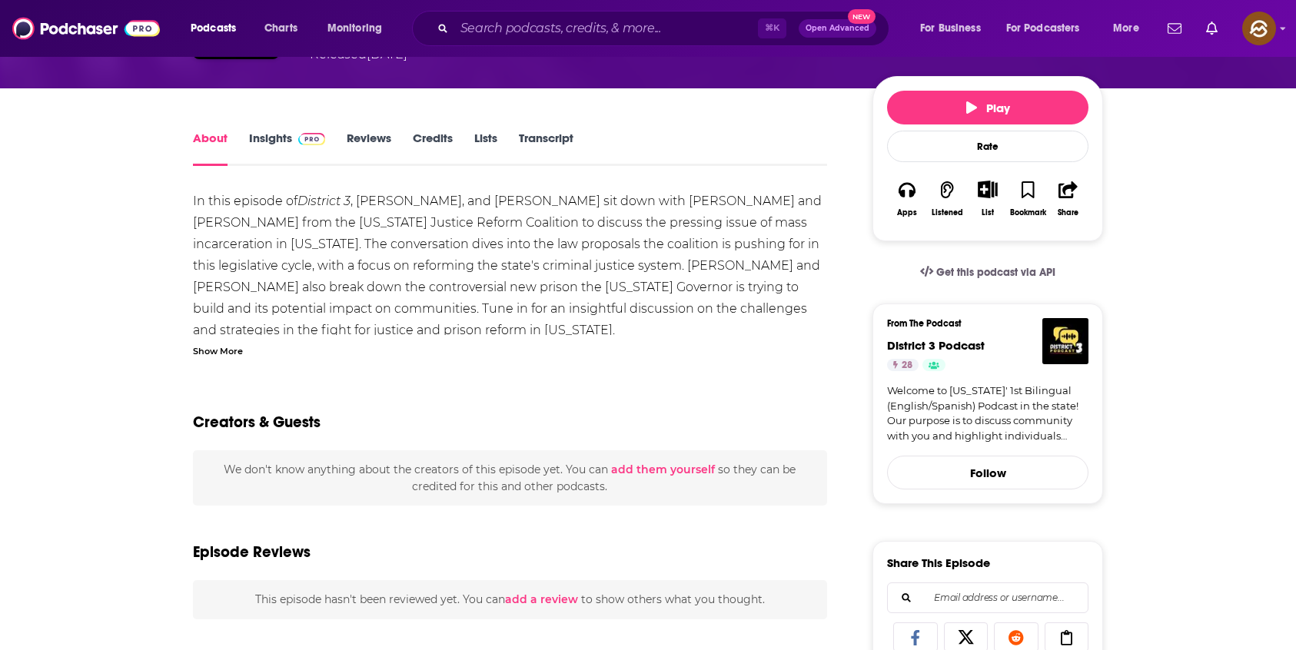
scroll to position [138, 0]
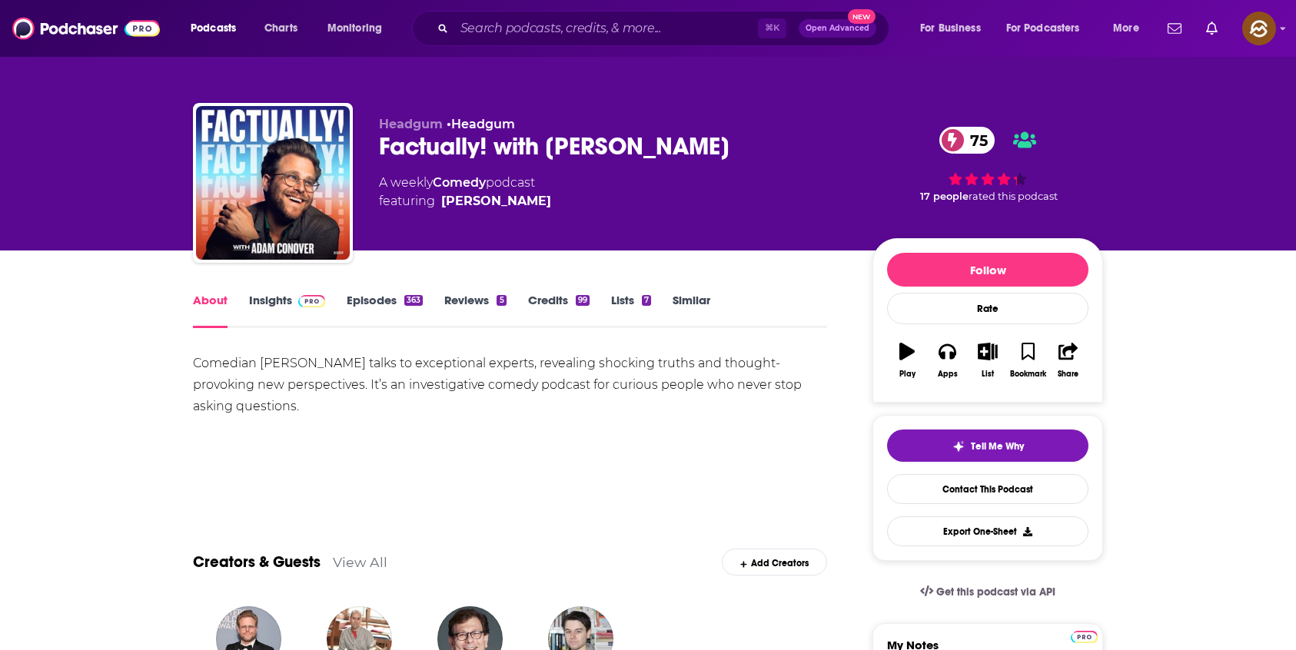
click at [406, 144] on div "Factually! with Adam Conover 75" at bounding box center [613, 146] width 469 height 30
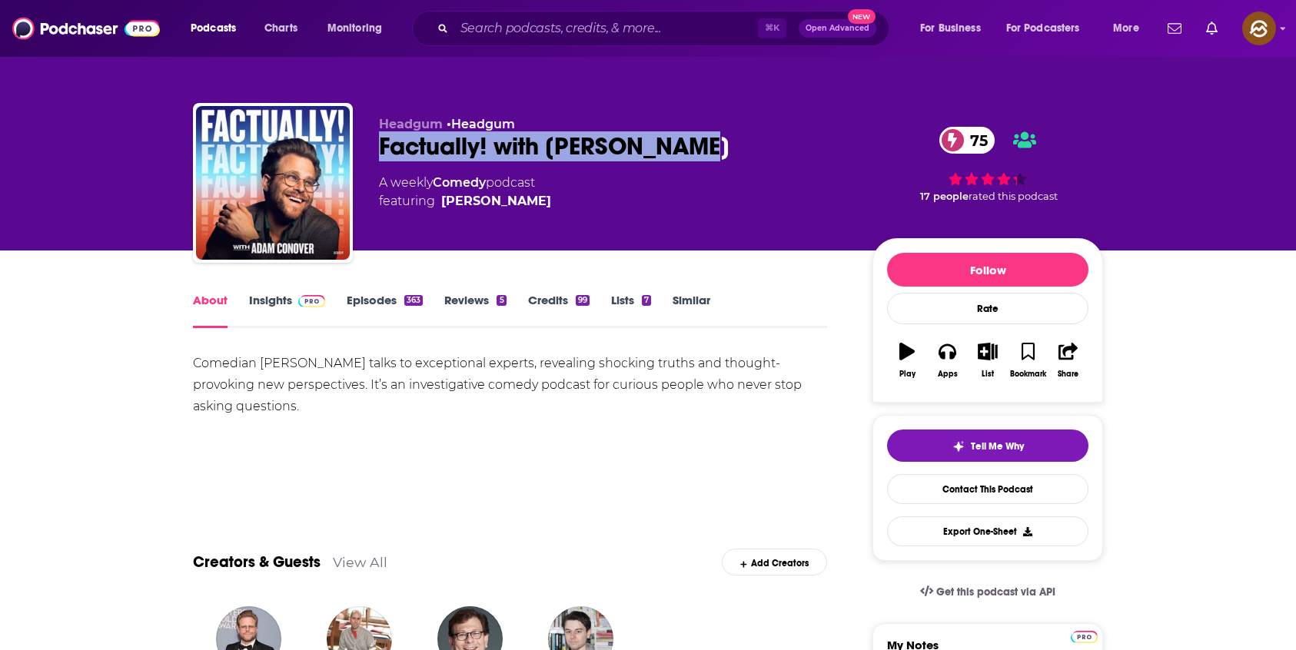
drag, startPoint x: 406, startPoint y: 144, endPoint x: 651, endPoint y: 147, distance: 245.1
copy h1 "Factually! with Adam Conover"
click at [651, 147] on div "Factually! with Adam Conover 75" at bounding box center [613, 146] width 469 height 30
click at [951, 352] on icon "button" at bounding box center [946, 351] width 17 height 15
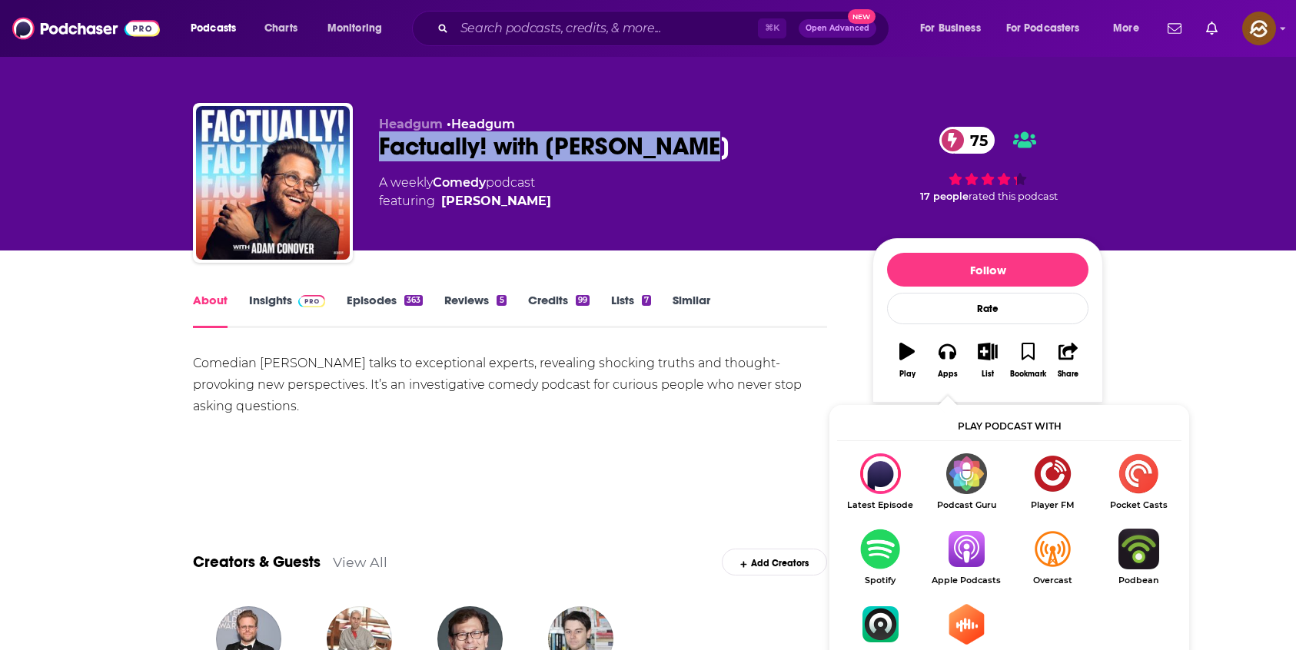
click at [979, 545] on img "Show Listen On dropdown" at bounding box center [966, 549] width 86 height 41
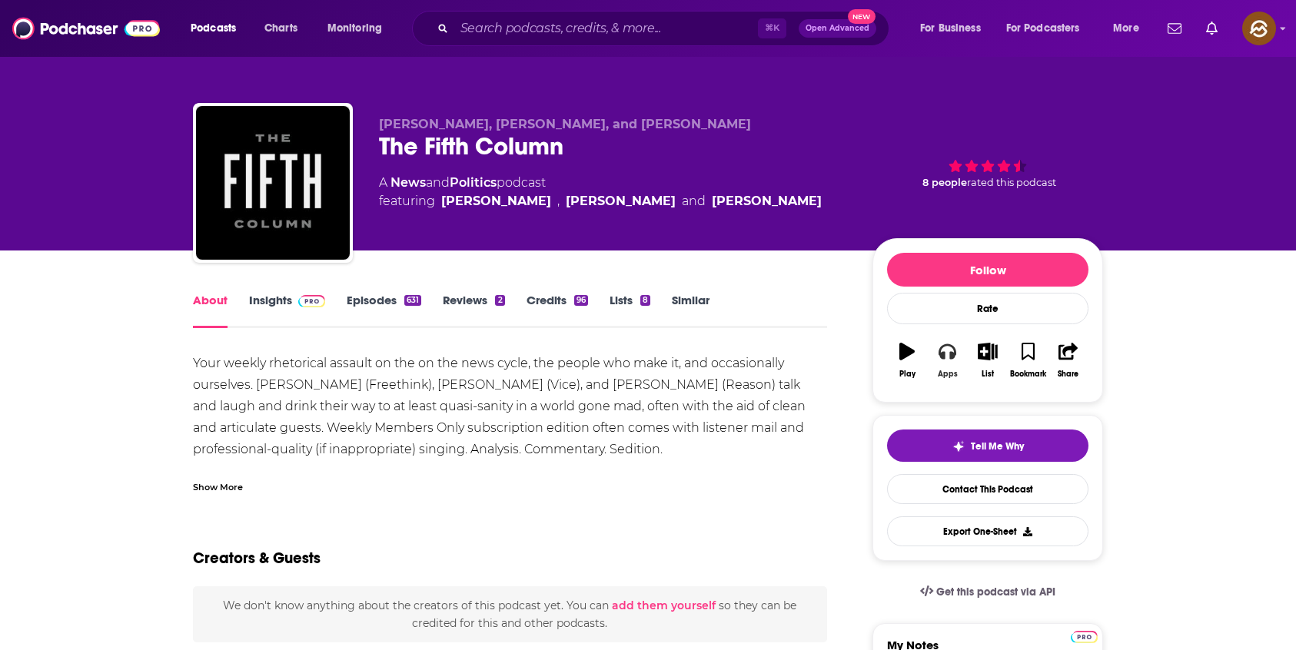
click at [944, 367] on button "Apps" at bounding box center [947, 360] width 40 height 55
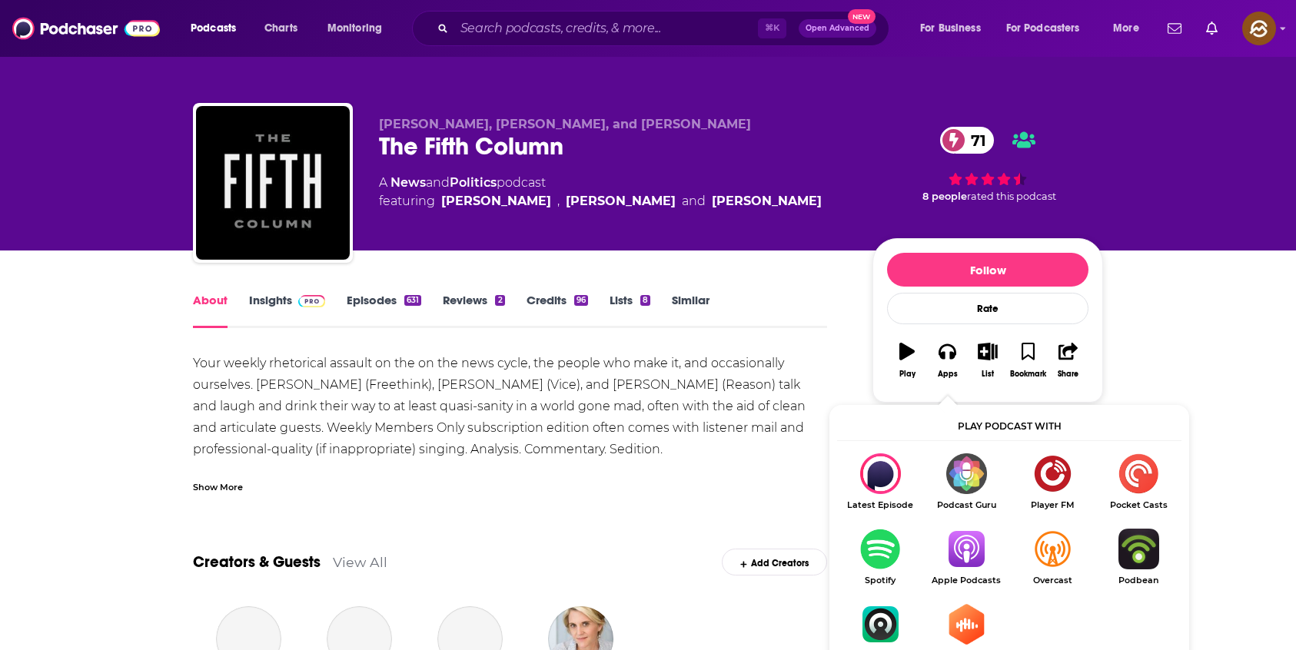
click at [964, 552] on img "Show Listen On dropdown" at bounding box center [966, 549] width 86 height 41
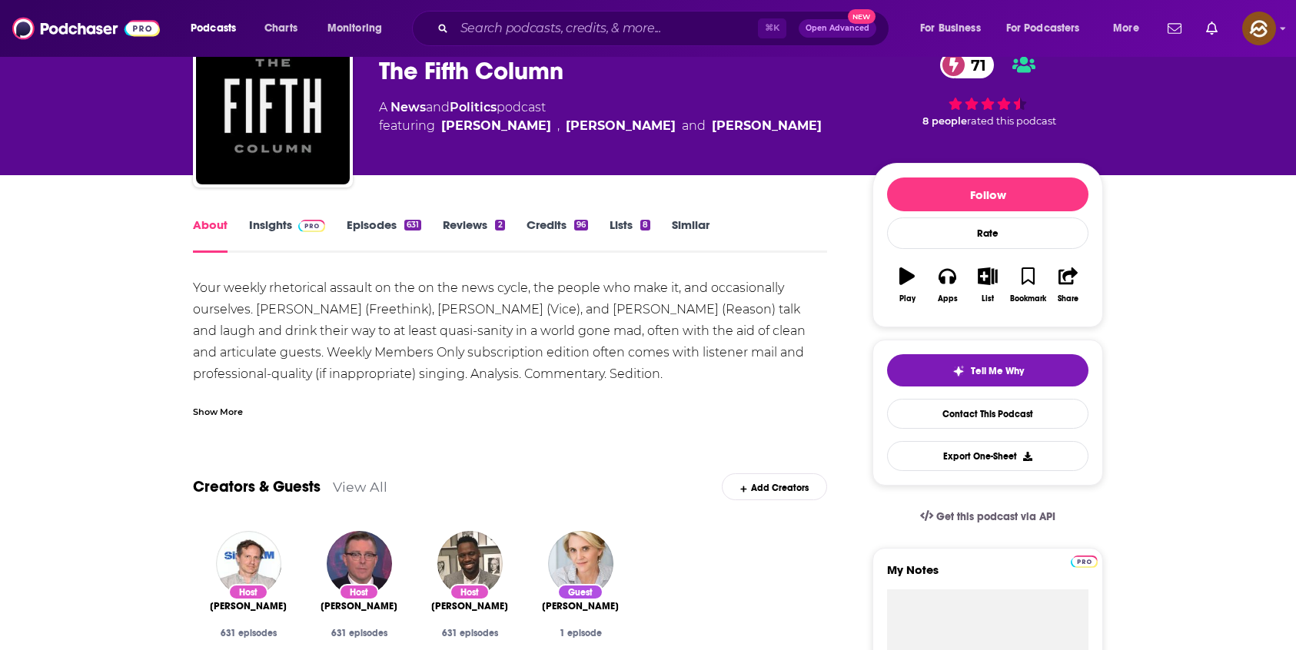
scroll to position [81, 0]
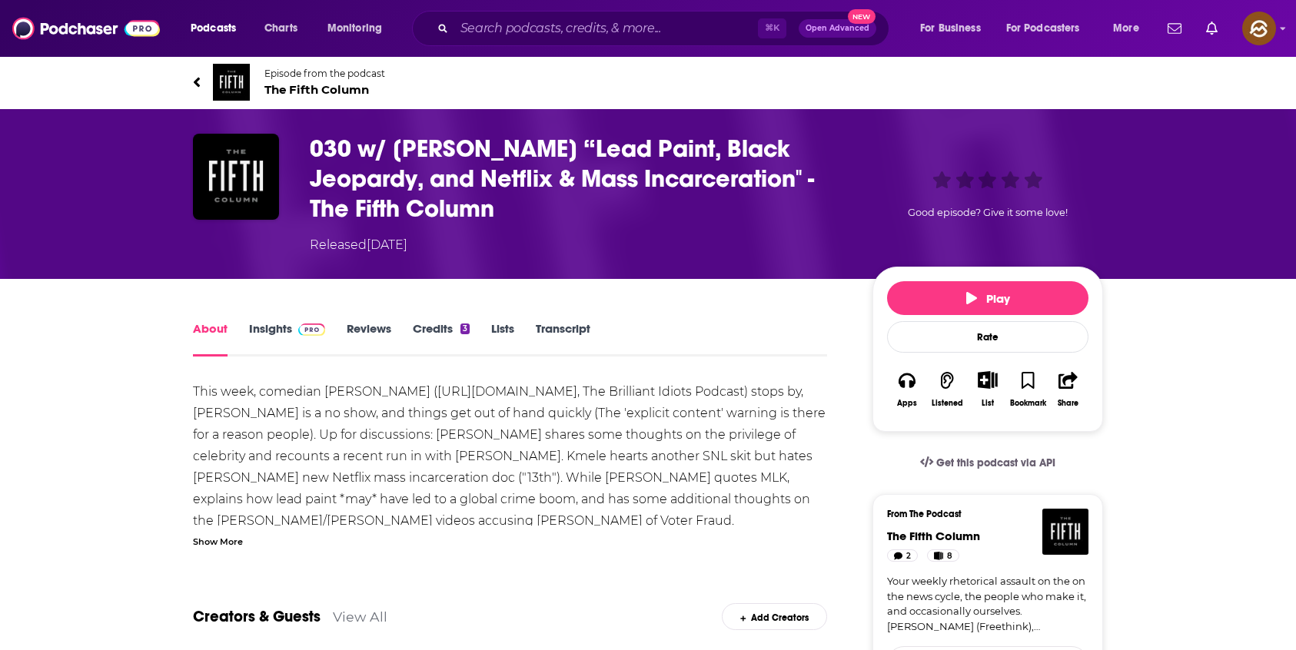
click at [212, 544] on div "Show More" at bounding box center [218, 540] width 50 height 15
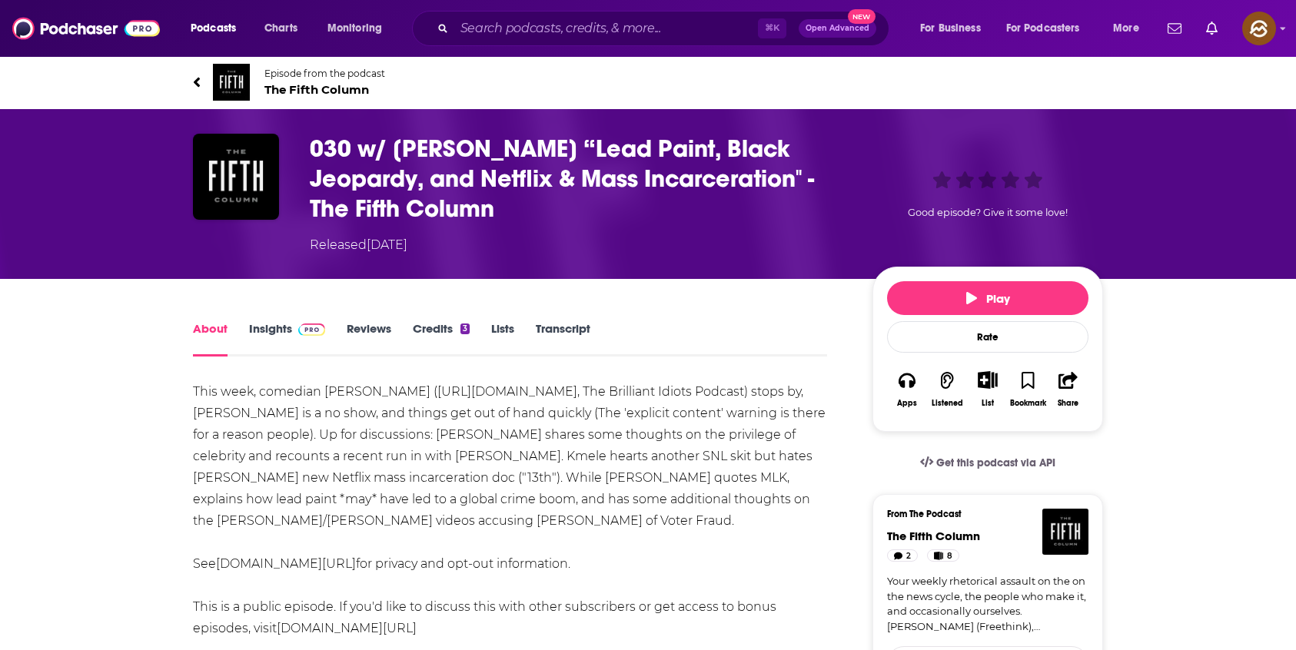
click at [536, 166] on h1 "030 w/ [PERSON_NAME] “Lead Paint, Black Jeopardy, and Netflix & Mass Incarcerat…" at bounding box center [579, 179] width 538 height 90
click at [542, 149] on h1 "030 w/ [PERSON_NAME] “Lead Paint, Black Jeopardy, and Netflix & Mass Incarcerat…" at bounding box center [579, 179] width 538 height 90
drag, startPoint x: 542, startPoint y: 149, endPoint x: 453, endPoint y: 151, distance: 89.1
copy h1 "[PERSON_NAME]"
click at [453, 151] on h1 "030 w/ [PERSON_NAME] “Lead Paint, Black Jeopardy, and Netflix & Mass Incarcerat…" at bounding box center [579, 179] width 538 height 90
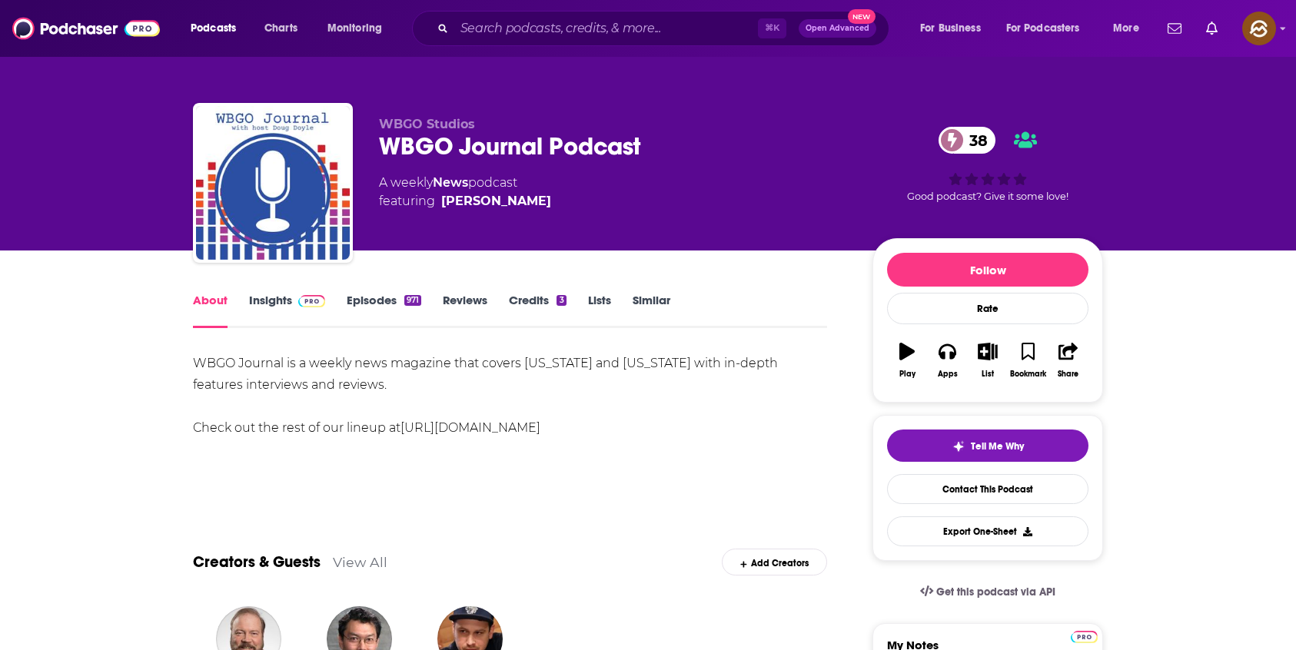
click at [557, 144] on div "WBGO Journal Podcast 38" at bounding box center [613, 146] width 469 height 30
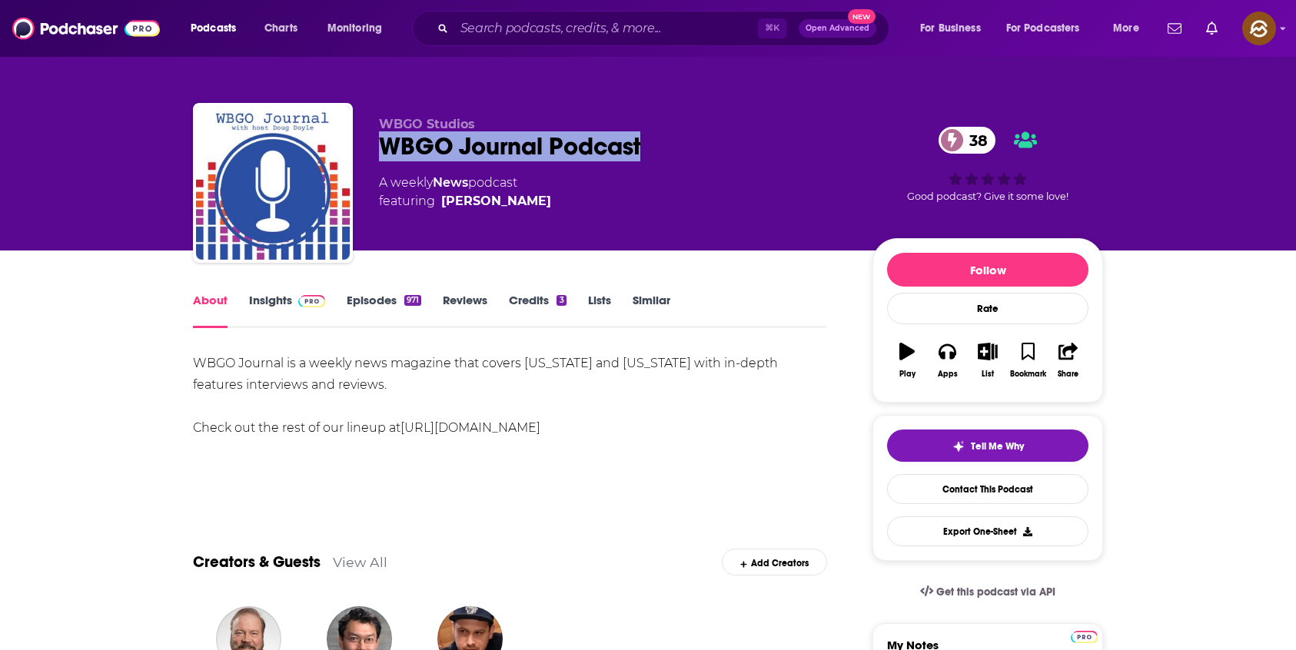
drag, startPoint x: 557, startPoint y: 144, endPoint x: 404, endPoint y: 148, distance: 153.0
copy h1 "WBGO Journal Podcast"
click at [404, 148] on div "WBGO Journal Podcast 38" at bounding box center [613, 146] width 469 height 30
click at [958, 360] on button "Apps" at bounding box center [947, 360] width 40 height 55
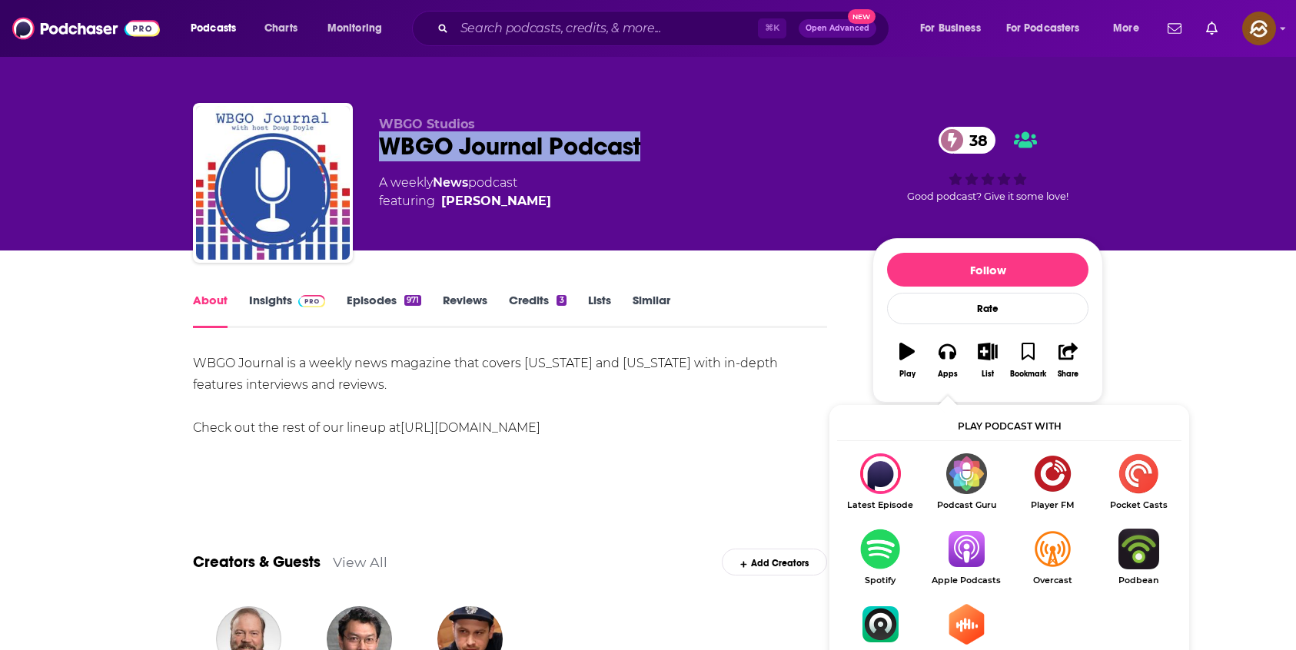
click at [968, 552] on img "Show Listen On dropdown" at bounding box center [966, 549] width 86 height 41
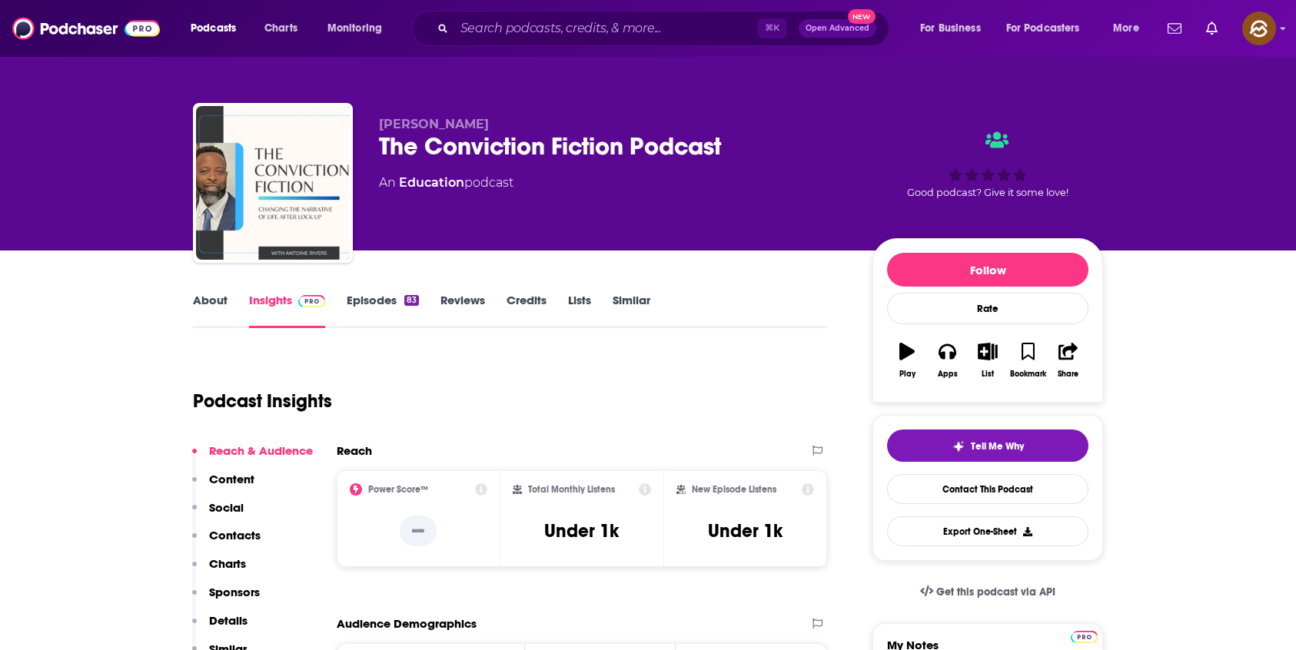
click at [684, 142] on div "The Conviction Fiction Podcast" at bounding box center [613, 146] width 469 height 30
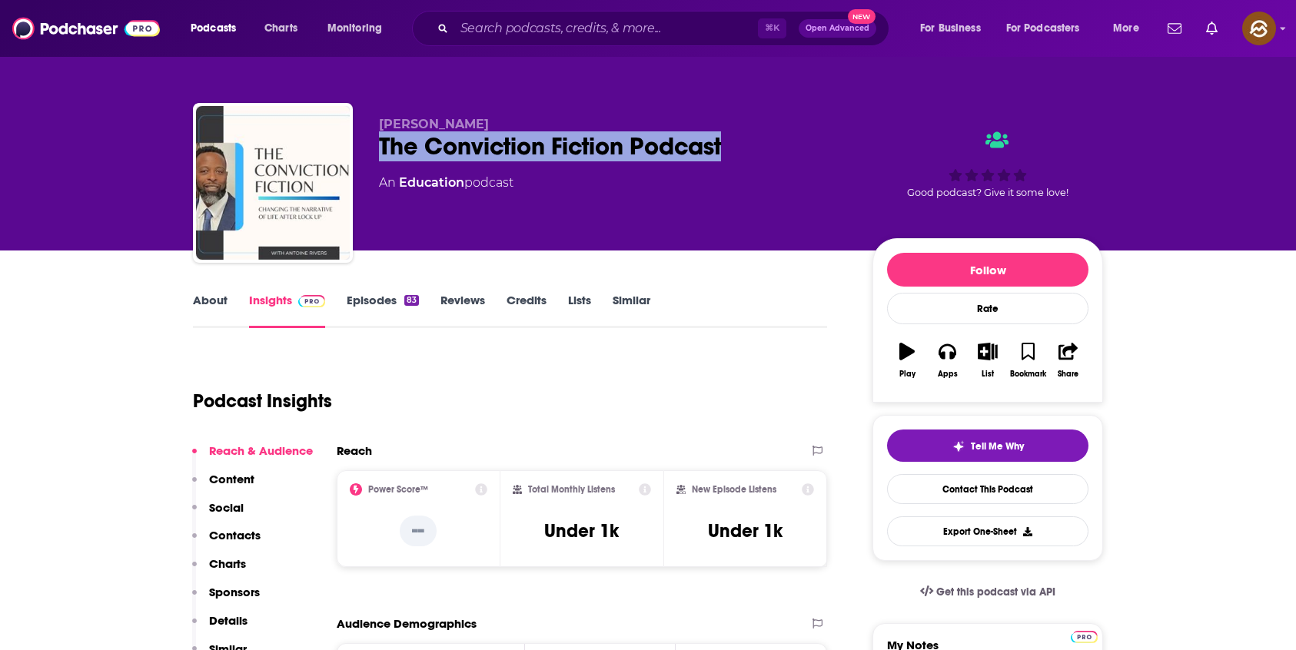
drag, startPoint x: 684, startPoint y: 142, endPoint x: 391, endPoint y: 143, distance: 292.8
copy h2 "The Conviction Fiction Podcast"
click at [391, 143] on div "The Conviction Fiction Podcast" at bounding box center [613, 146] width 469 height 30
click at [936, 355] on button "Apps" at bounding box center [947, 360] width 40 height 55
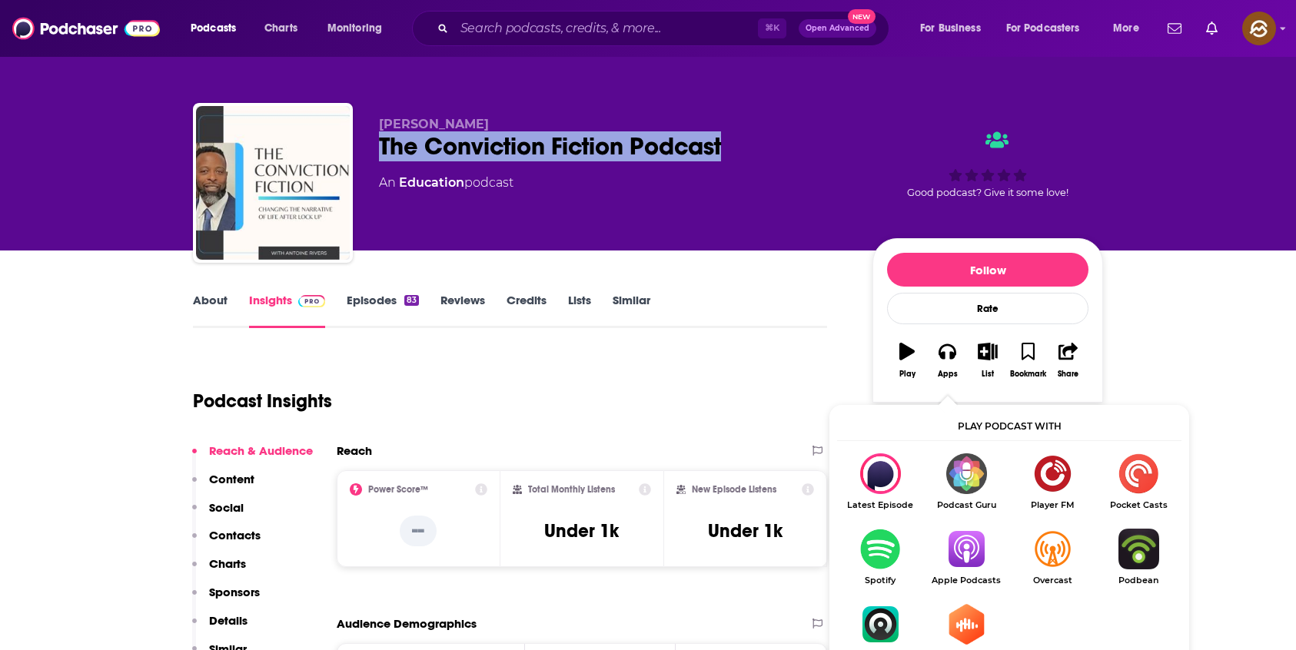
click at [988, 549] on img "Show Listen On dropdown" at bounding box center [966, 549] width 86 height 41
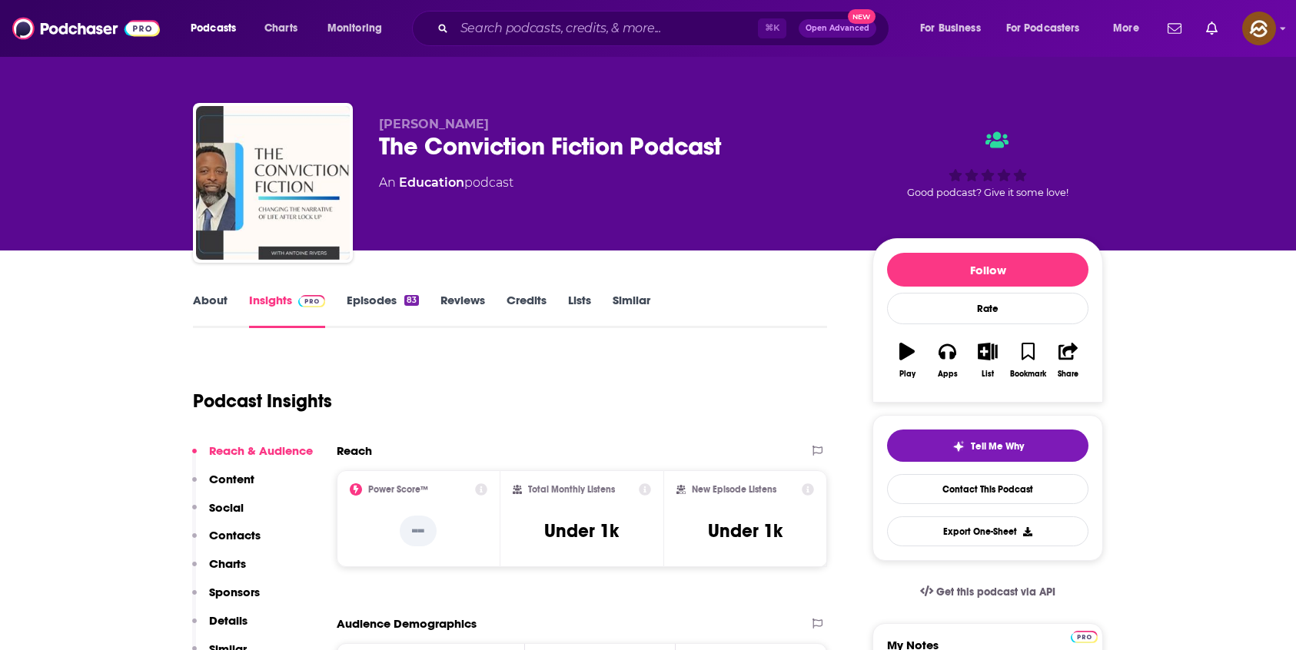
click at [446, 124] on span "Antoine Rivers" at bounding box center [434, 124] width 110 height 15
drag, startPoint x: 446, startPoint y: 124, endPoint x: 407, endPoint y: 127, distance: 39.3
copy span "Antoine Rivers"
click at [407, 127] on span "Antoine Rivers" at bounding box center [434, 124] width 110 height 15
click at [252, 520] on div "Reach & Audience Content Social Contacts Charts Sponsors Details Similar" at bounding box center [252, 556] width 121 height 226
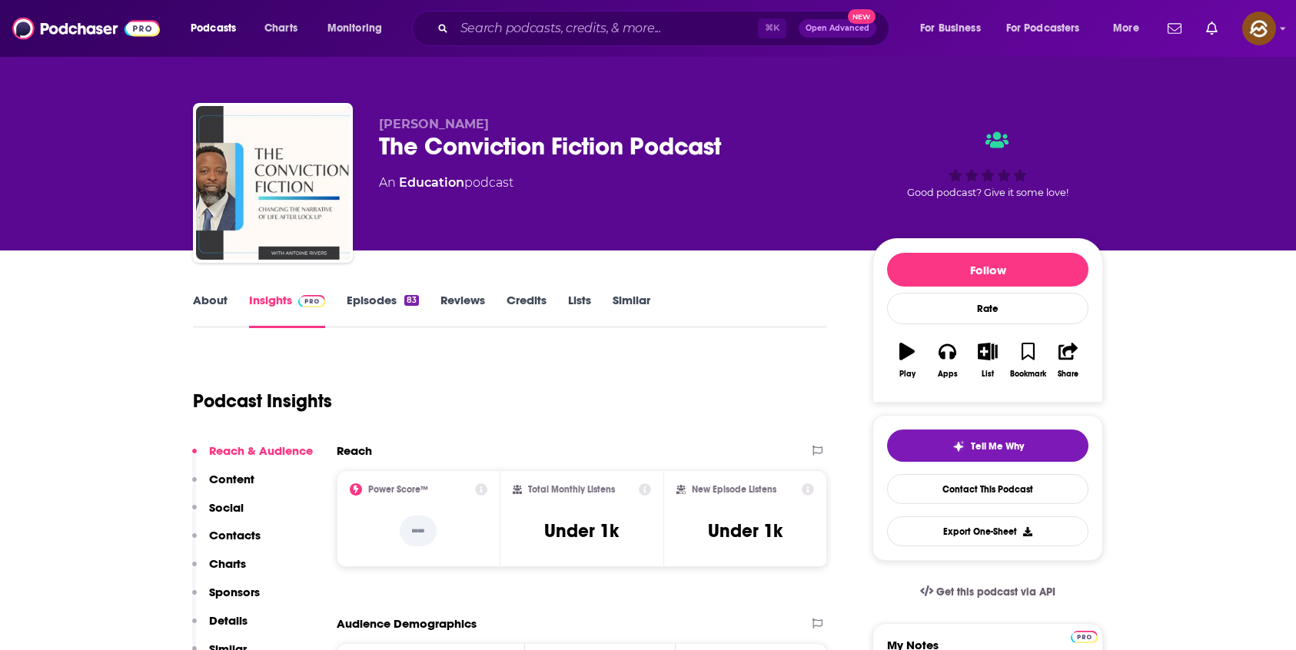
click at [228, 527] on button "Social" at bounding box center [217, 514] width 51 height 28
click at [224, 525] on button "Social" at bounding box center [217, 514] width 51 height 28
click at [237, 536] on p "Contacts" at bounding box center [234, 535] width 51 height 15
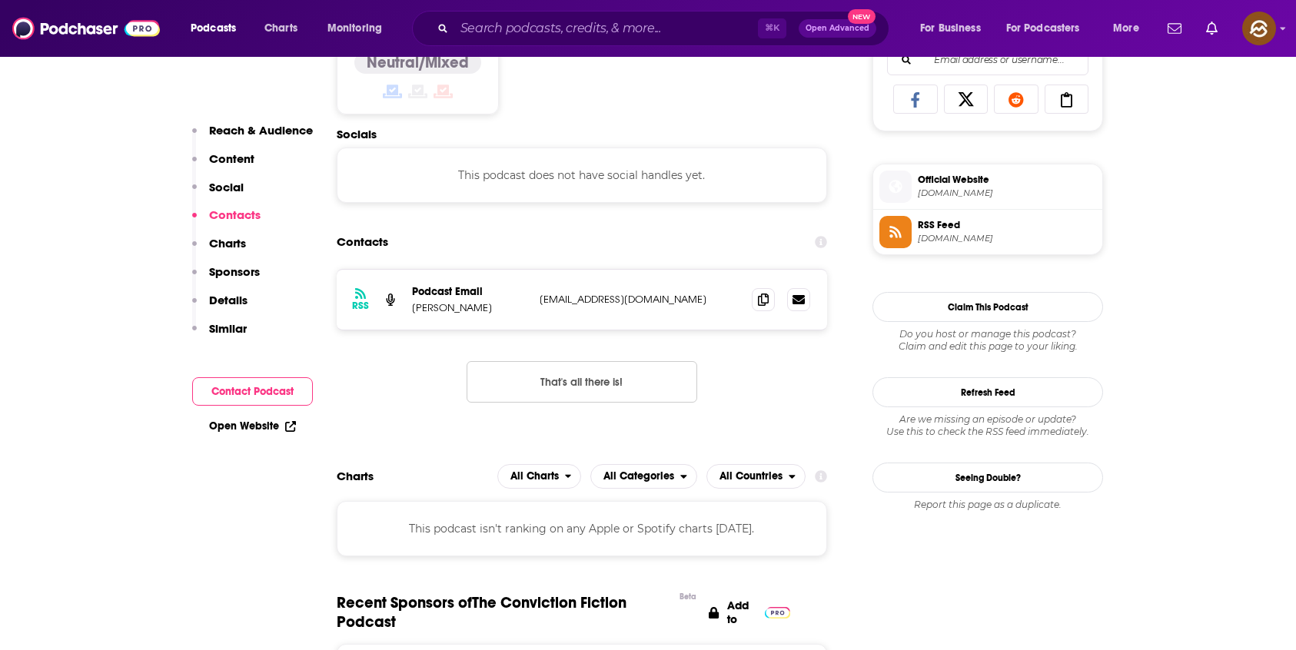
scroll to position [1031, 0]
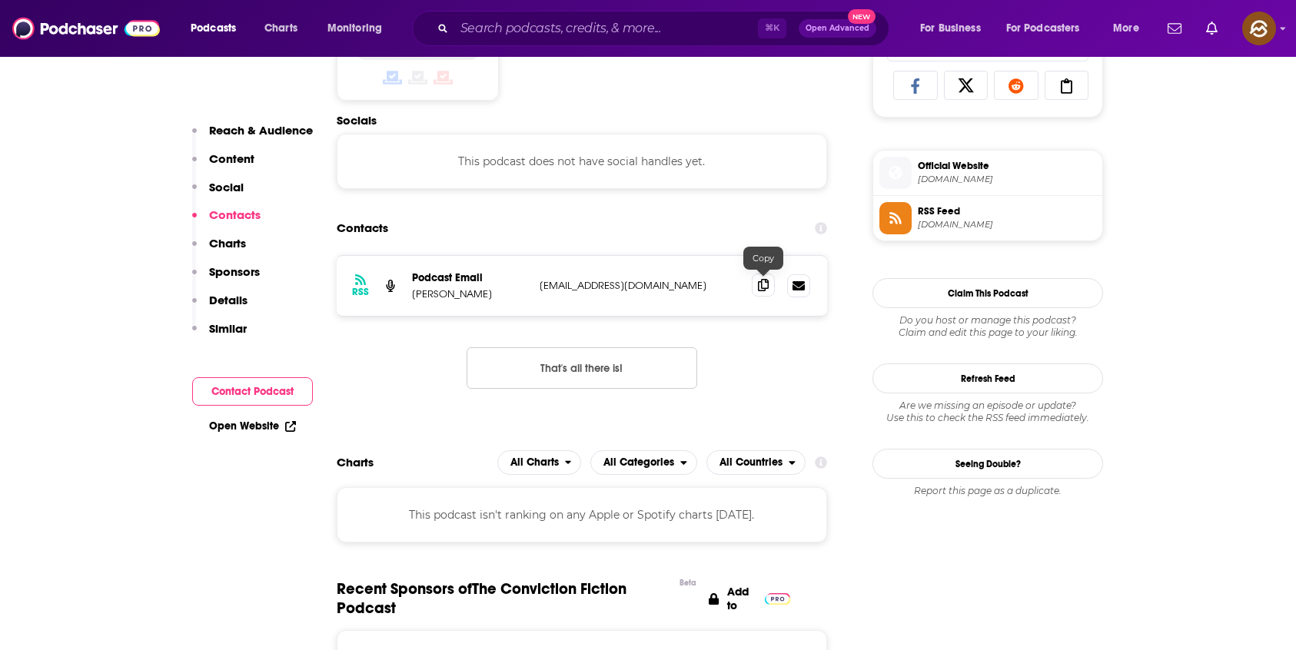
click at [764, 284] on icon at bounding box center [763, 285] width 11 height 12
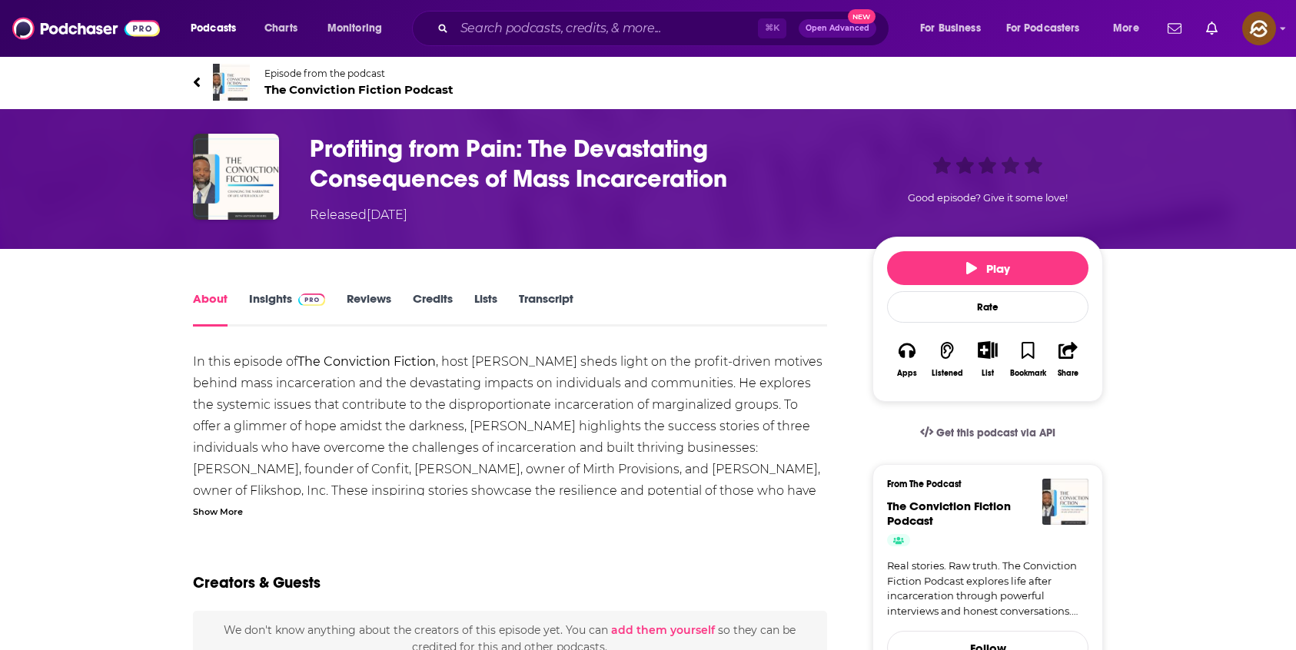
click at [231, 516] on div "Show More" at bounding box center [218, 510] width 50 height 15
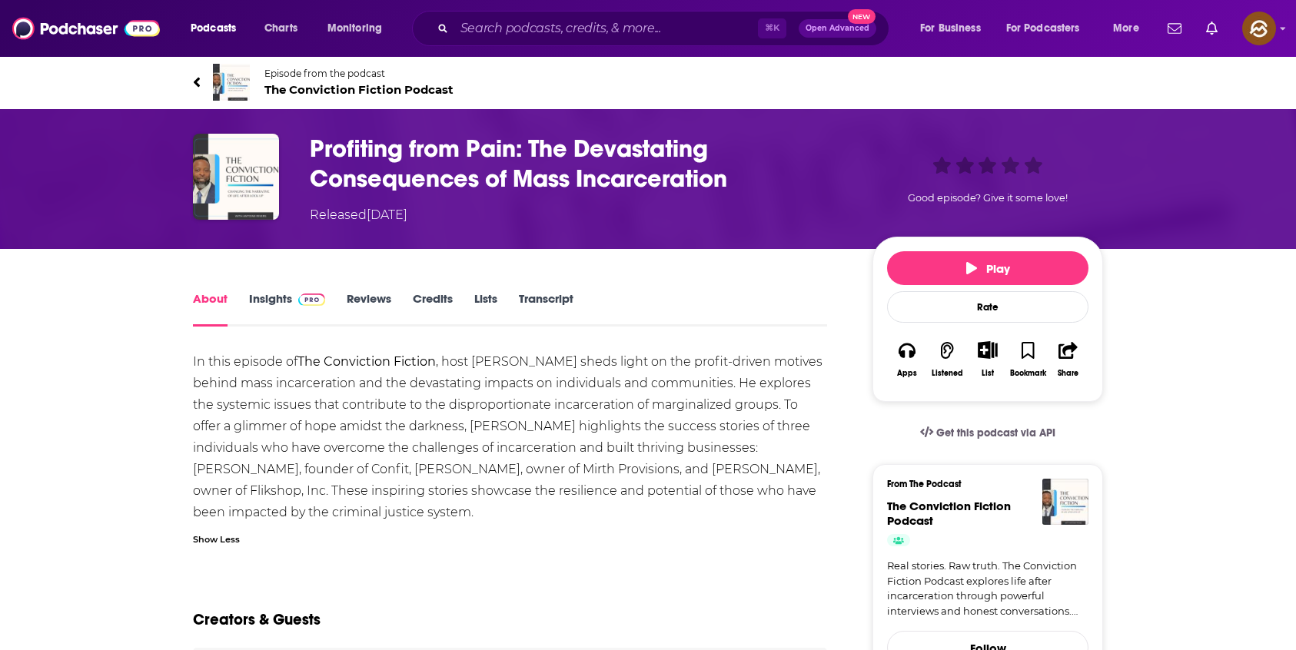
click at [552, 155] on h1 "Profiting from Pain: The Devastating Consequences of Mass Incarceration" at bounding box center [579, 164] width 538 height 60
drag, startPoint x: 552, startPoint y: 155, endPoint x: 602, endPoint y: 160, distance: 50.2
copy h1 "The Devastating"
click at [602, 160] on h1 "Profiting from Pain: The Devastating Consequences of Mass Incarceration" at bounding box center [579, 164] width 538 height 60
click at [367, 148] on h1 "Profiting from Pain: The Devastating Consequences of Mass Incarceration" at bounding box center [579, 164] width 538 height 60
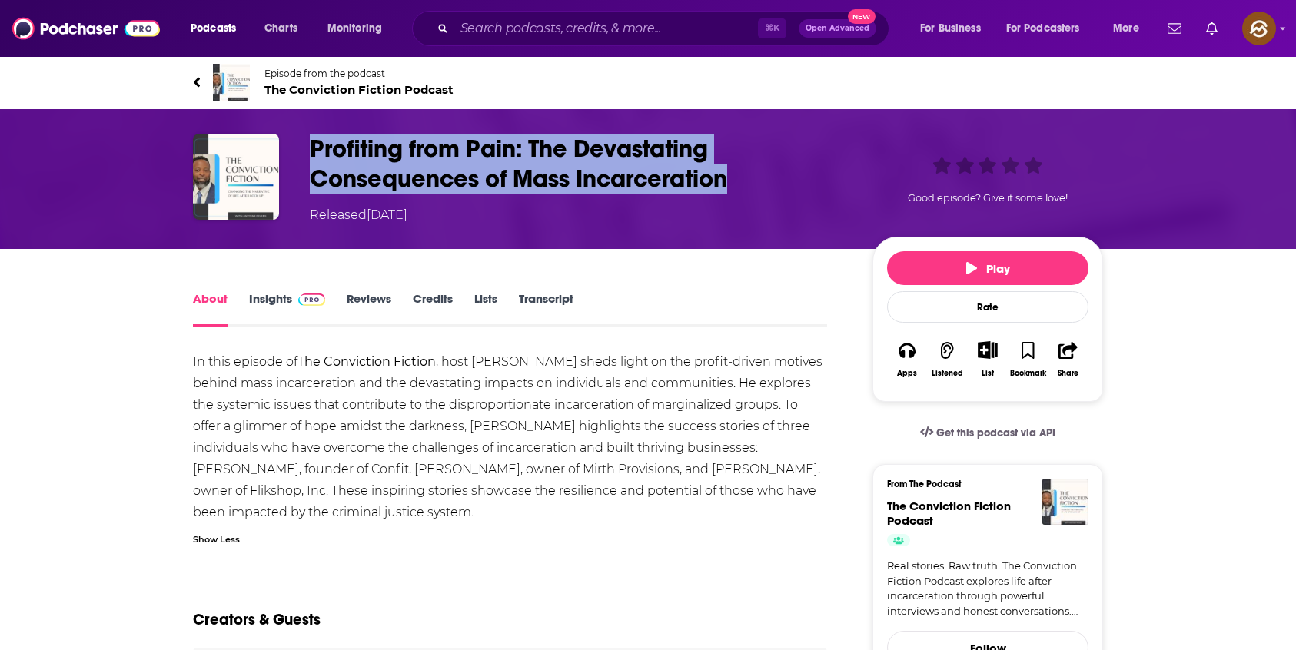
drag, startPoint x: 367, startPoint y: 148, endPoint x: 692, endPoint y: 190, distance: 326.9
copy h1 "Profiting from Pain: The Devastating Consequences of Mass Incarceration"
click at [692, 190] on h1 "Profiting from Pain: The Devastating Consequences of Mass Incarceration" at bounding box center [579, 164] width 538 height 60
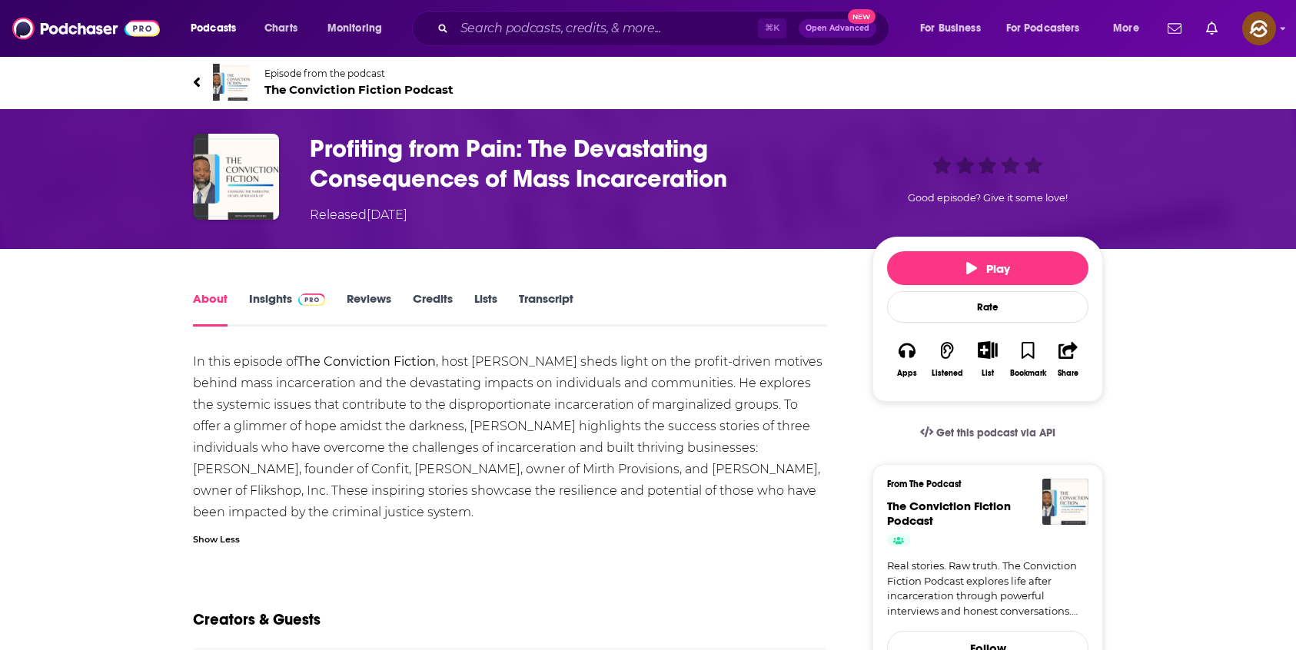
click at [225, 539] on div "Show Less" at bounding box center [216, 538] width 47 height 15
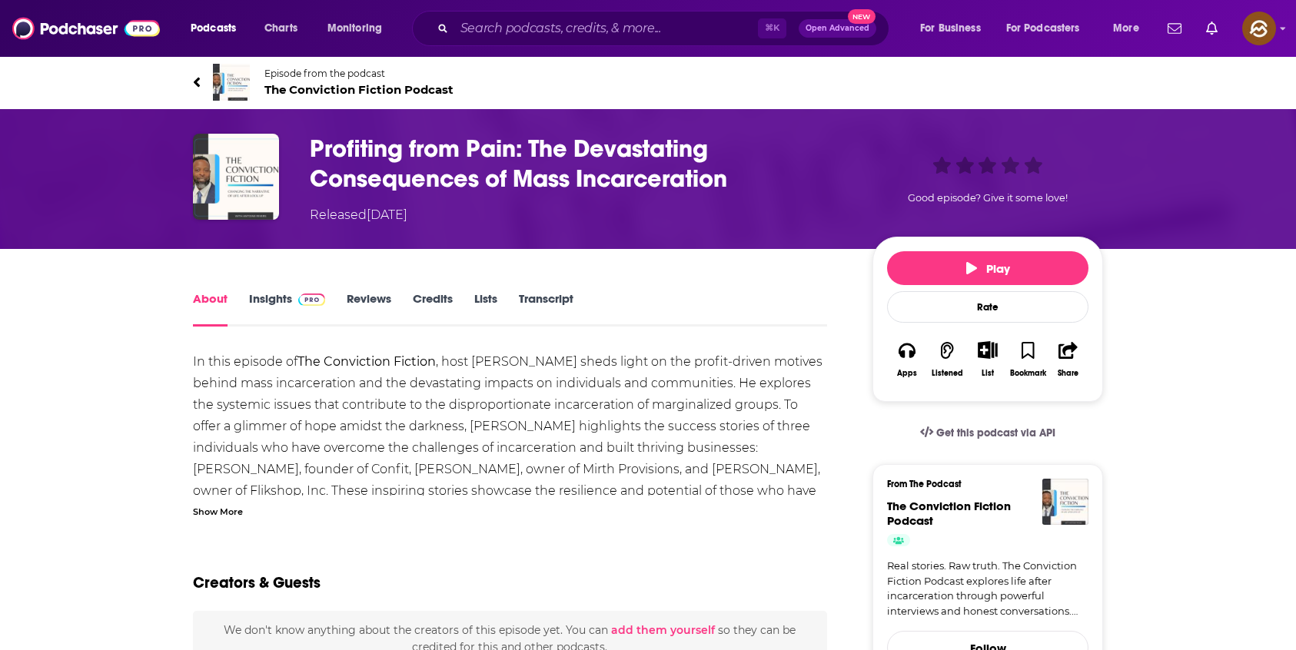
click at [241, 508] on div "Show More" at bounding box center [218, 510] width 50 height 15
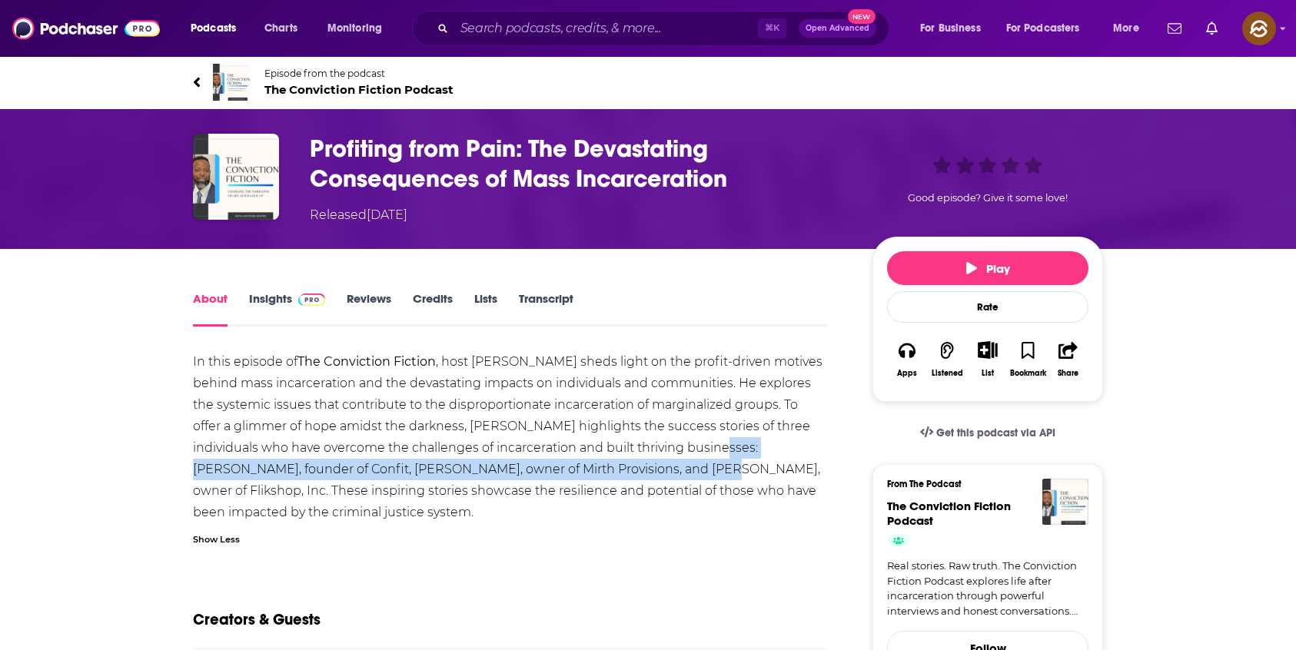
drag, startPoint x: 686, startPoint y: 448, endPoint x: 594, endPoint y: 464, distance: 93.6
copy div "[PERSON_NAME], founder of Confit, [PERSON_NAME], owner of Mirth Provisions, and…"
click at [594, 464] on div "In this episode of The Conviction Fiction , host [PERSON_NAME] sheds light on t…" at bounding box center [510, 437] width 634 height 172
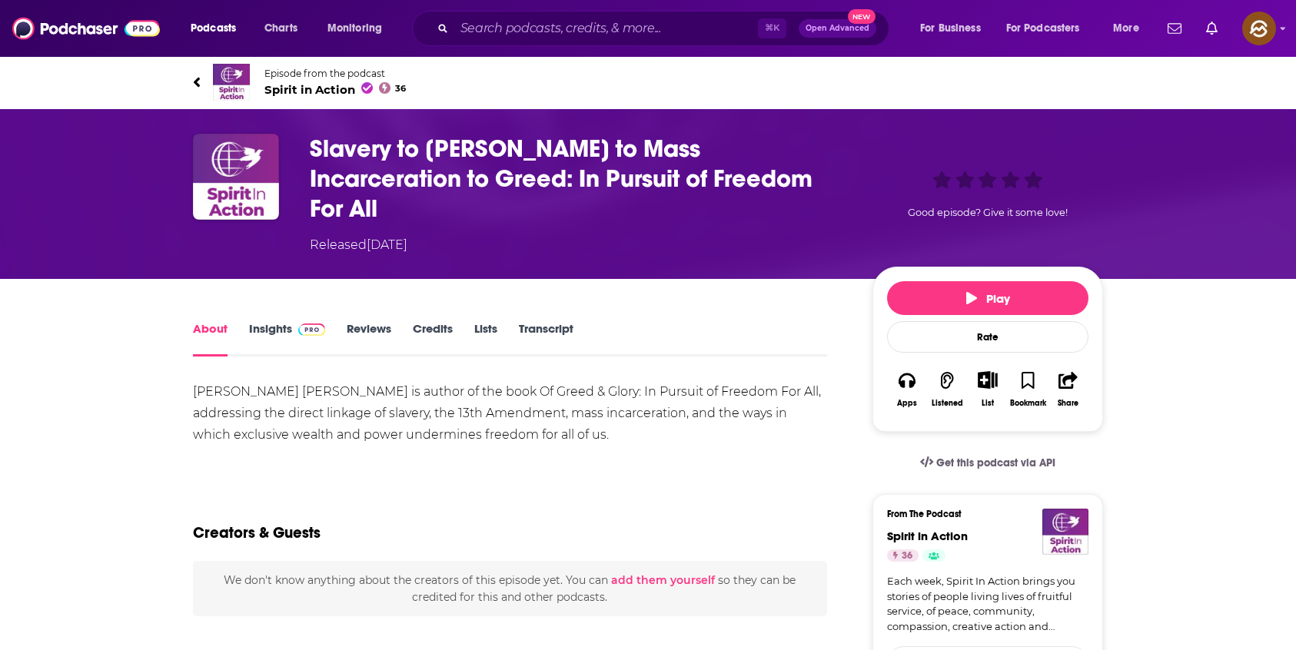
click at [197, 75] on icon at bounding box center [197, 82] width 8 height 15
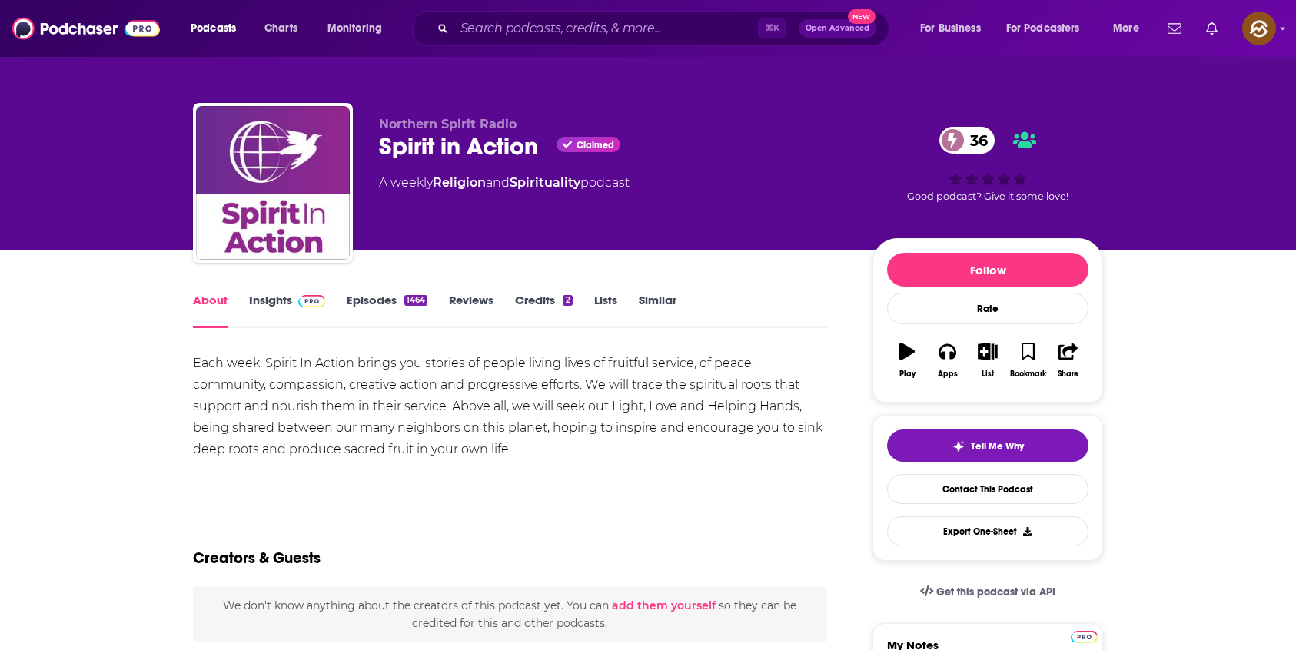
click at [483, 144] on div "Spirit in Action Claimed 36" at bounding box center [613, 146] width 469 height 30
drag, startPoint x: 483, startPoint y: 144, endPoint x: 409, endPoint y: 145, distance: 74.6
copy h1 "Spirit in Action"
click at [409, 145] on div "Spirit in Action Claimed 36" at bounding box center [613, 146] width 469 height 30
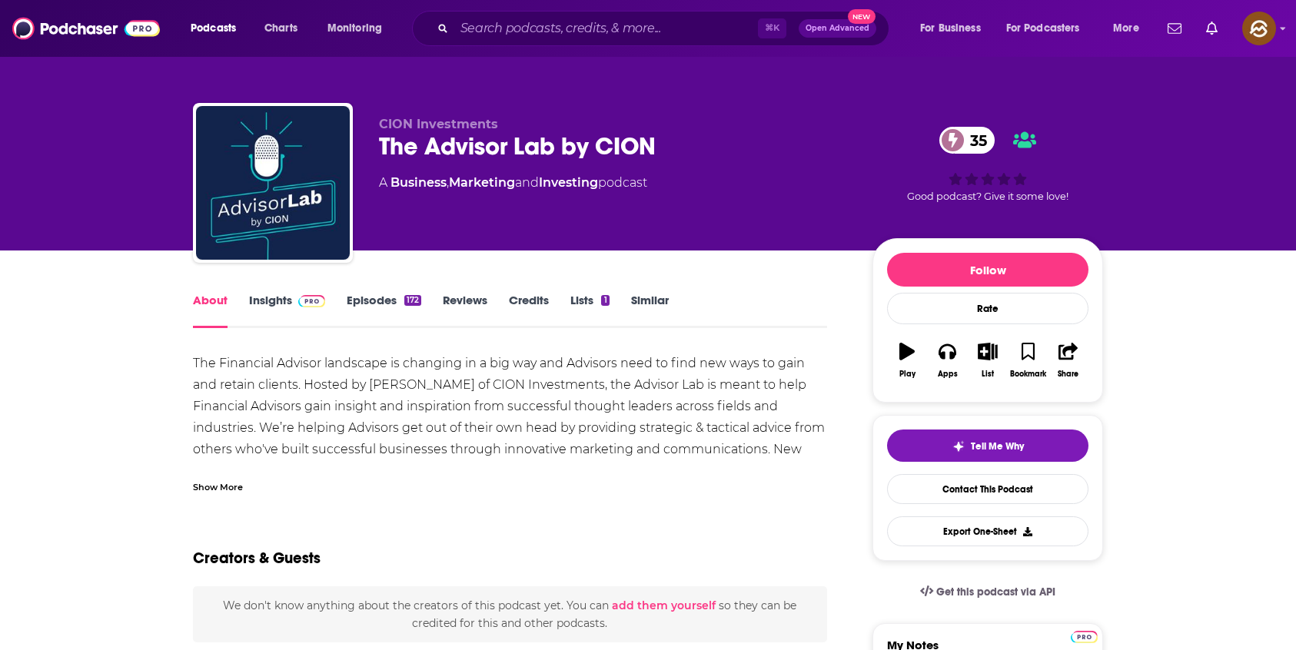
click at [201, 485] on div "Show More" at bounding box center [218, 486] width 50 height 15
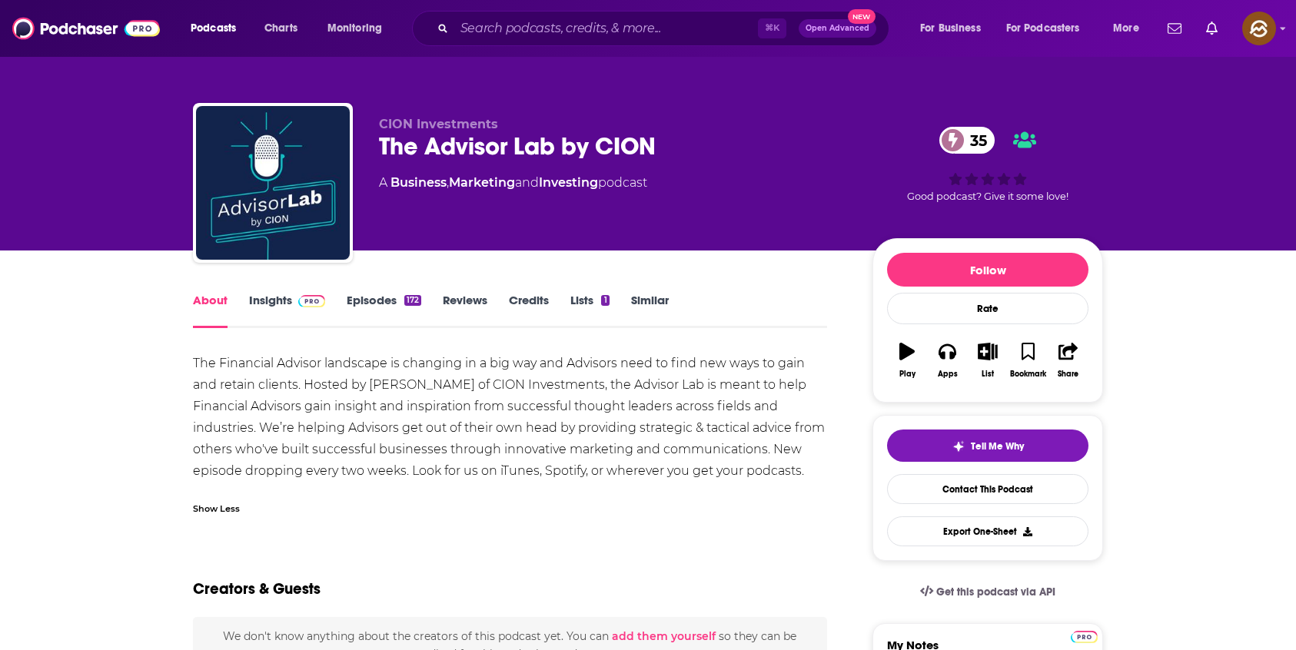
click at [259, 302] on link "Insights" at bounding box center [287, 310] width 76 height 35
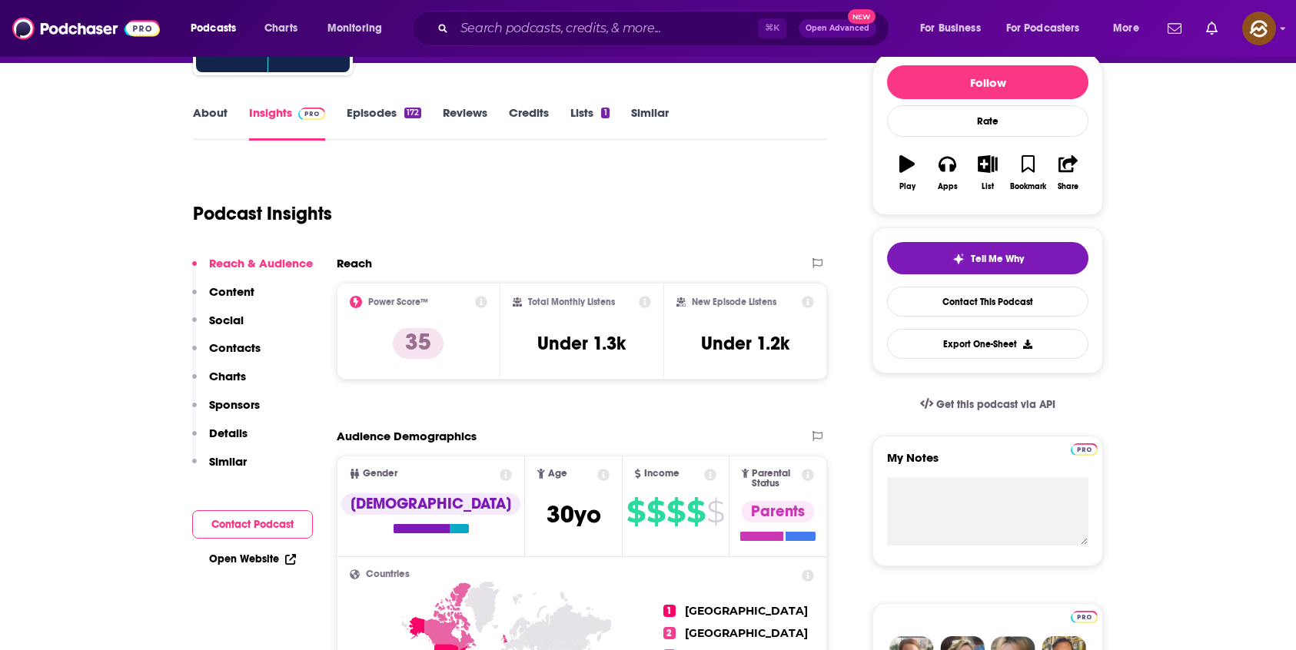
click at [229, 352] on p "Contacts" at bounding box center [234, 347] width 51 height 15
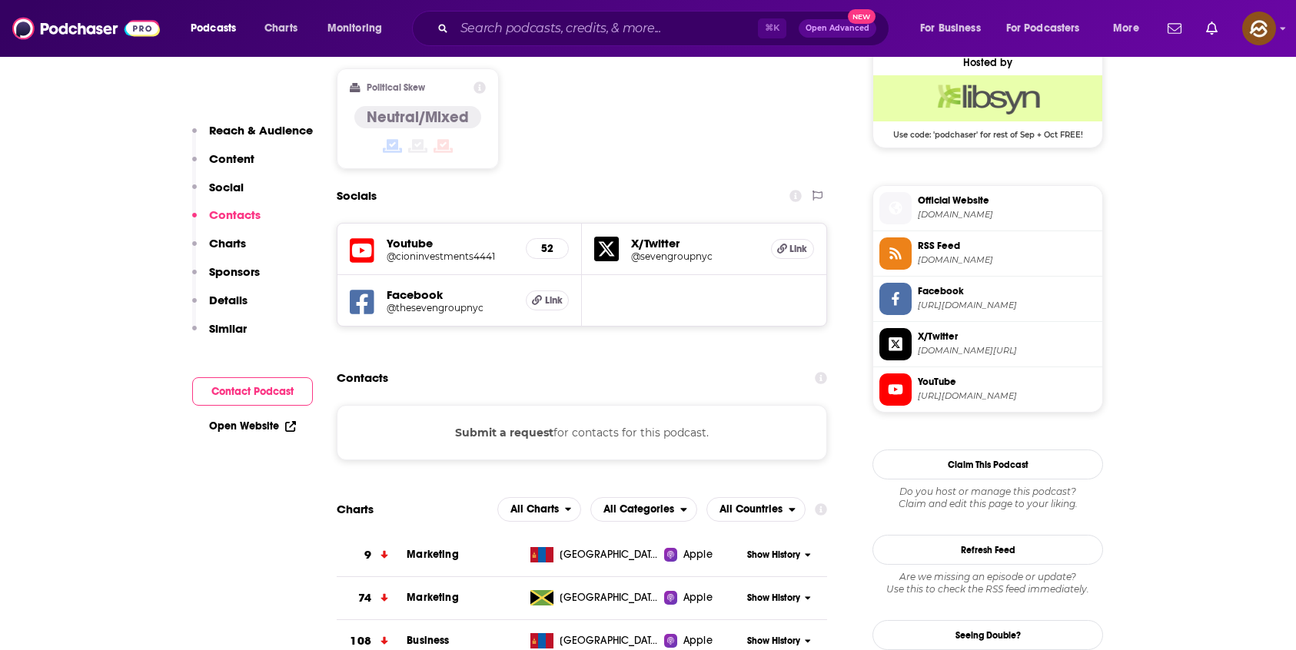
scroll to position [1132, 0]
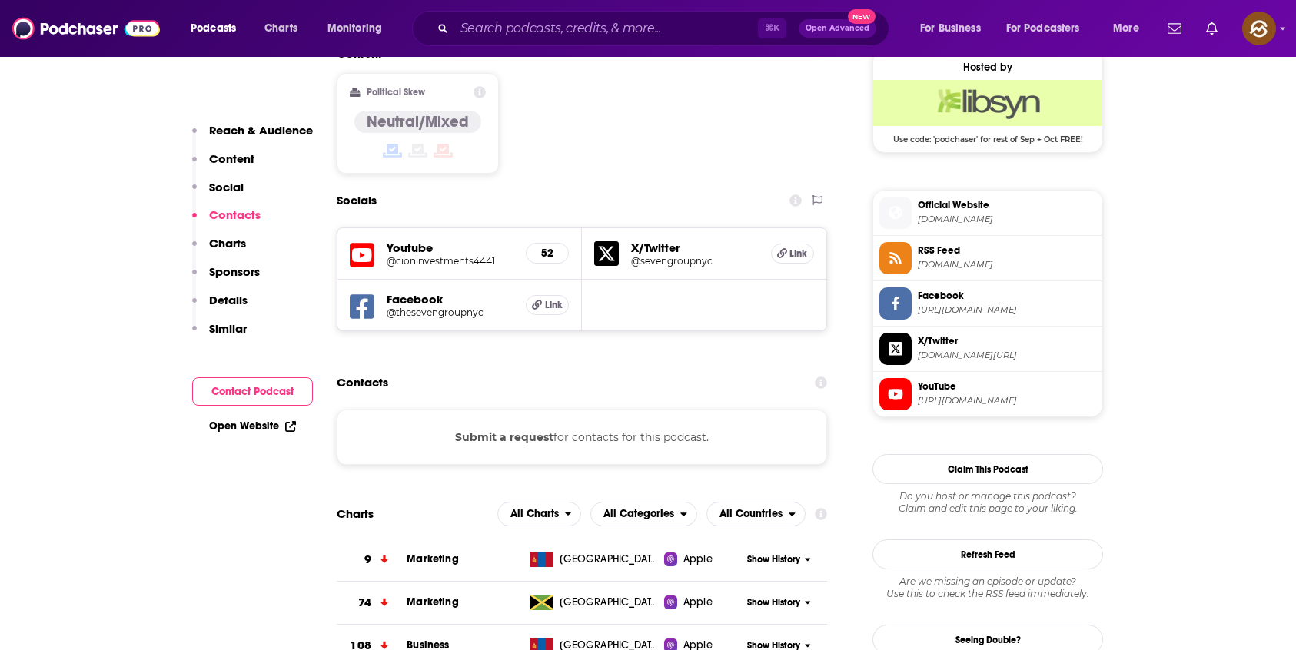
click at [370, 243] on icon at bounding box center [362, 255] width 25 height 25
click at [366, 294] on icon at bounding box center [362, 306] width 25 height 25
click at [901, 214] on icon at bounding box center [894, 212] width 13 height 13
click at [907, 258] on span at bounding box center [895, 258] width 32 height 16
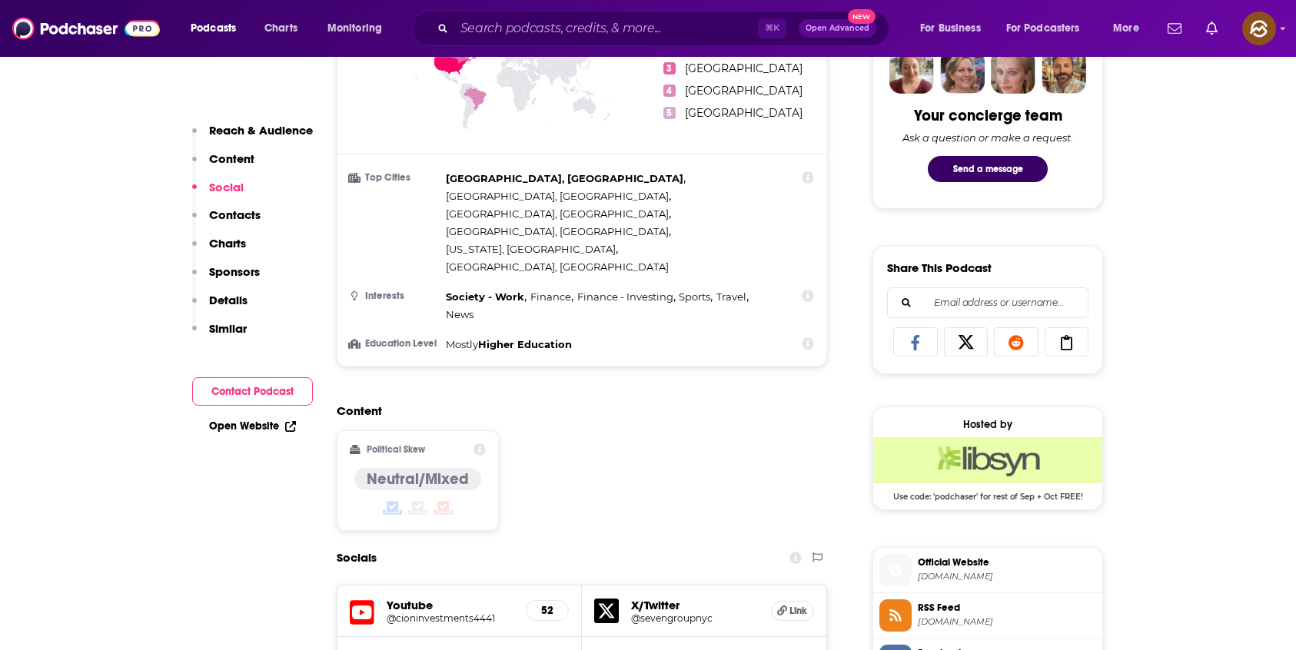
scroll to position [129, 0]
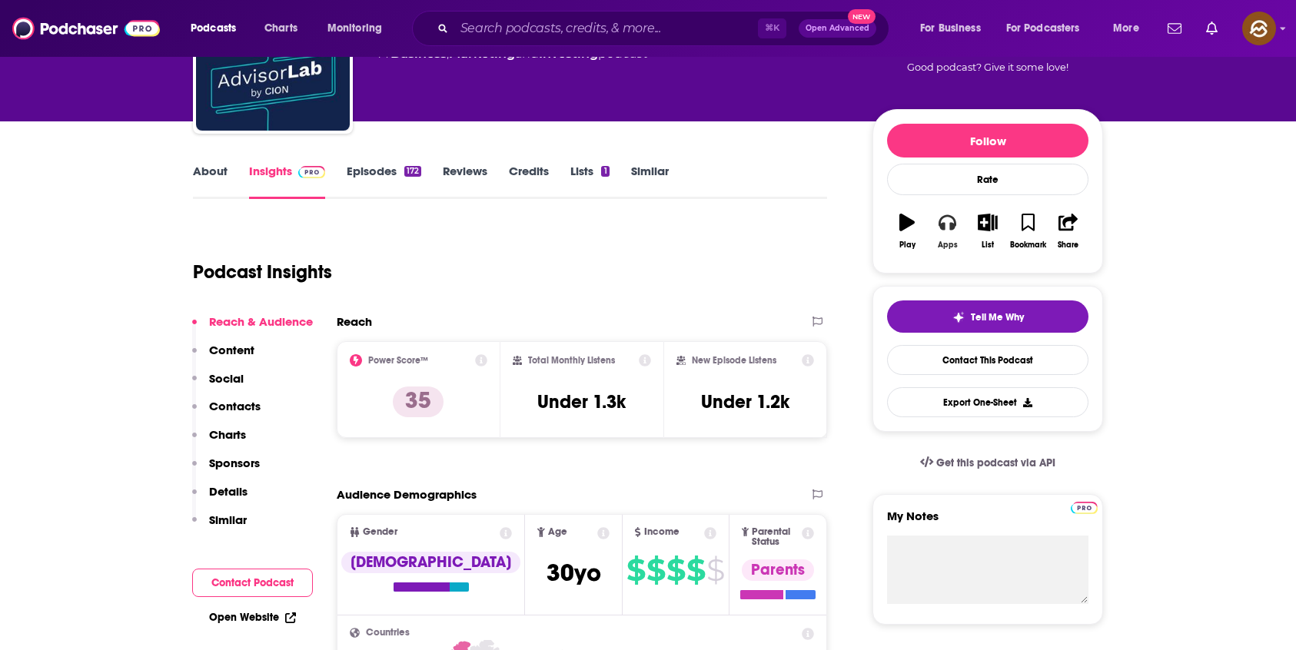
click at [954, 247] on div "Apps" at bounding box center [947, 245] width 20 height 9
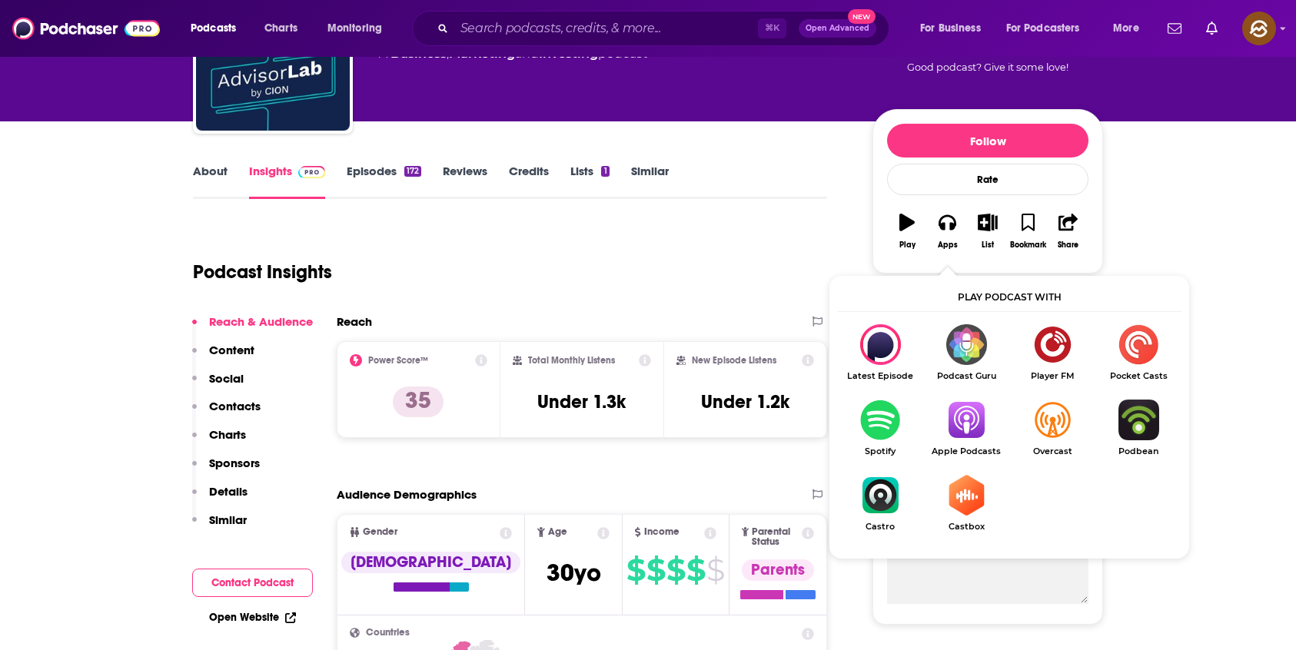
click at [950, 426] on img "Show Listen On dropdown" at bounding box center [966, 420] width 86 height 41
